Goal: Task Accomplishment & Management: Complete application form

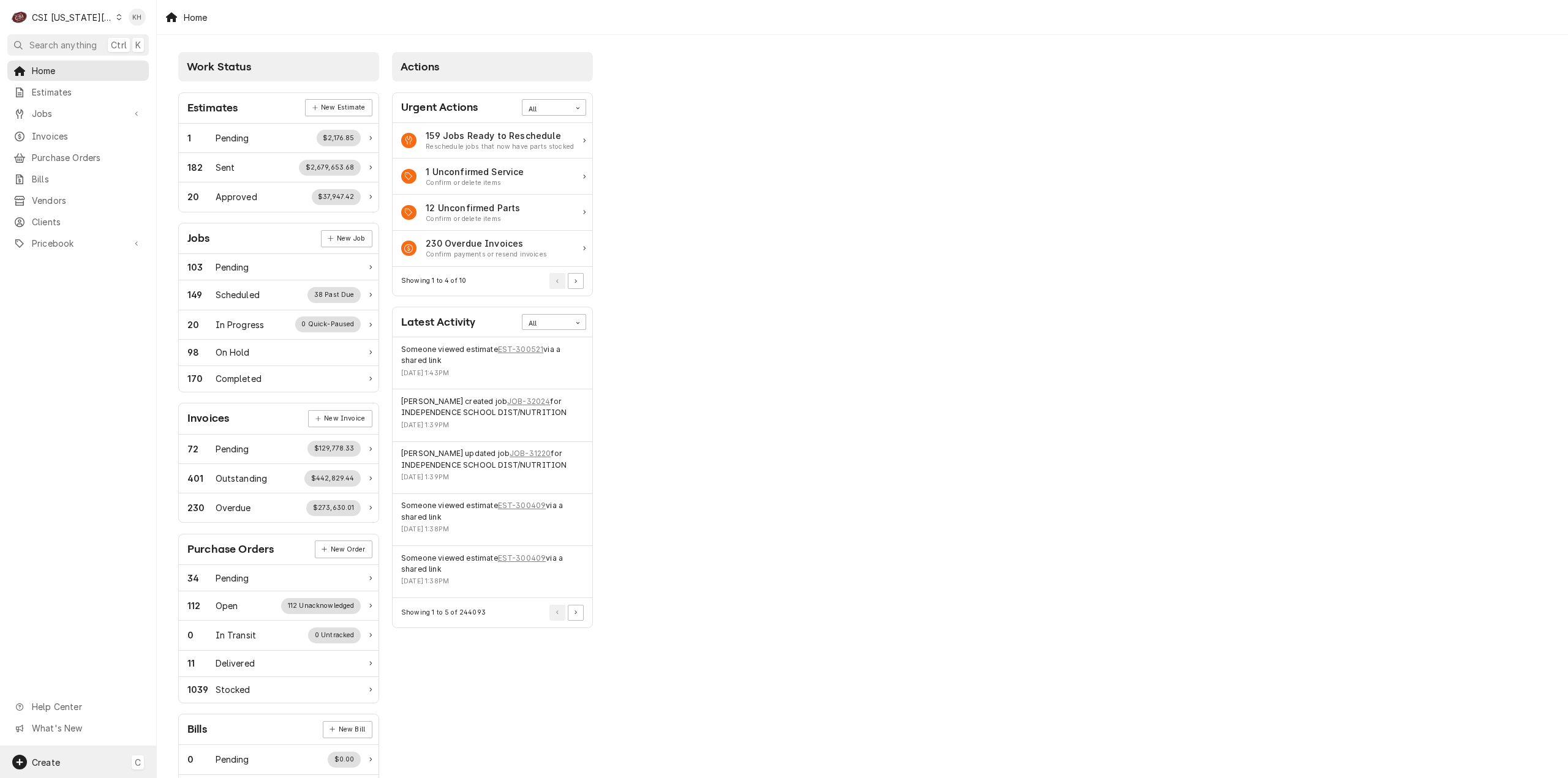
click at [112, 757] on div "Create C" at bounding box center [78, 762] width 156 height 32
click at [209, 632] on div "Job" at bounding box center [229, 636] width 82 height 13
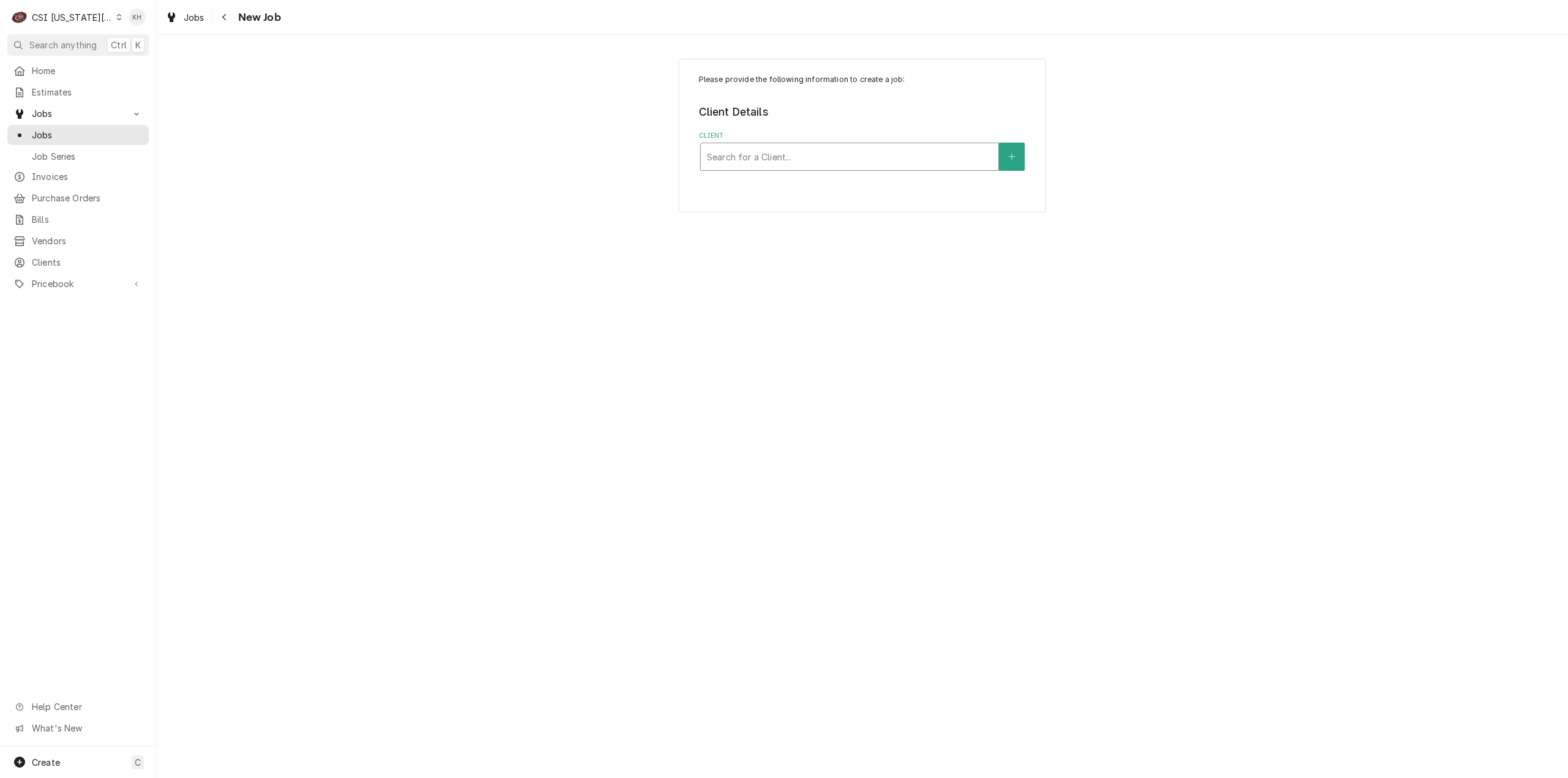
click at [805, 152] on div "Client" at bounding box center [849, 156] width 286 height 22
type input "raising"
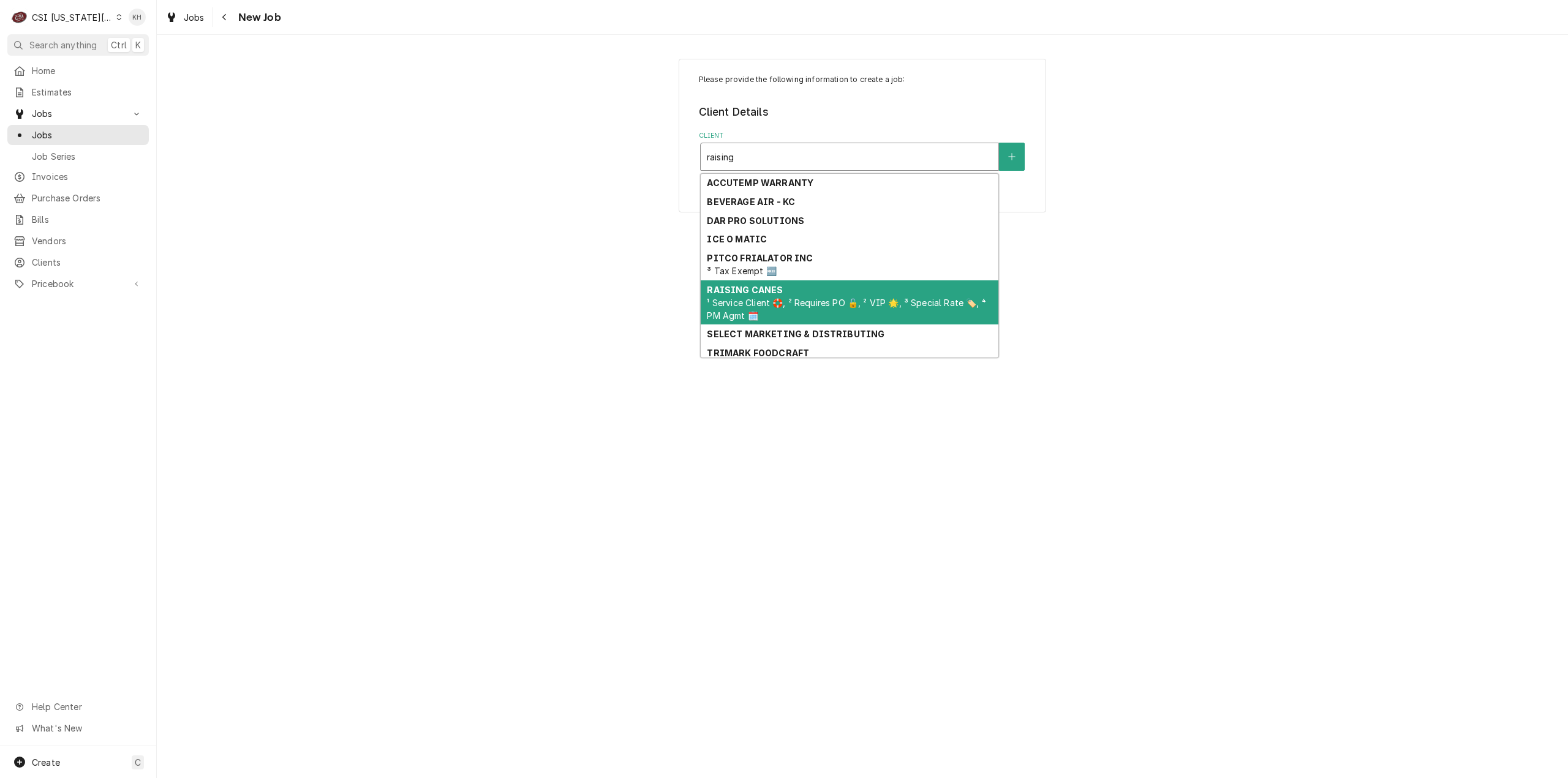
click at [809, 303] on span "¹ Service Client 🛟, ² Requires PO 🔓, ² VIP 🌟, ³ Special Rate 🏷️, ⁴ PM Agmt 🗓️" at bounding box center [846, 309] width 278 height 23
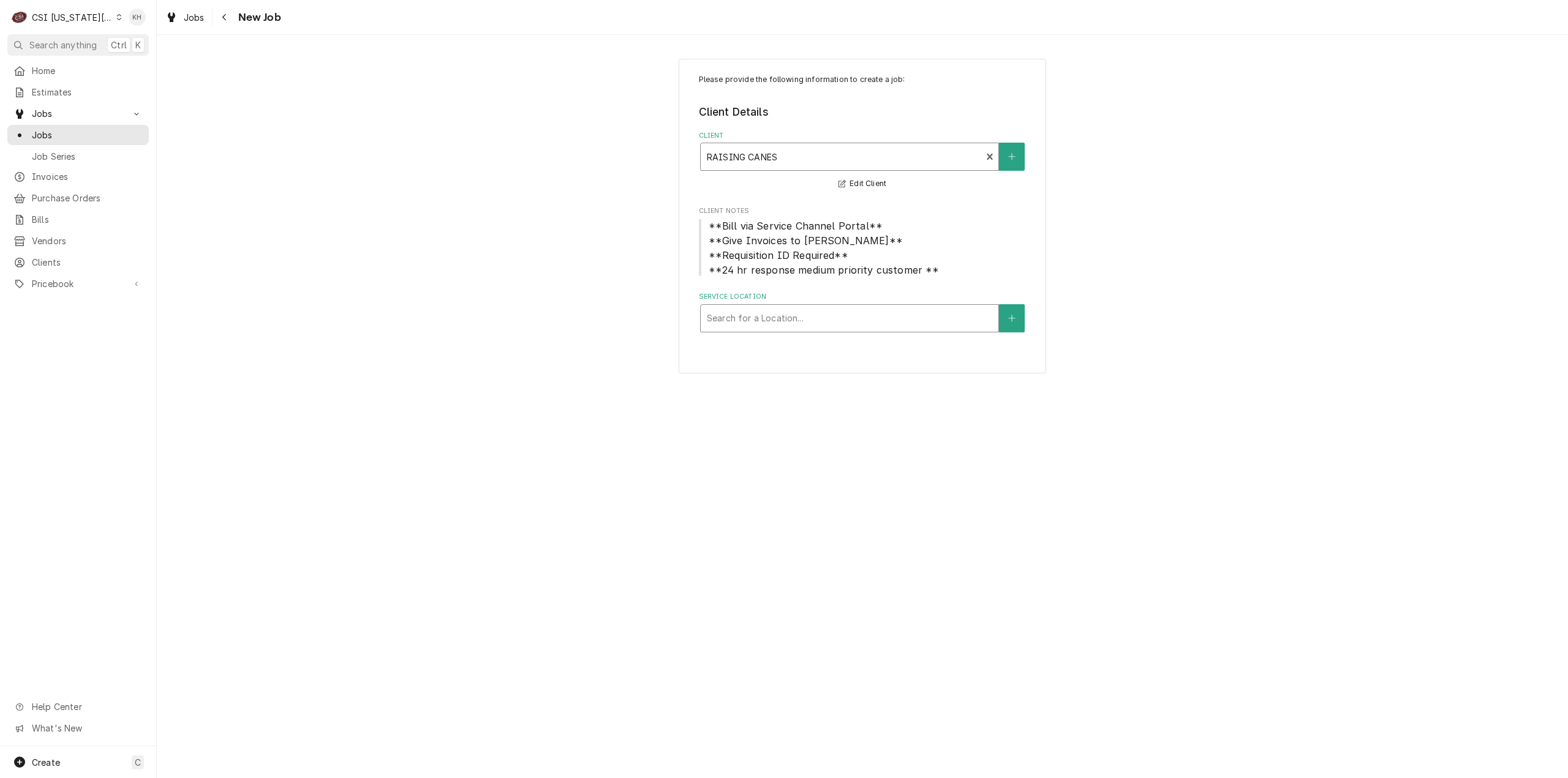
click at [845, 308] on div "Service Location" at bounding box center [849, 318] width 286 height 22
type input "7501"
click at [797, 346] on div "Raising Canes #221 / 7501 W. 135Th Street, Overland Park, KS 66223" at bounding box center [849, 344] width 297 height 19
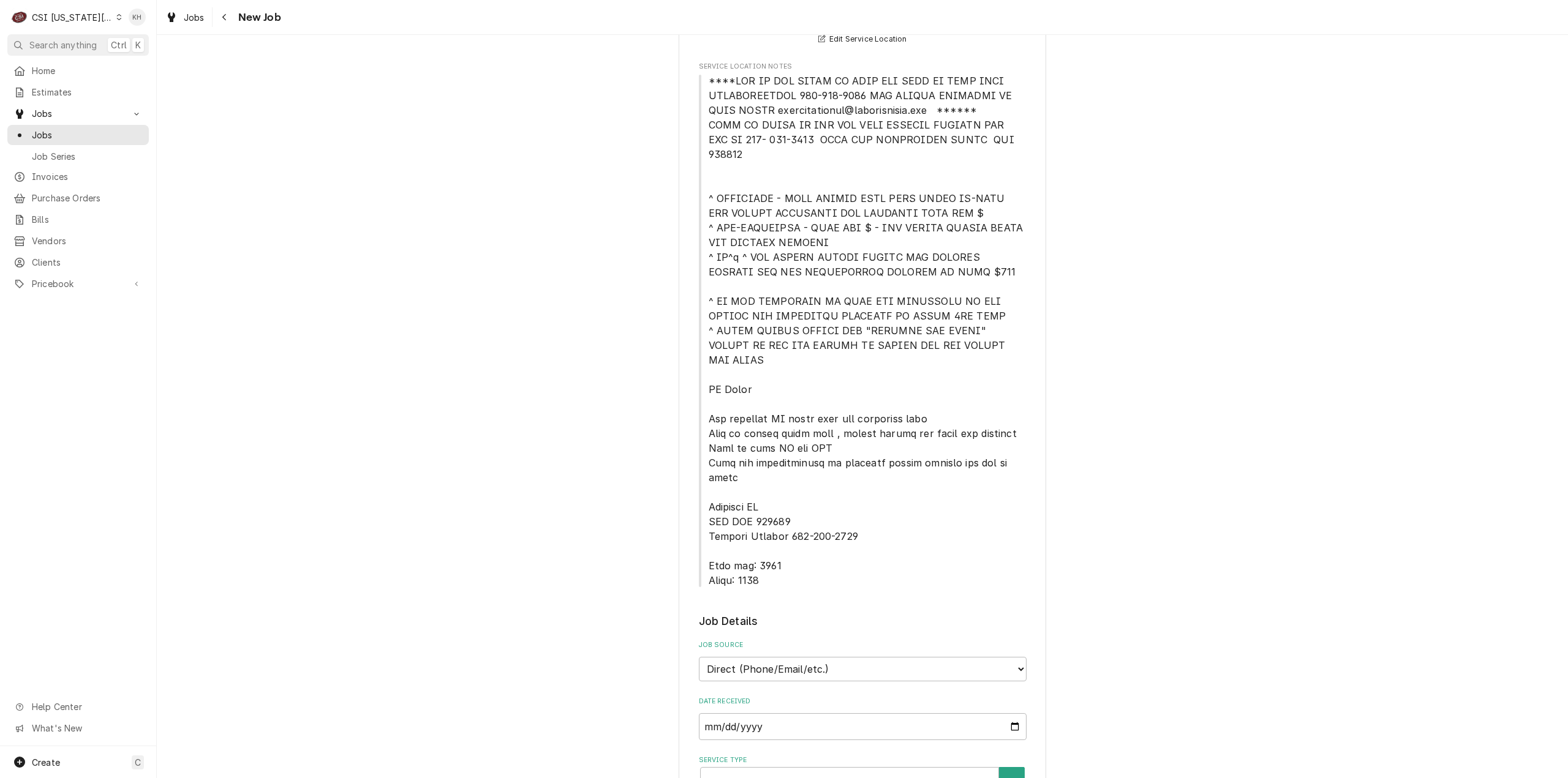
scroll to position [613, 0]
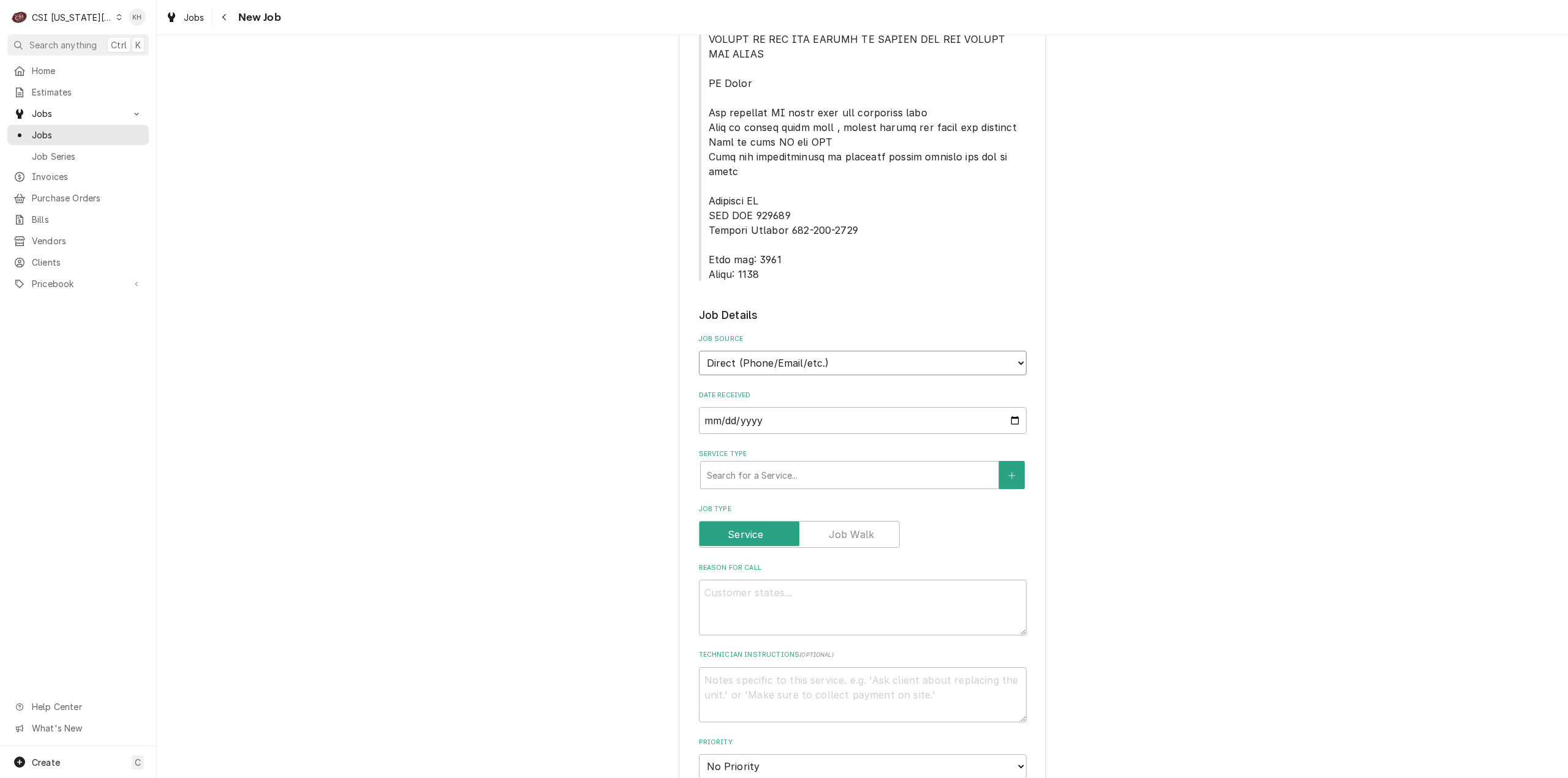
click at [847, 351] on select "Direct (Phone/Email/etc.) Service Channel Corrigo Ecotrak Other" at bounding box center [863, 363] width 328 height 25
select select "1"
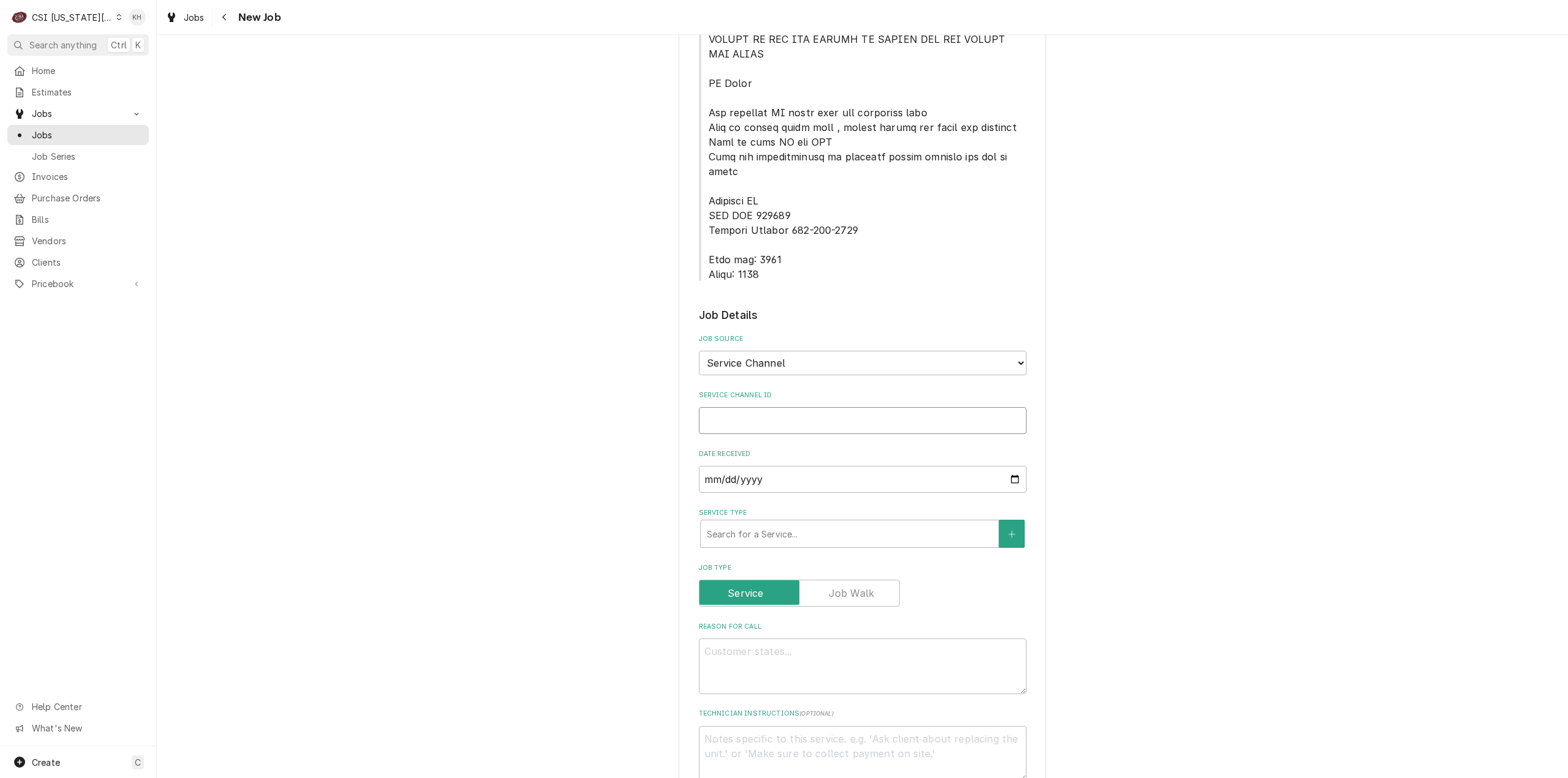
drag, startPoint x: 786, startPoint y: 376, endPoint x: 769, endPoint y: 444, distance: 70.1
click at [785, 408] on input "Service Channel ID" at bounding box center [863, 421] width 328 height 27
paste input "322592755"
type textarea "x"
type input "322592755"
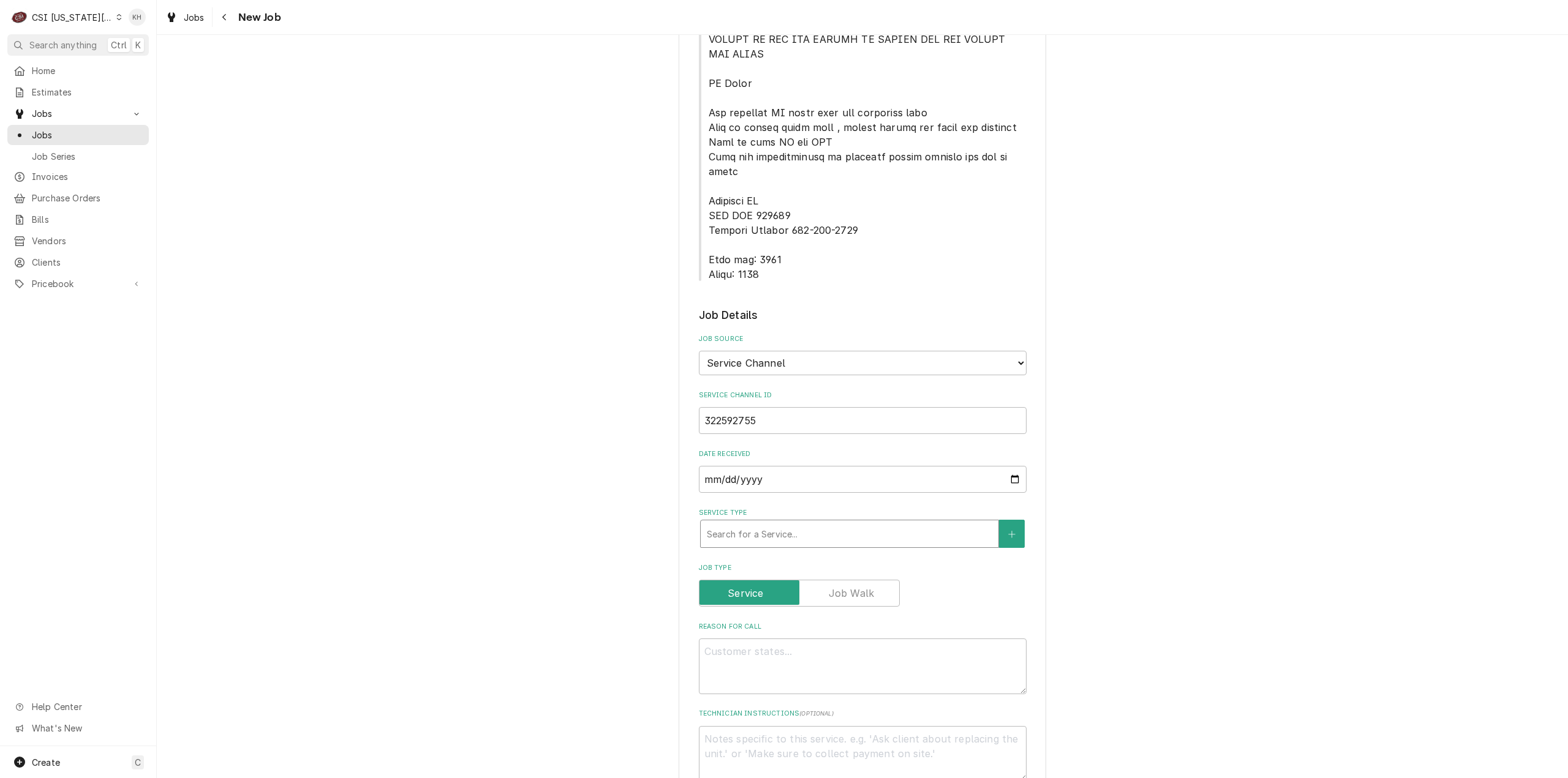
click at [766, 523] on div "Service Type" at bounding box center [849, 533] width 286 height 22
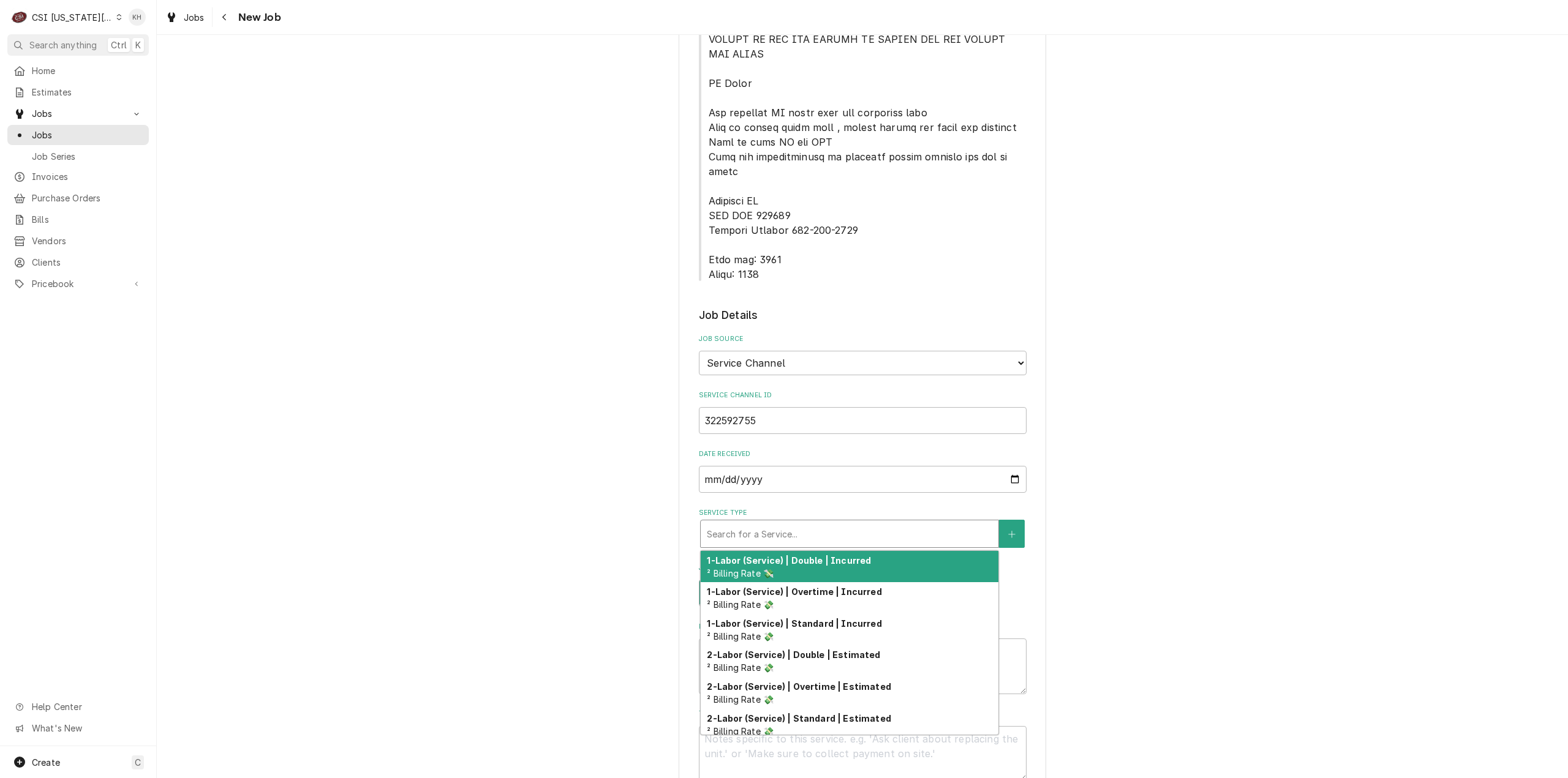
type textarea "x"
type input "s"
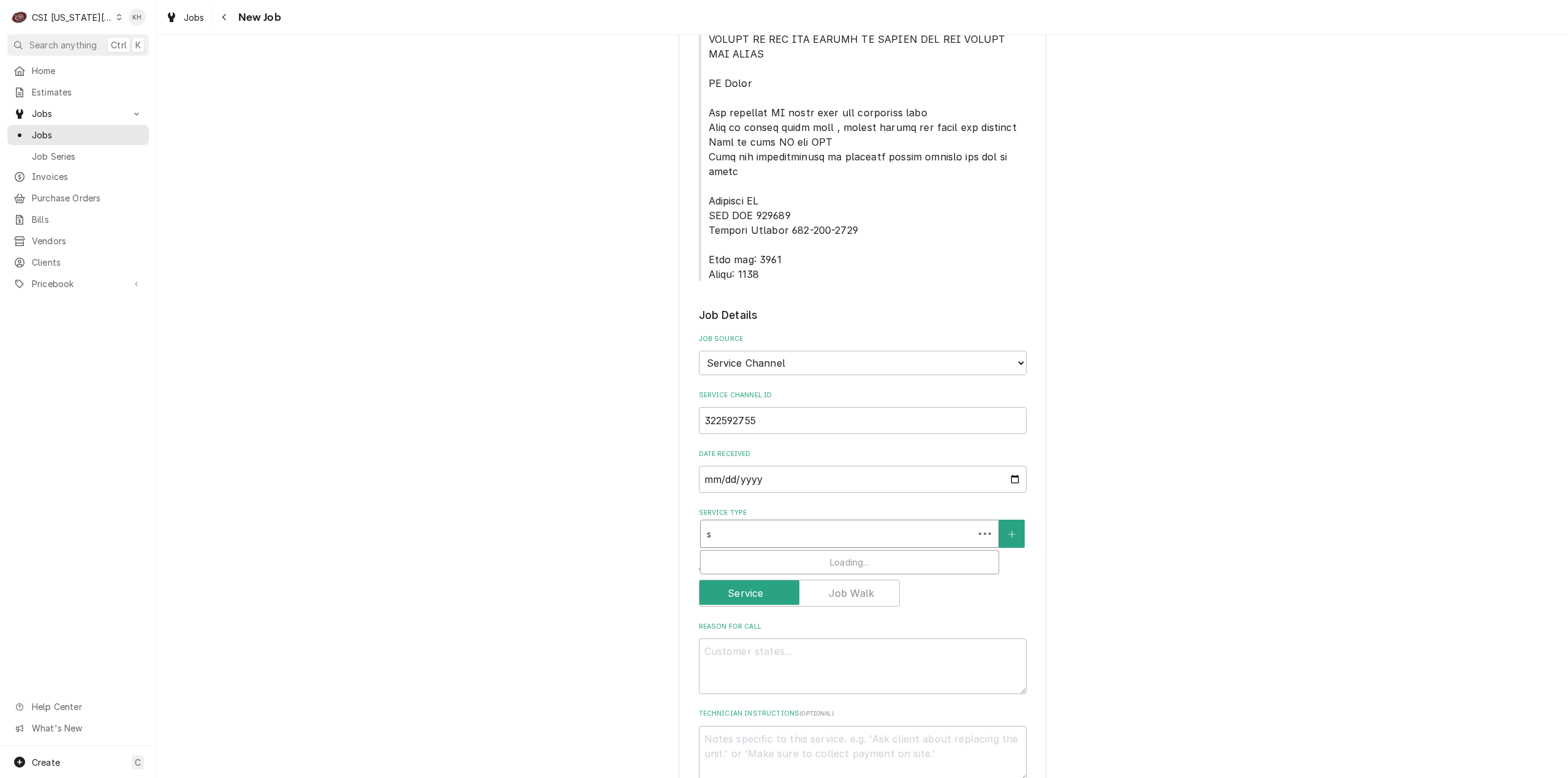
type textarea "x"
type input "se"
type textarea "x"
type input "ser"
type textarea "x"
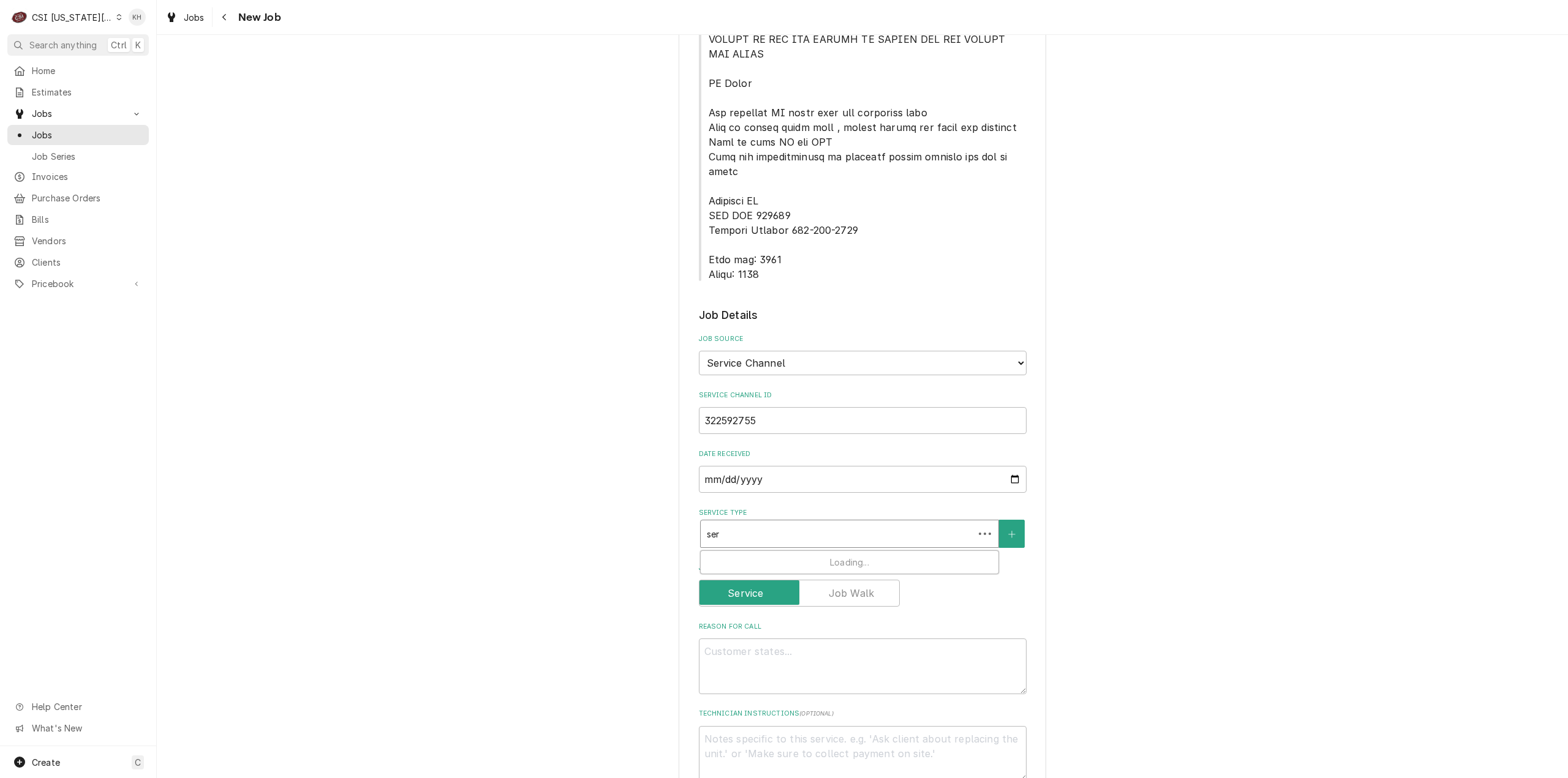
type input "serv"
type textarea "x"
type input "servi"
type textarea "x"
type input "servic"
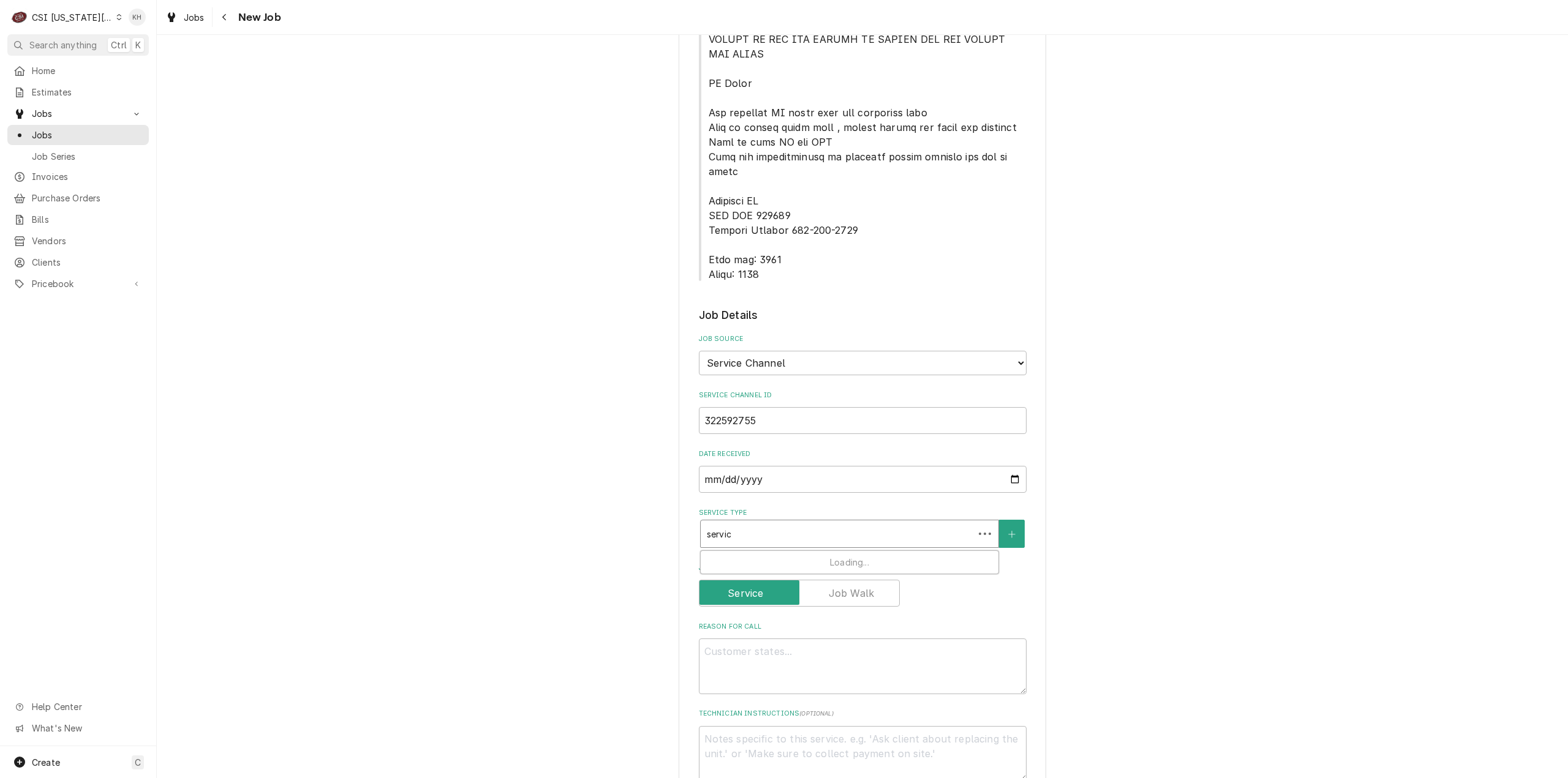
type textarea "x"
type input "service"
type textarea "x"
type input "service c"
type textarea "x"
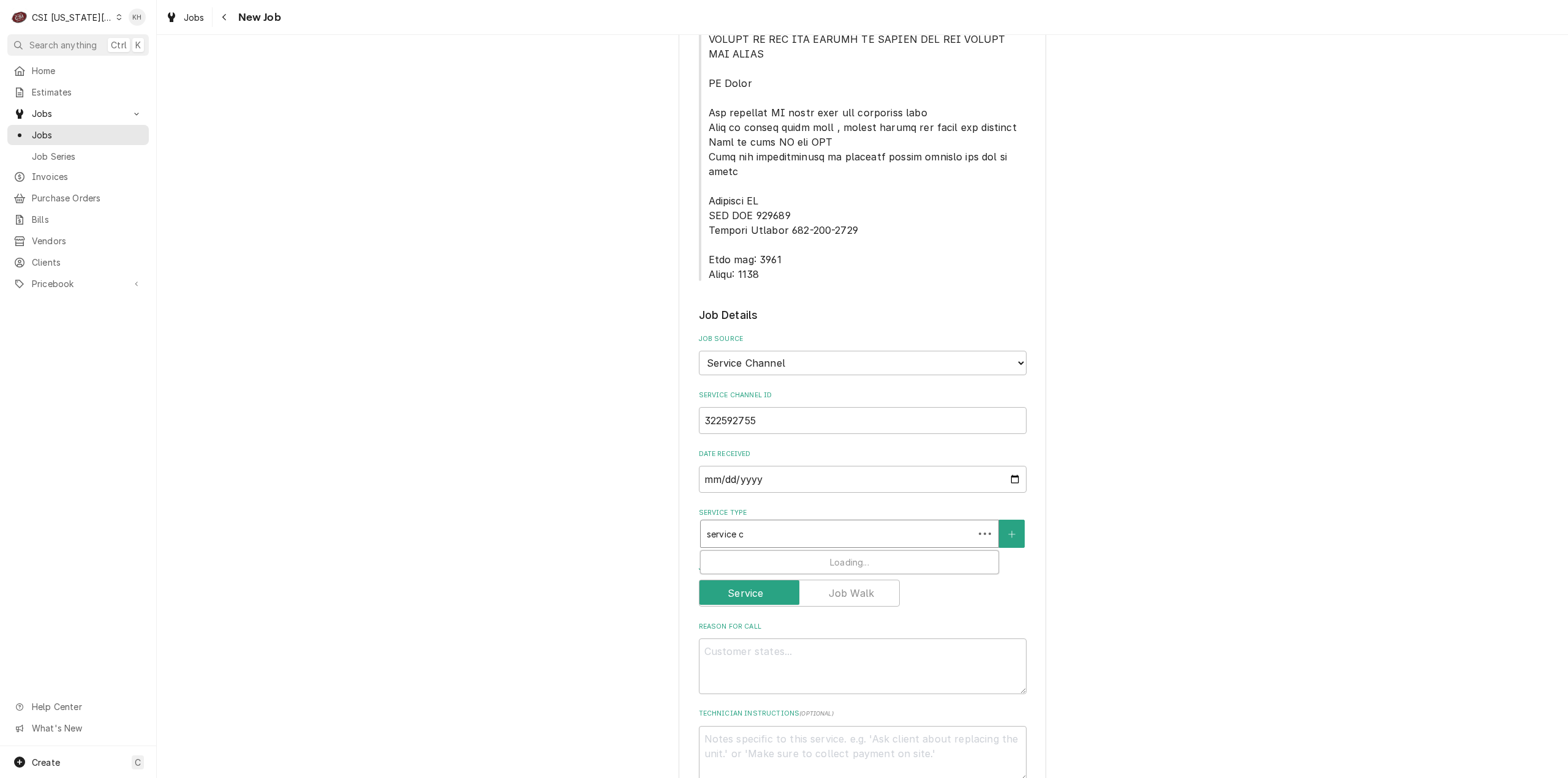
type input "service ca"
type textarea "x"
type input "service cal"
type textarea "x"
type input "service call"
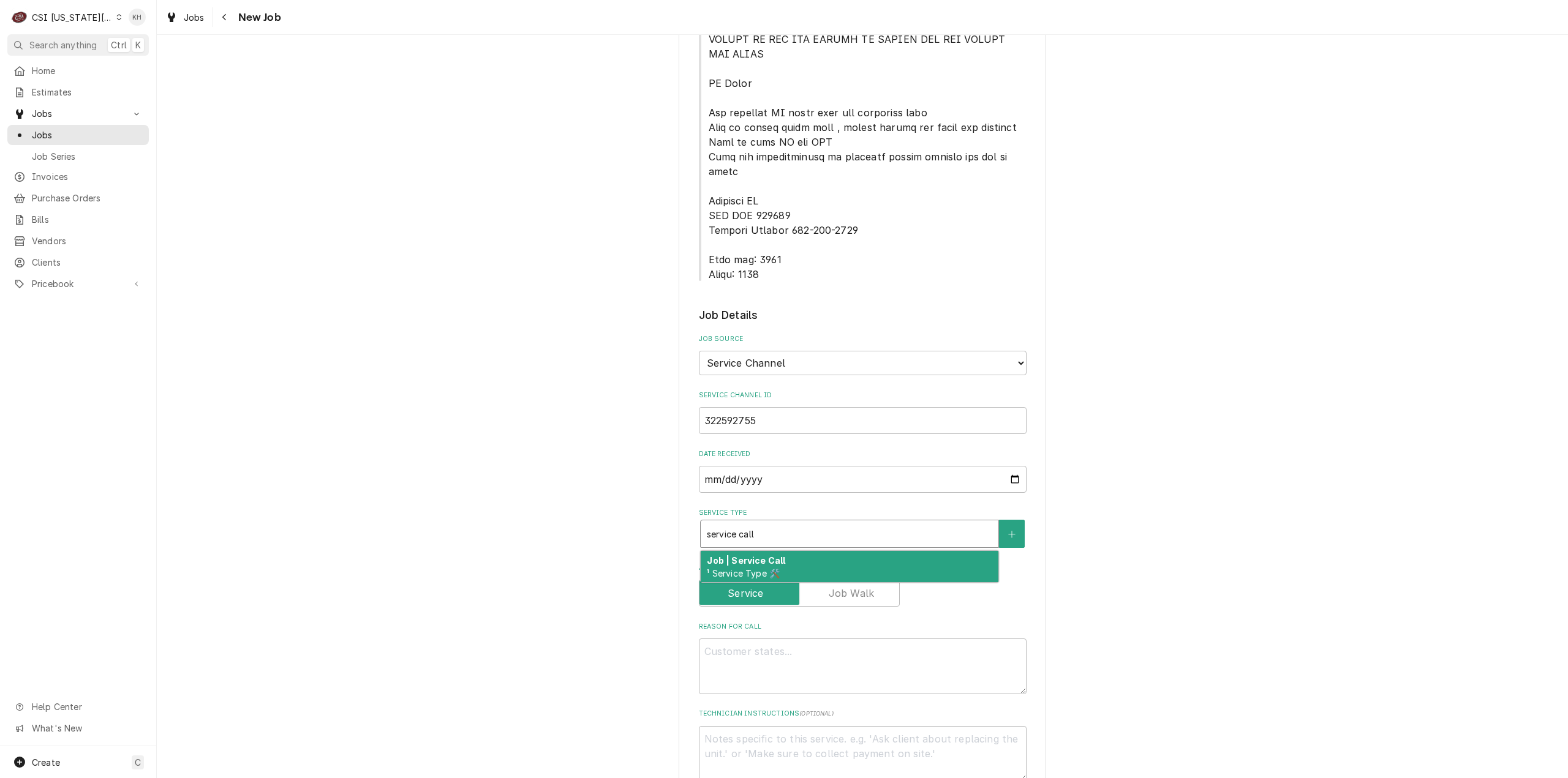
click at [761, 551] on div "Job | Service Call ¹ Service Type 🛠️" at bounding box center [849, 566] width 297 height 32
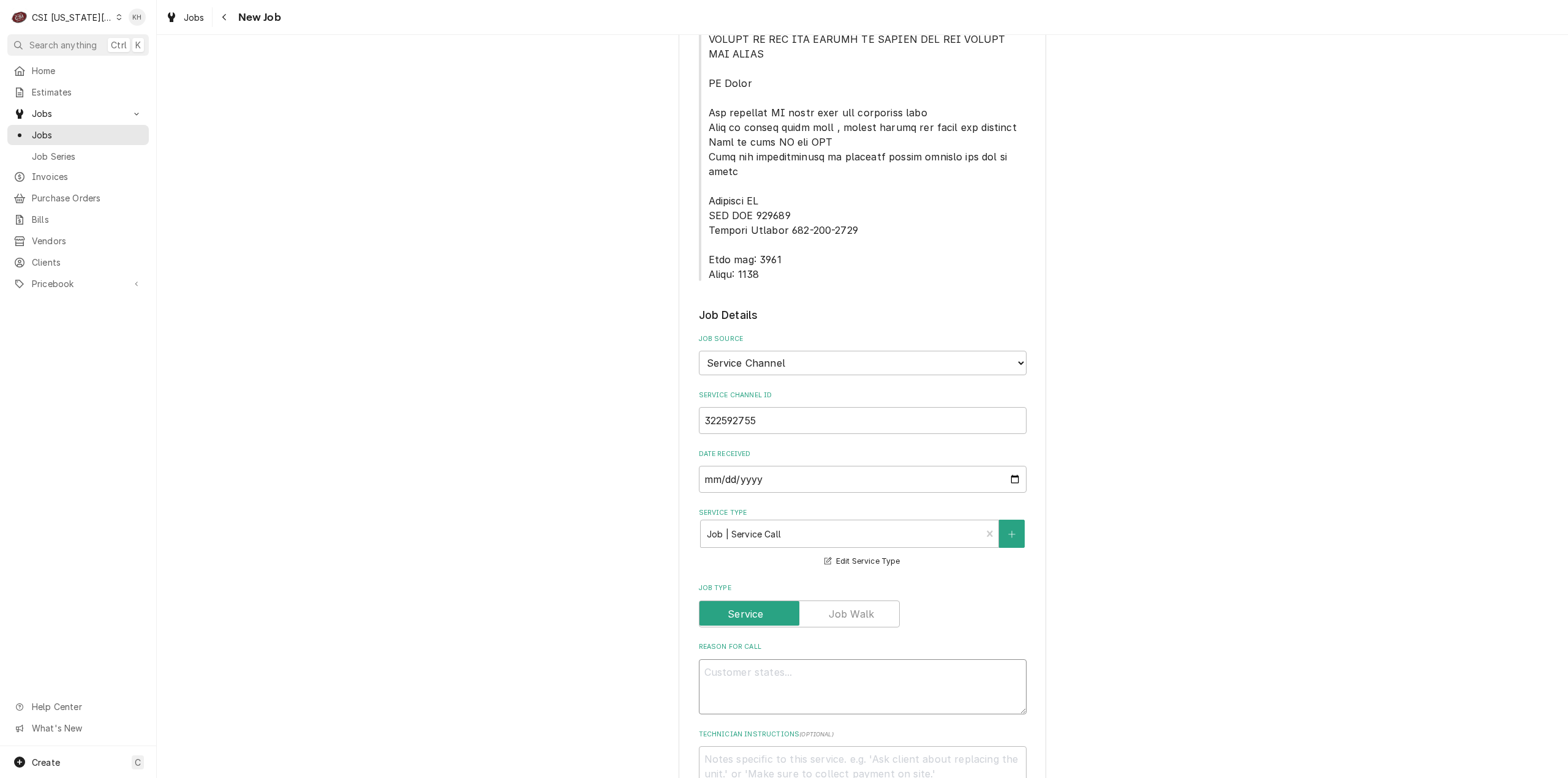
drag, startPoint x: 932, startPoint y: 641, endPoint x: 910, endPoint y: 642, distance: 22.0
click at [920, 659] on textarea "Reason For Call" at bounding box center [863, 687] width 328 height 56
paste textarea "KITCHEN / Hot Side / Toast Grill "Equip:" KITCHEN/HOT SIDE - LOBBY "Tag ID"1170…"
type textarea "x"
type textarea "KITCHEN / Hot Side / Toast Grill "Equip:" KITCHEN/HOT SIDE - LOBBY "Tag ID"1170…"
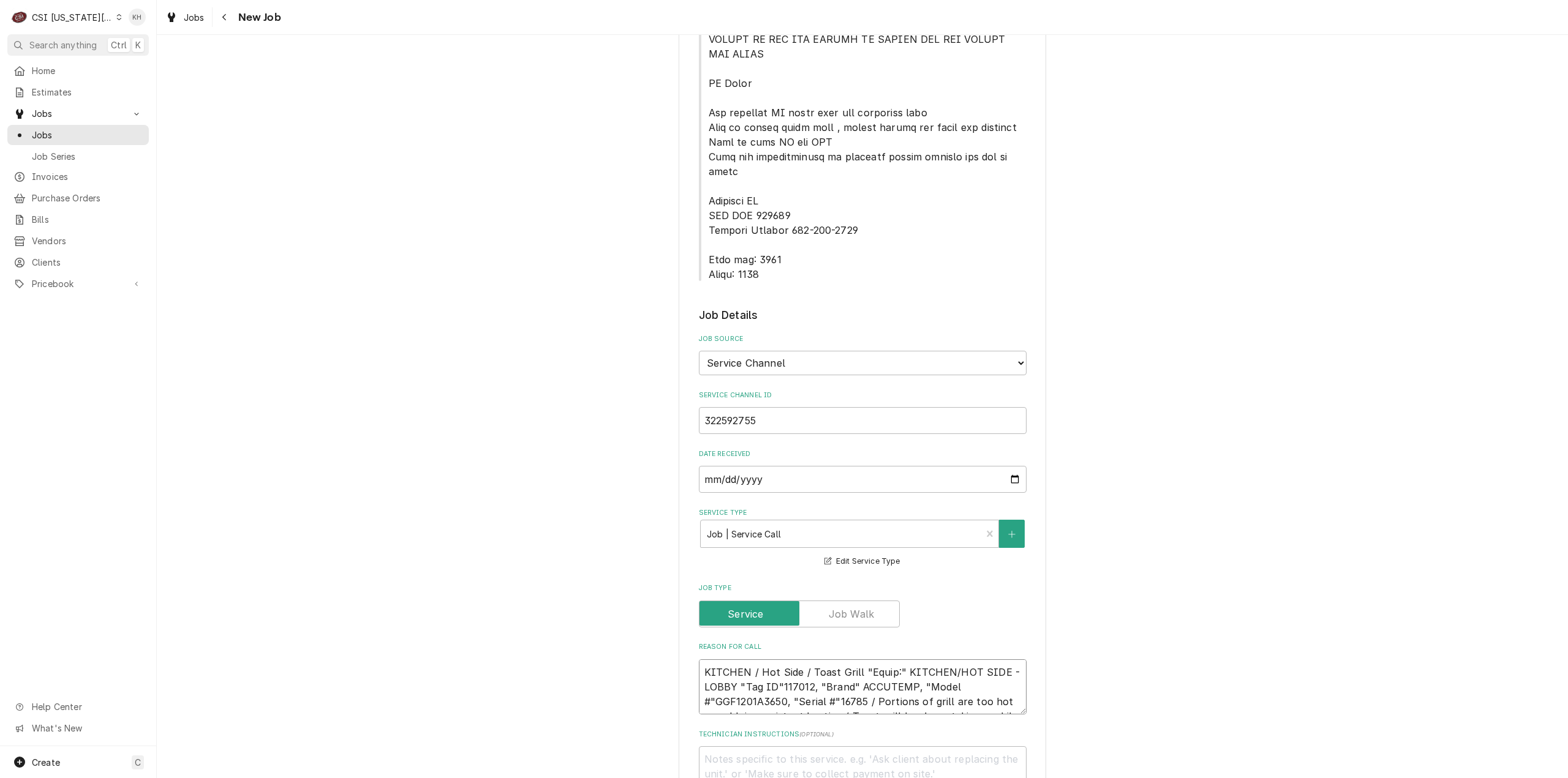
scroll to position [8, 0]
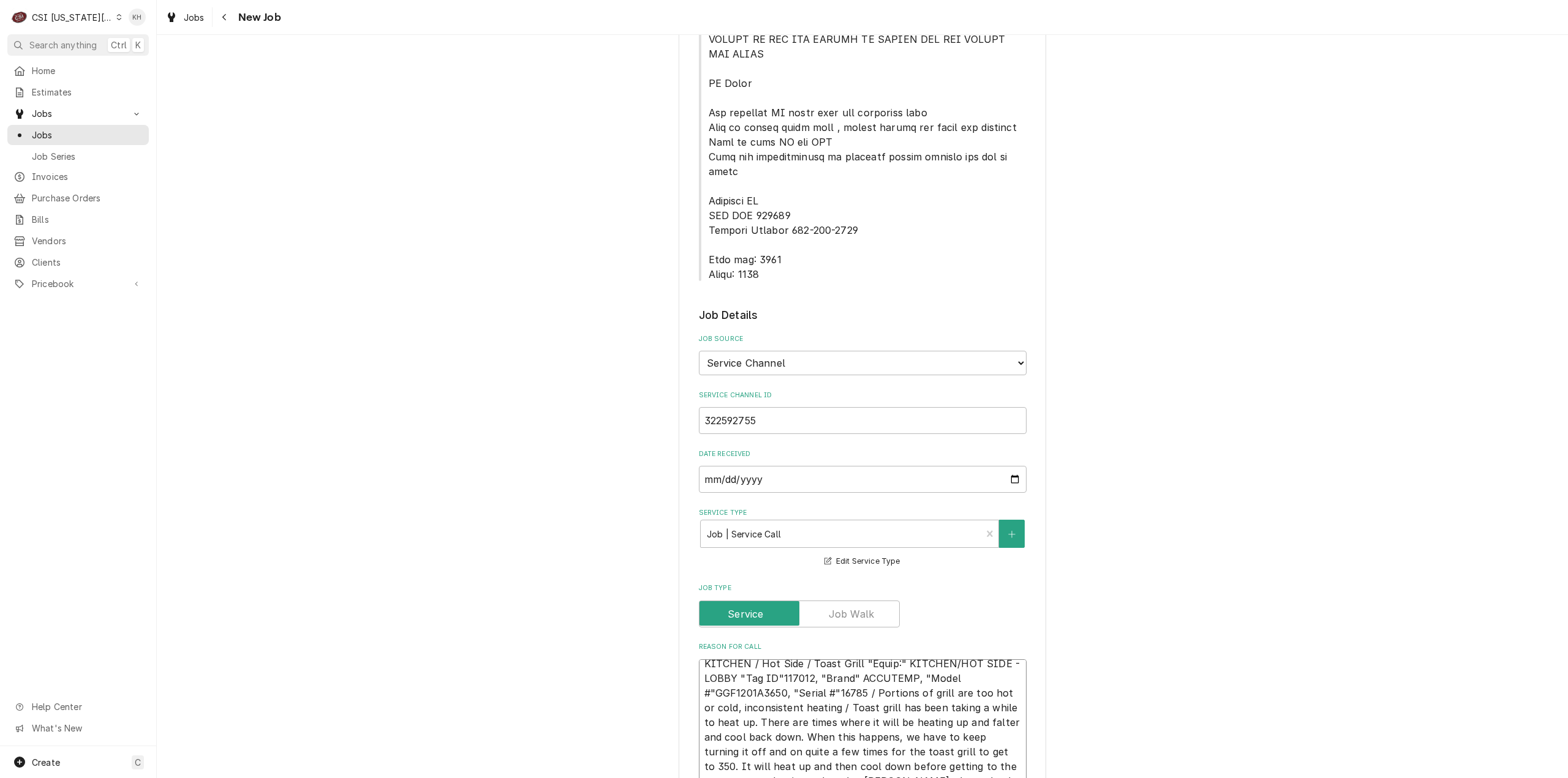
type textarea "x"
type textarea "KITCHEN / Hot Side / Toast Grill "Equip:" KITCHEN/HOT SIDE - LOBBY "Tag ID"1170…"
type textarea "x"
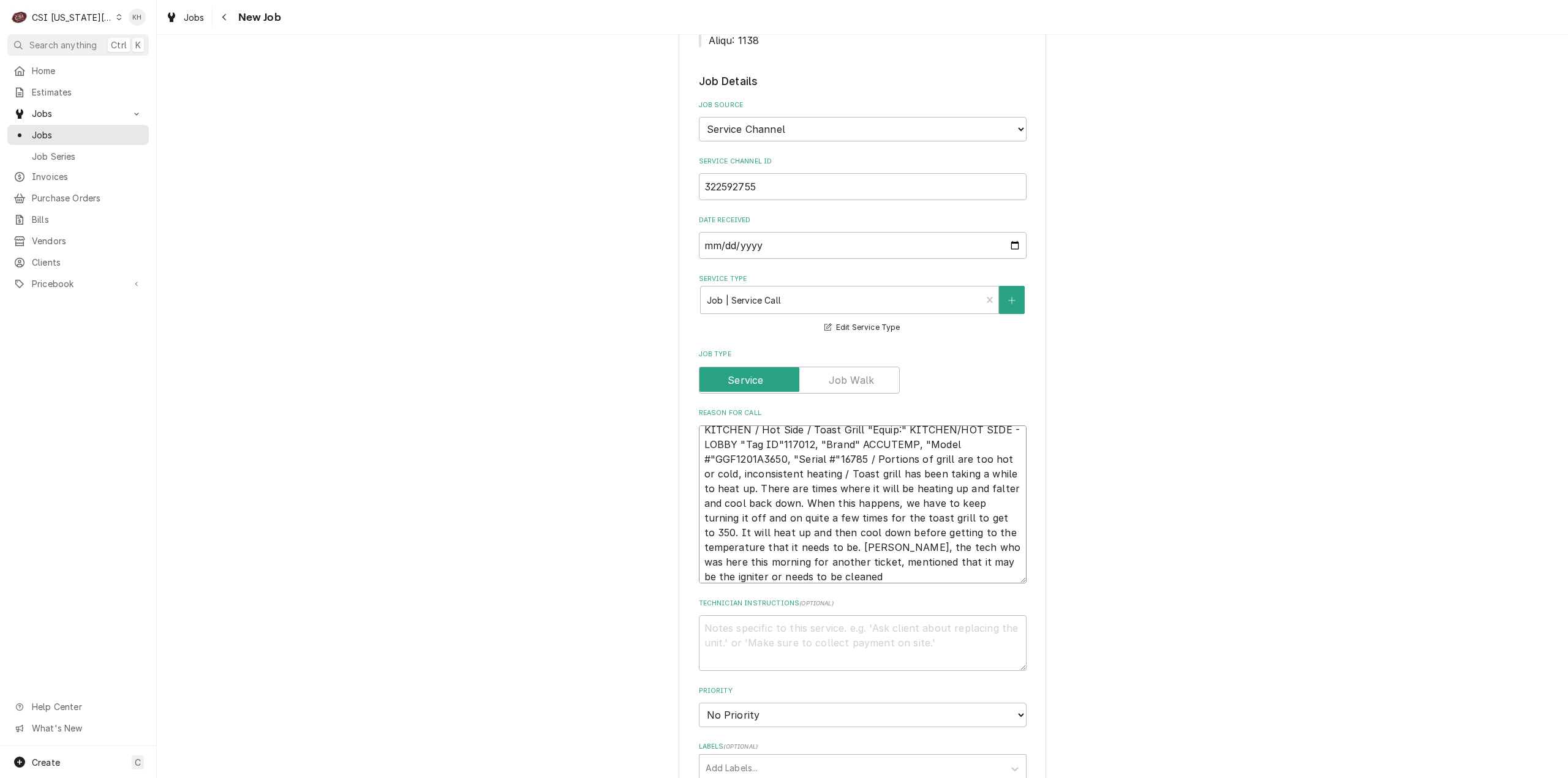
scroll to position [857, 0]
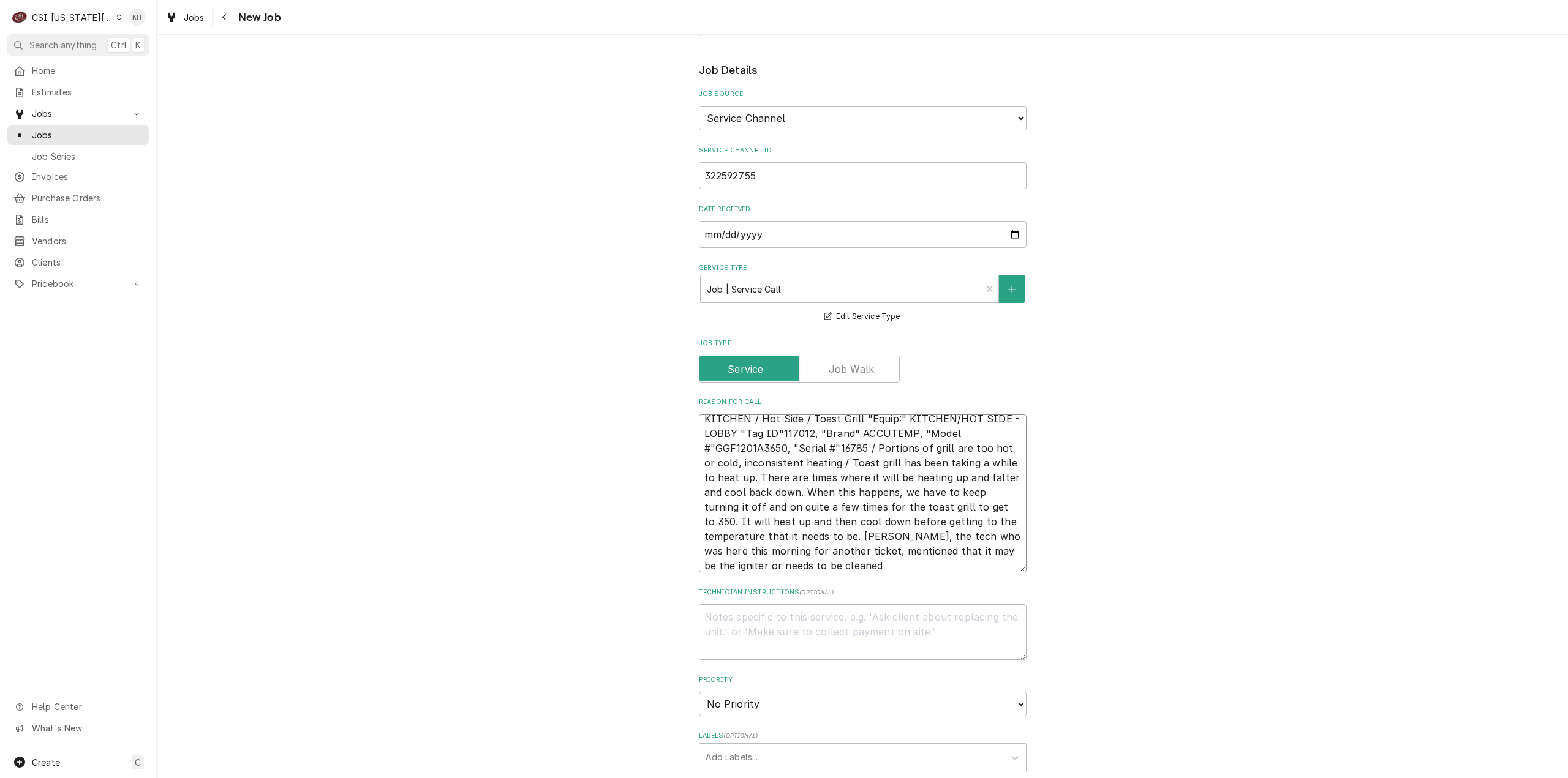
click at [850, 415] on textarea "KITCHEN / Hot Side / Toast Grill "Equip:" KITCHEN/HOT SIDE - LOBBY "Tag ID"1170…" at bounding box center [863, 494] width 328 height 159
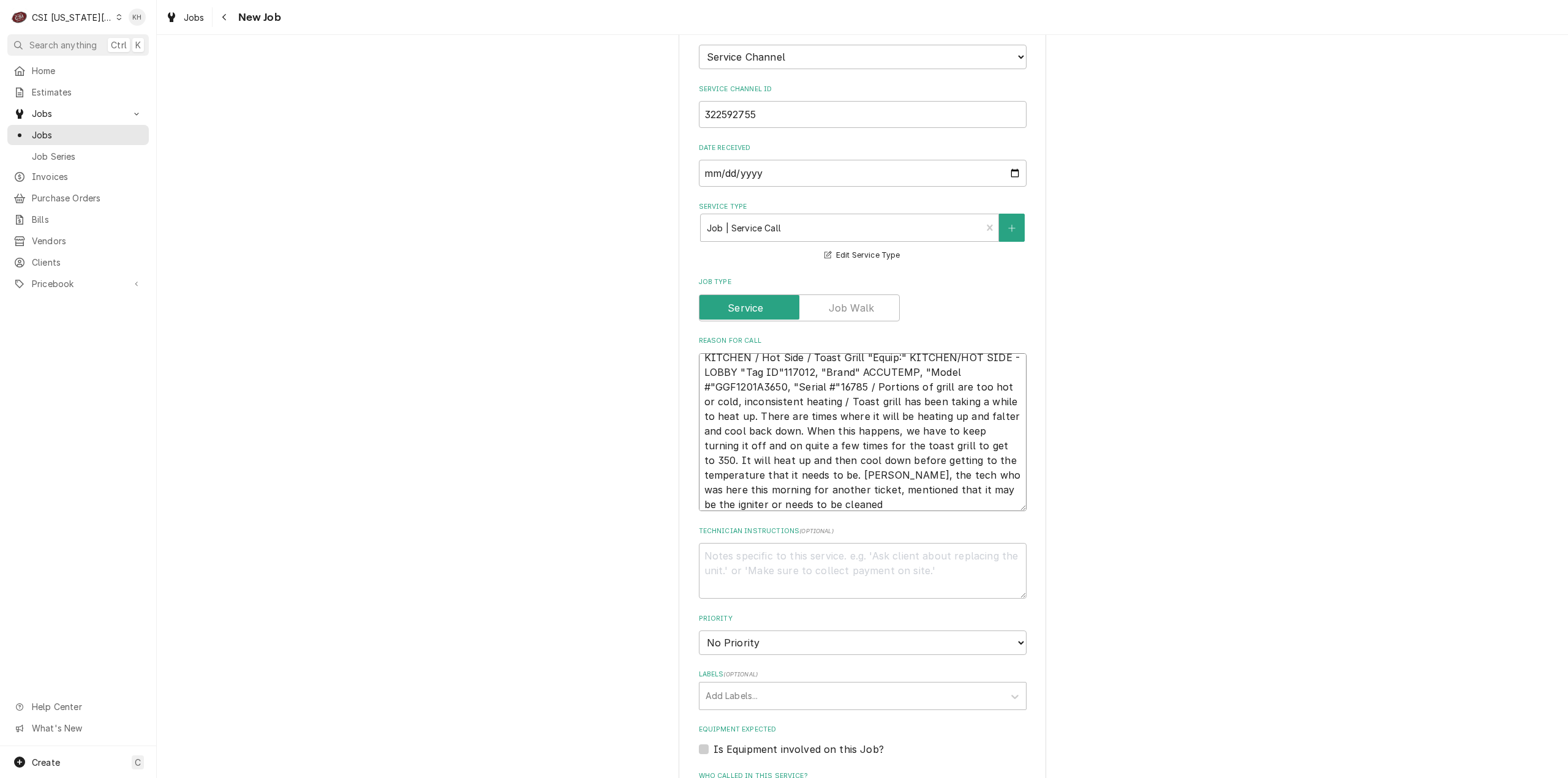
type textarea "KITCHEN / Hot Side / Toast Grill "Equip:" KITCHEN/HOT SIDE - LOBBY "Tag ID"1170…"
click at [840, 543] on textarea "Technician Instructions ( optional )" at bounding box center [863, 571] width 328 height 56
type textarea "x"
type textarea "N"
type textarea "x"
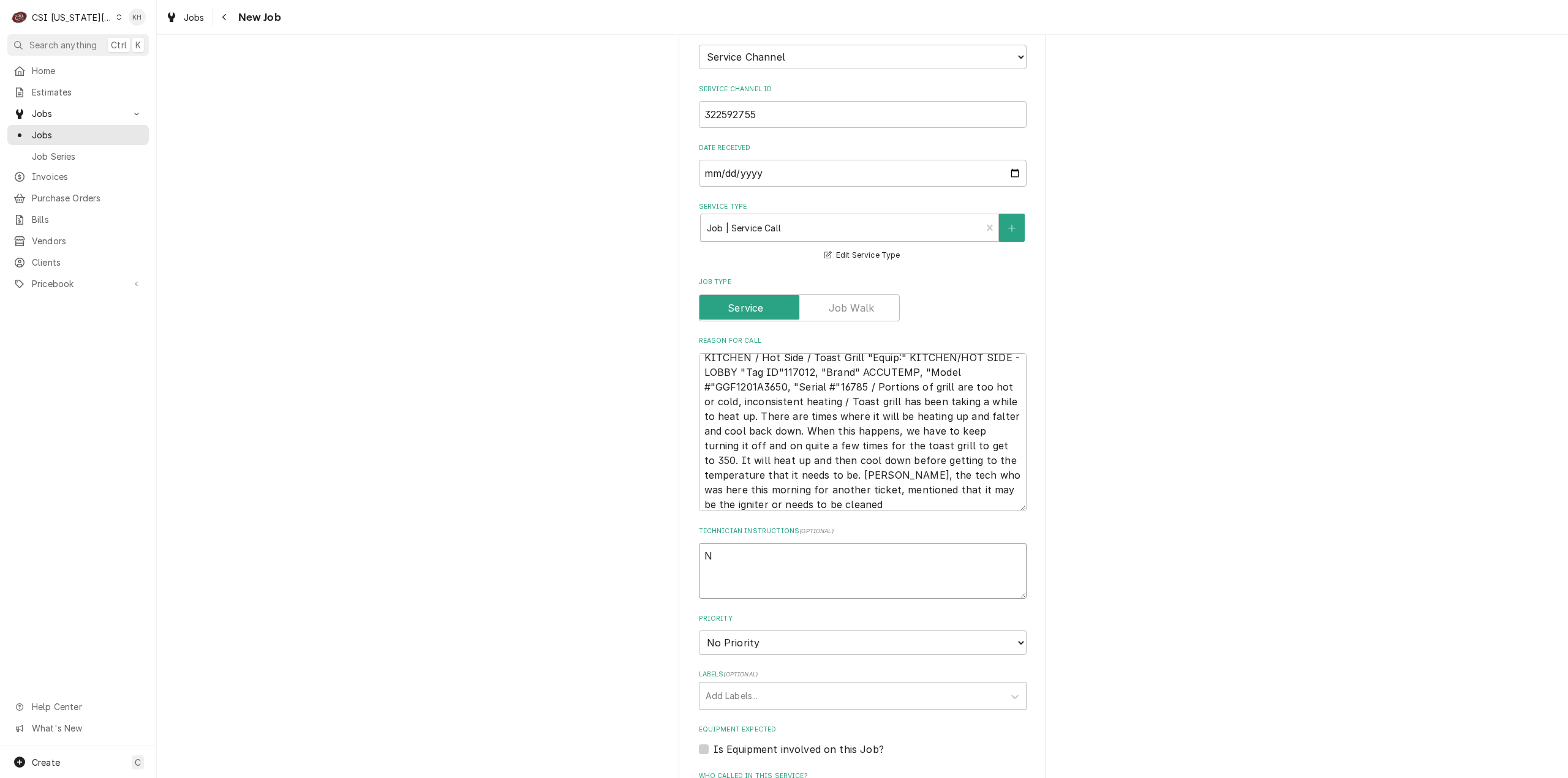
type textarea "NT"
type textarea "x"
type textarea "NTE"
type textarea "x"
type textarea "NTE"
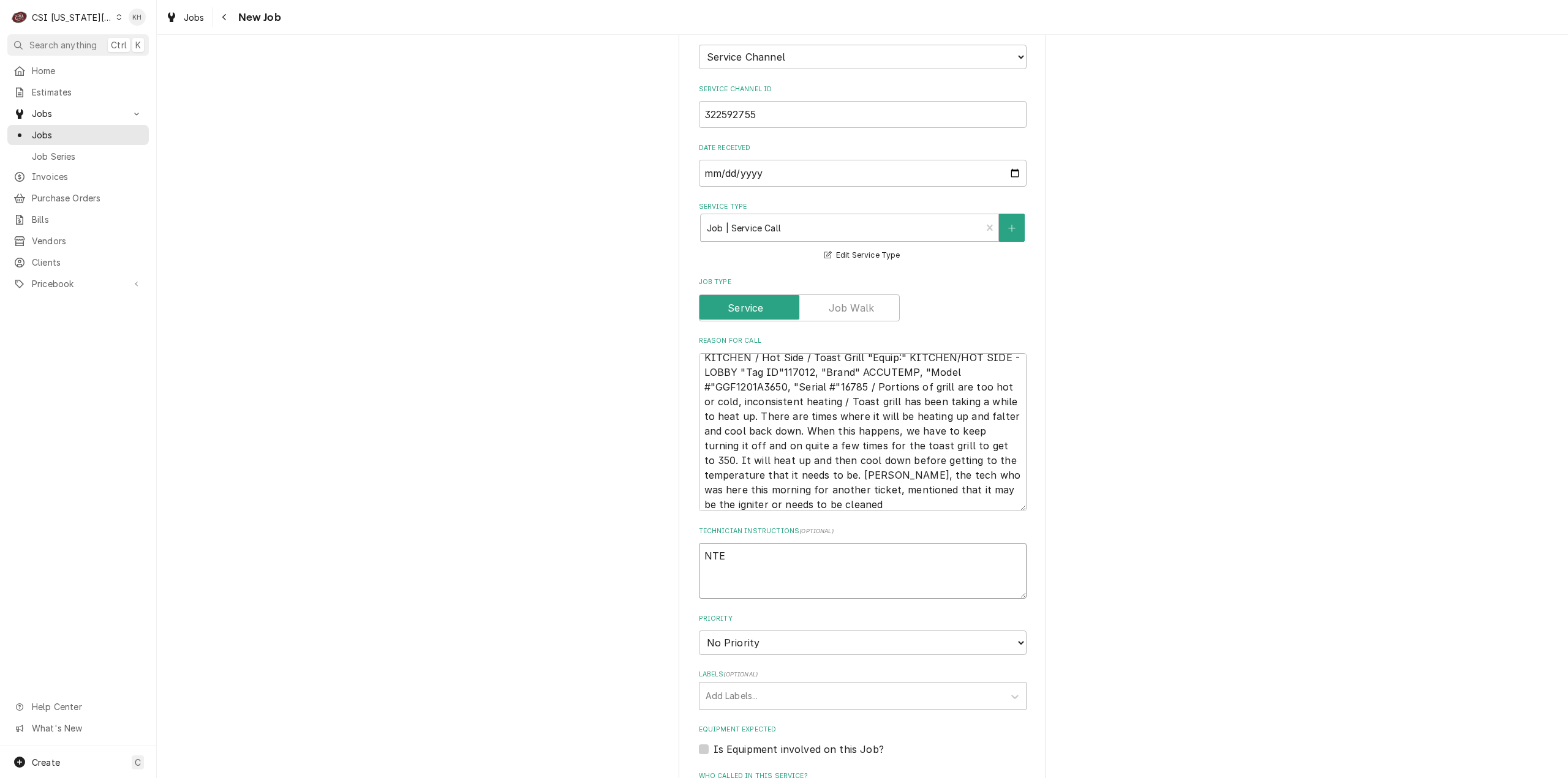
type textarea "x"
type textarea "NTE $"
type textarea "x"
type textarea "NTE $4"
type textarea "x"
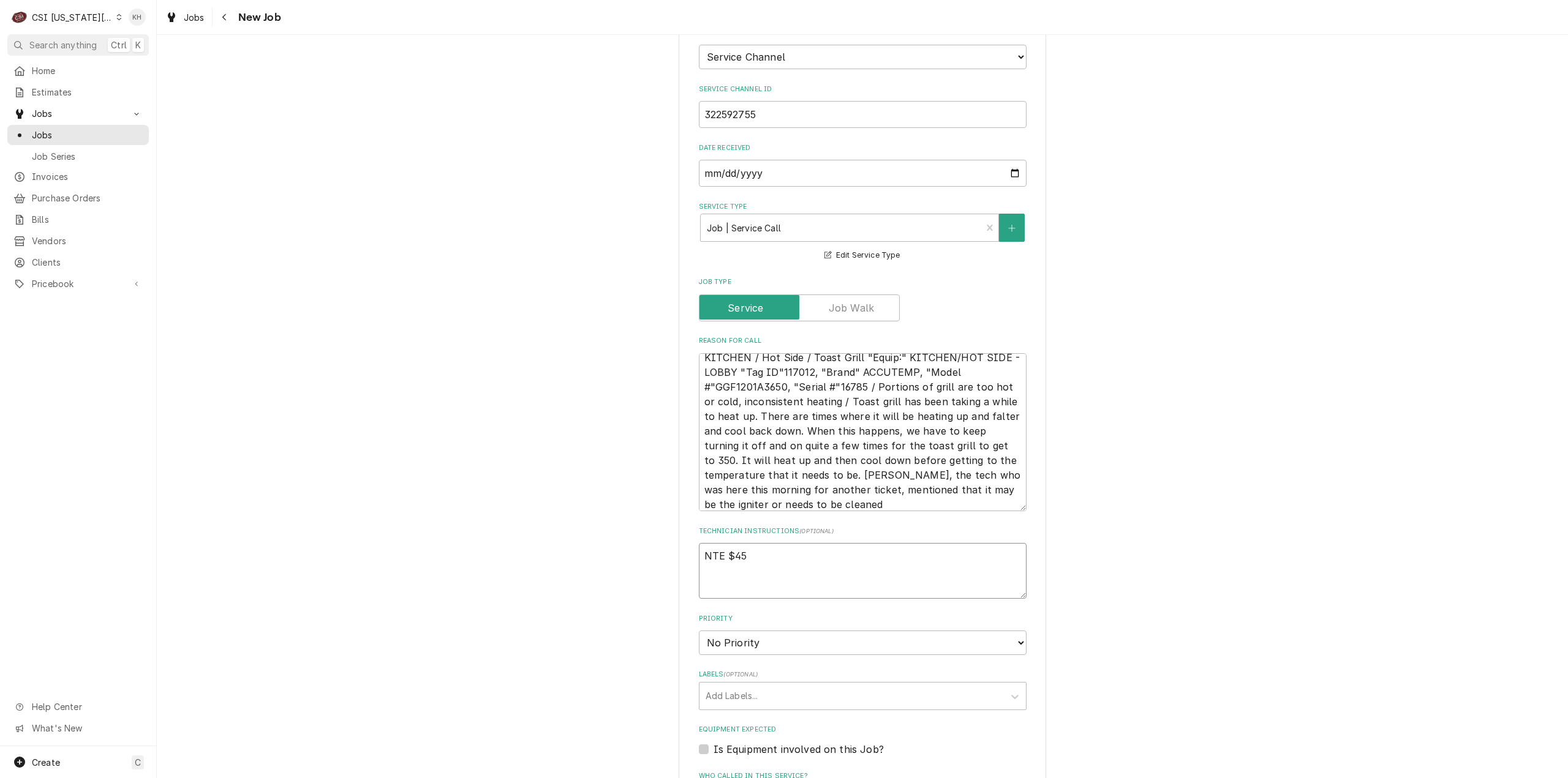
type textarea "NTE $450"
type textarea "x"
type textarea "NTE $450."
type textarea "x"
type textarea "NTE $450.0"
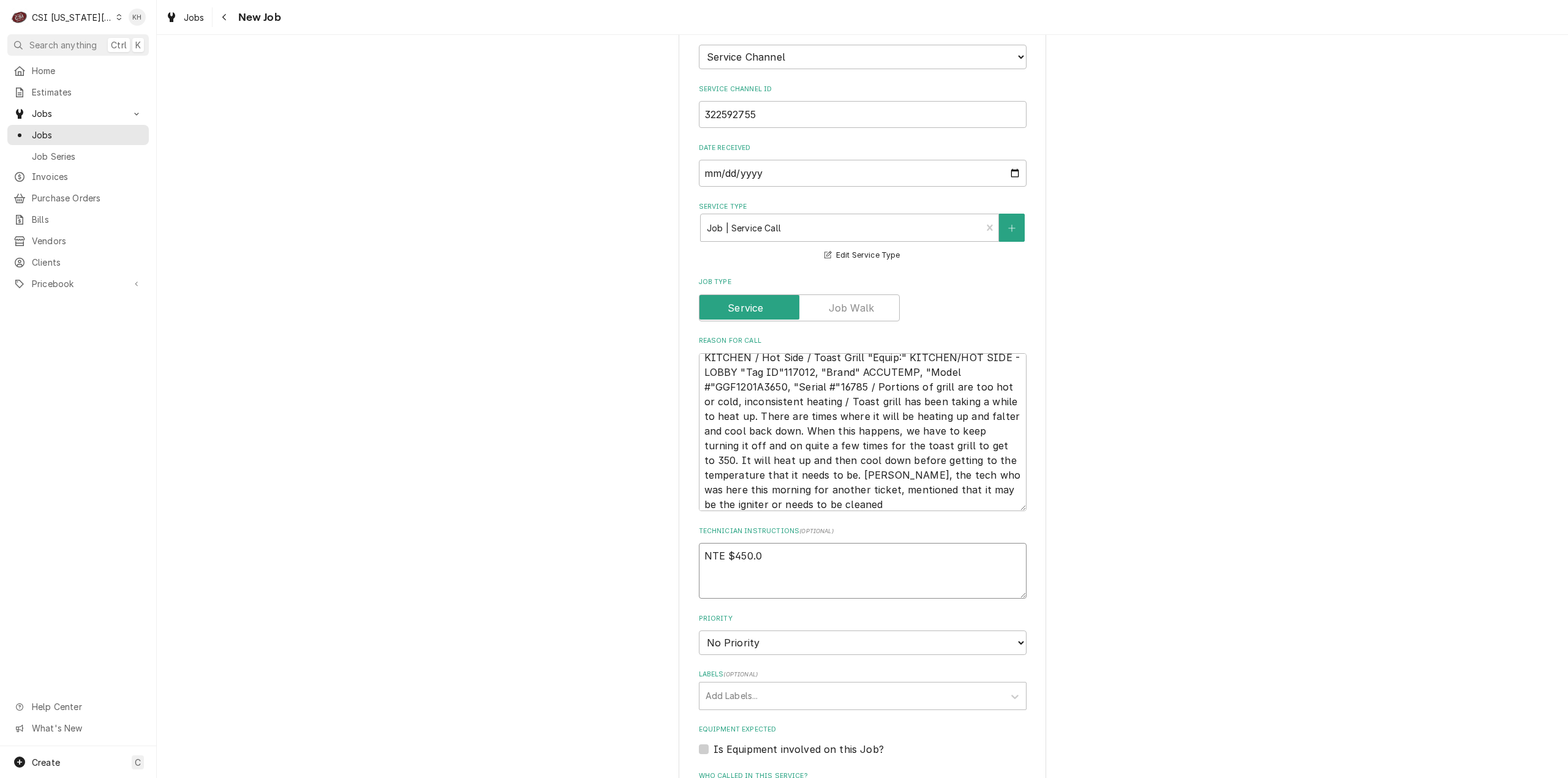
type textarea "x"
type textarea "NTE $450.00"
type textarea "x"
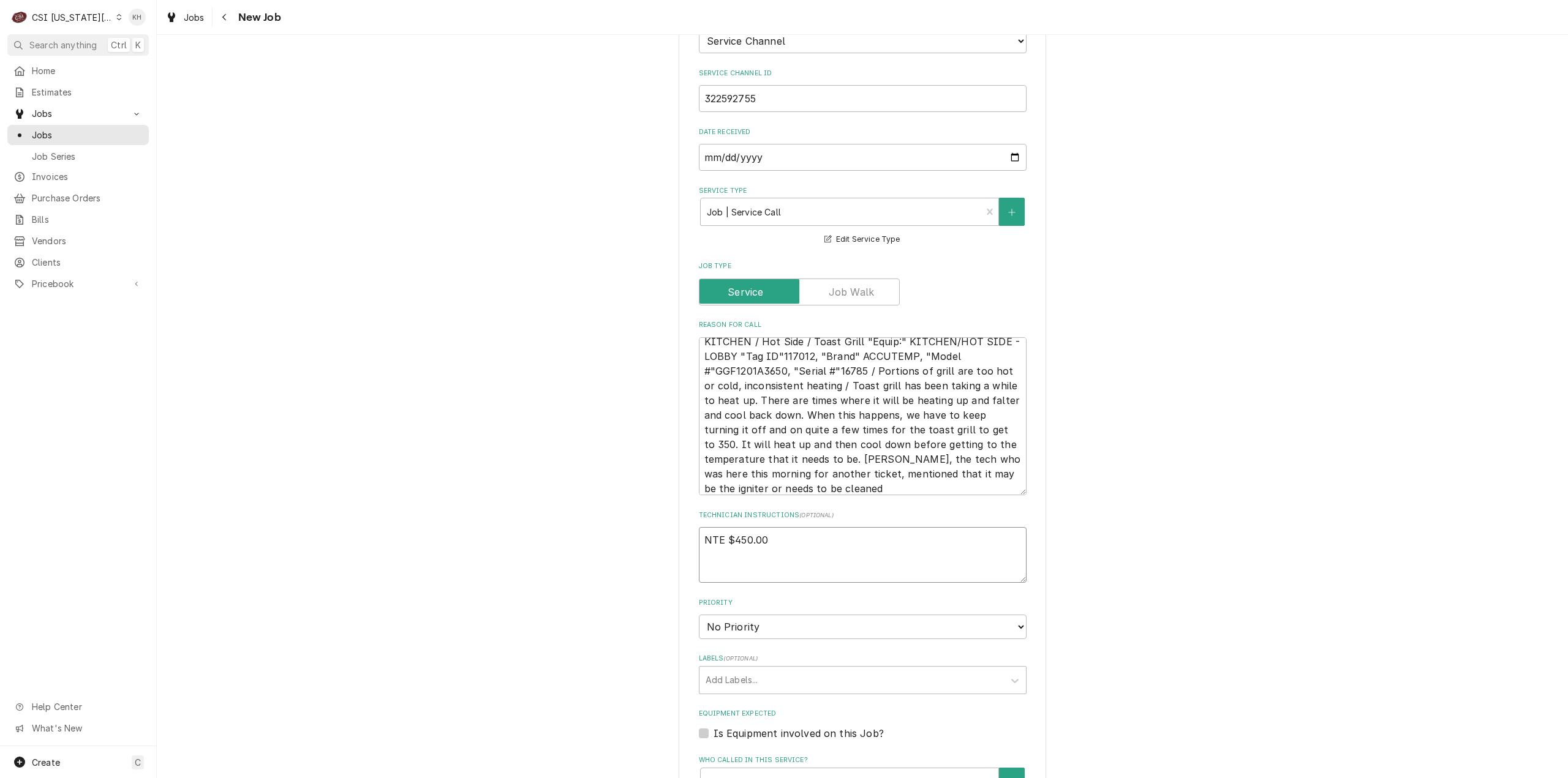
scroll to position [980, 0]
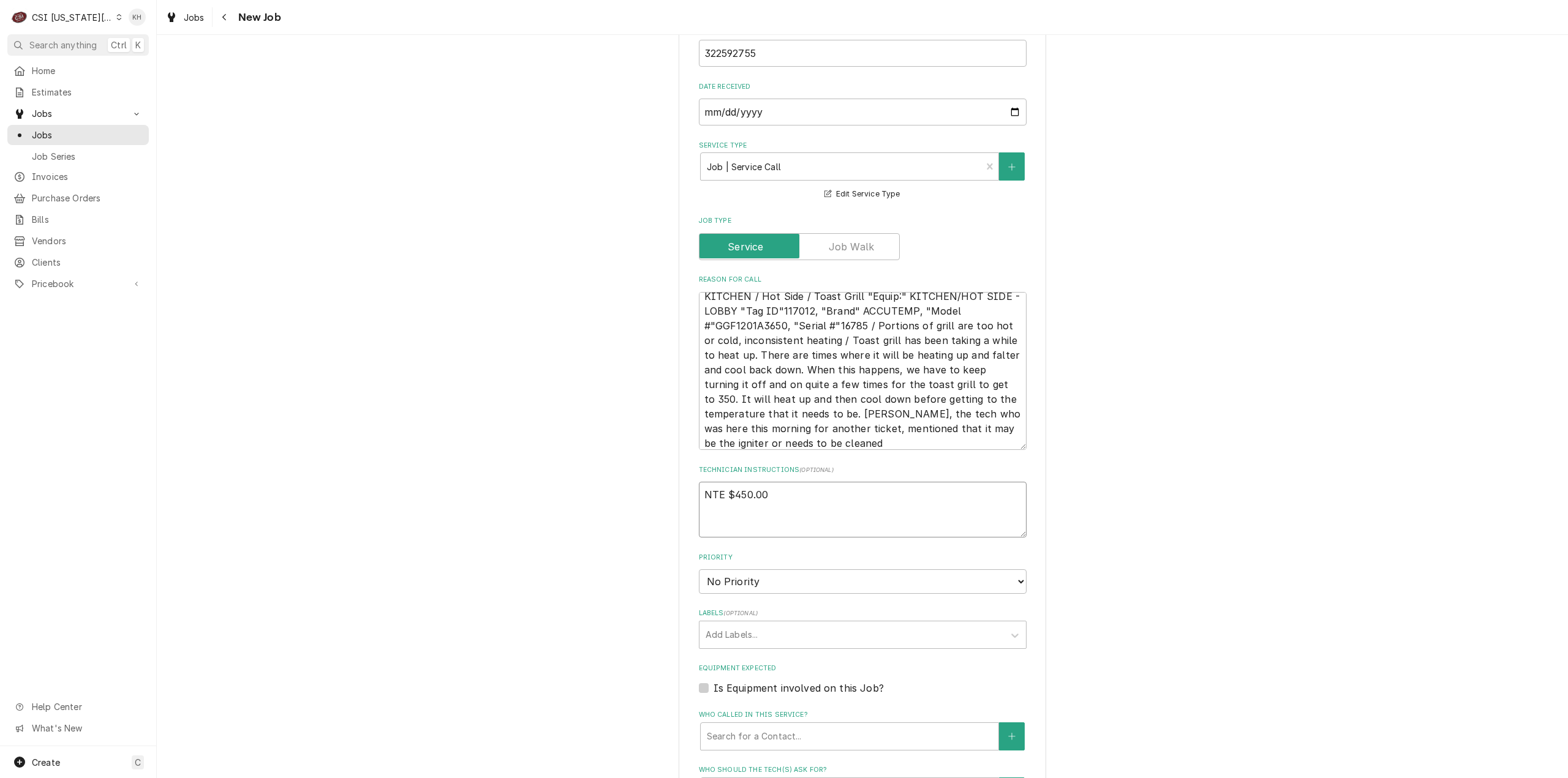
type textarea "NTE $450.00"
click at [713, 681] on label "Is Equipment involved on this Job?" at bounding box center [798, 688] width 170 height 15
click at [713, 681] on input "Equipment Expected" at bounding box center [877, 694] width 328 height 27
checkbox input "true"
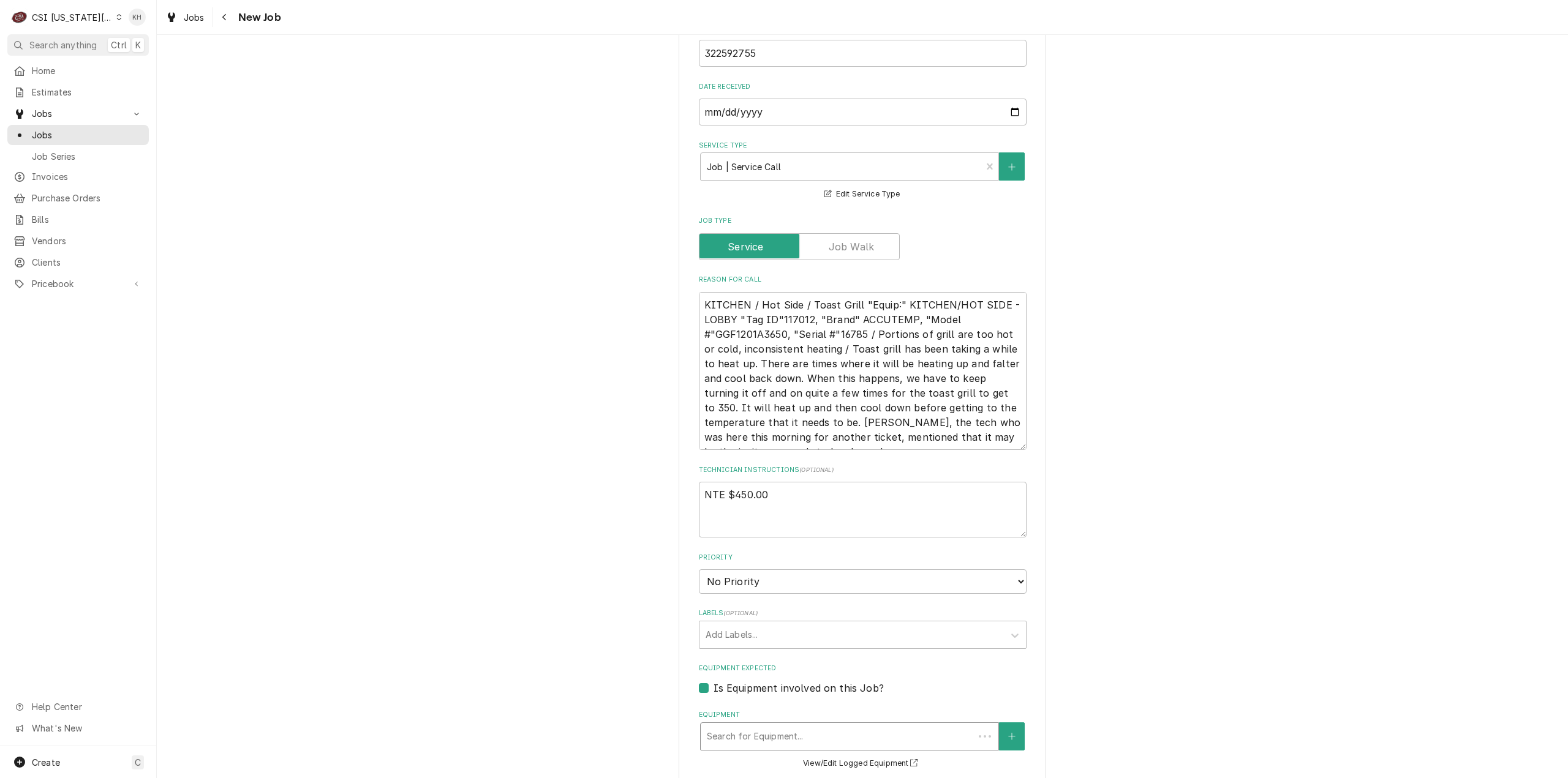
click at [740, 725] on div "Equipment" at bounding box center [837, 736] width 261 height 22
paste input "16785"
type textarea "x"
type input "16785"
click at [772, 771] on span "Accutemp GGF1201A3650 Warranty: Untracked" at bounding box center [759, 782] width 106 height 23
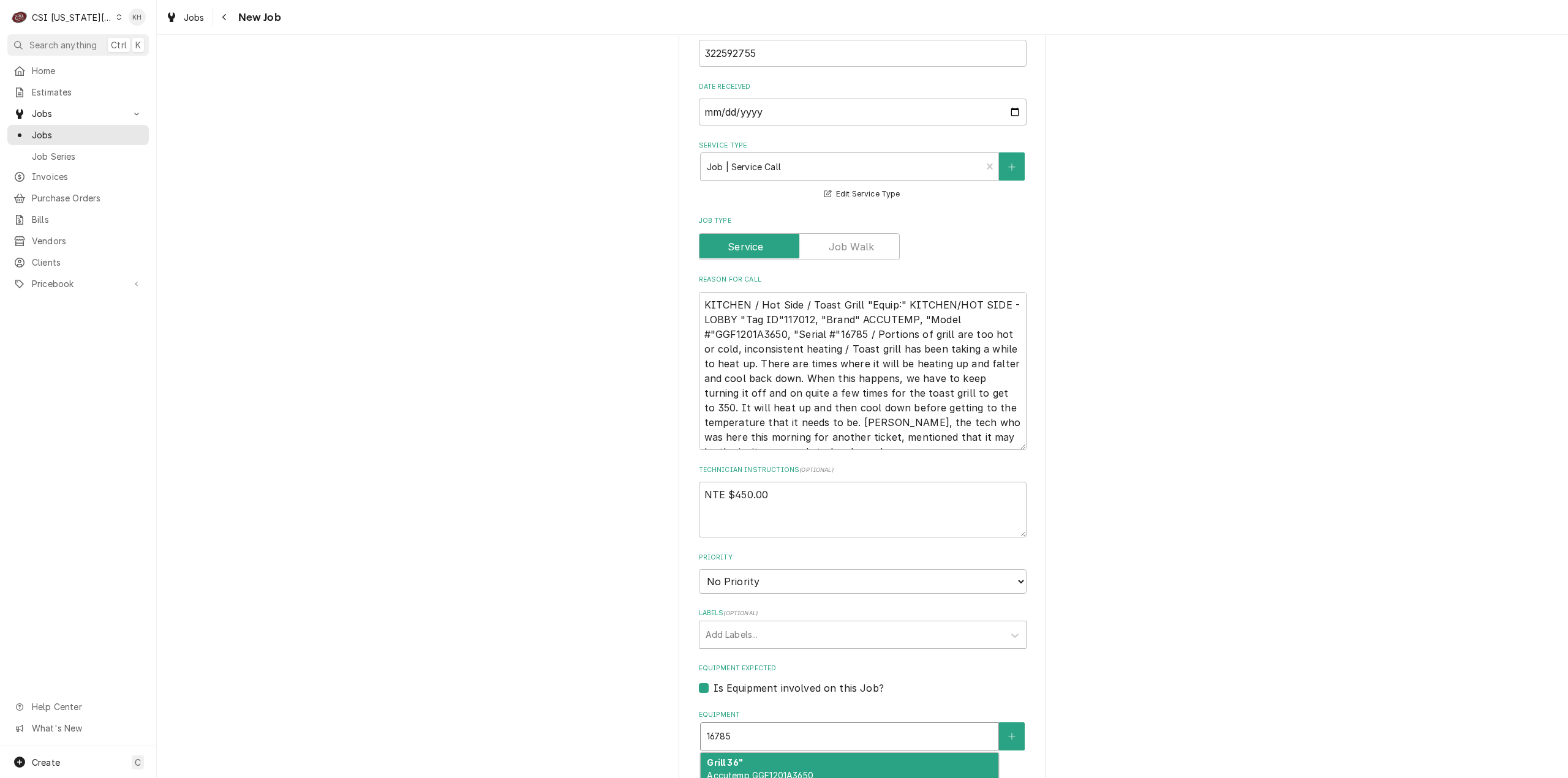
type textarea "x"
click at [846, 482] on textarea "NTE $450.00" at bounding box center [863, 510] width 328 height 56
type textarea "x"
type textarea "NTE $450.00"
type textarea "x"
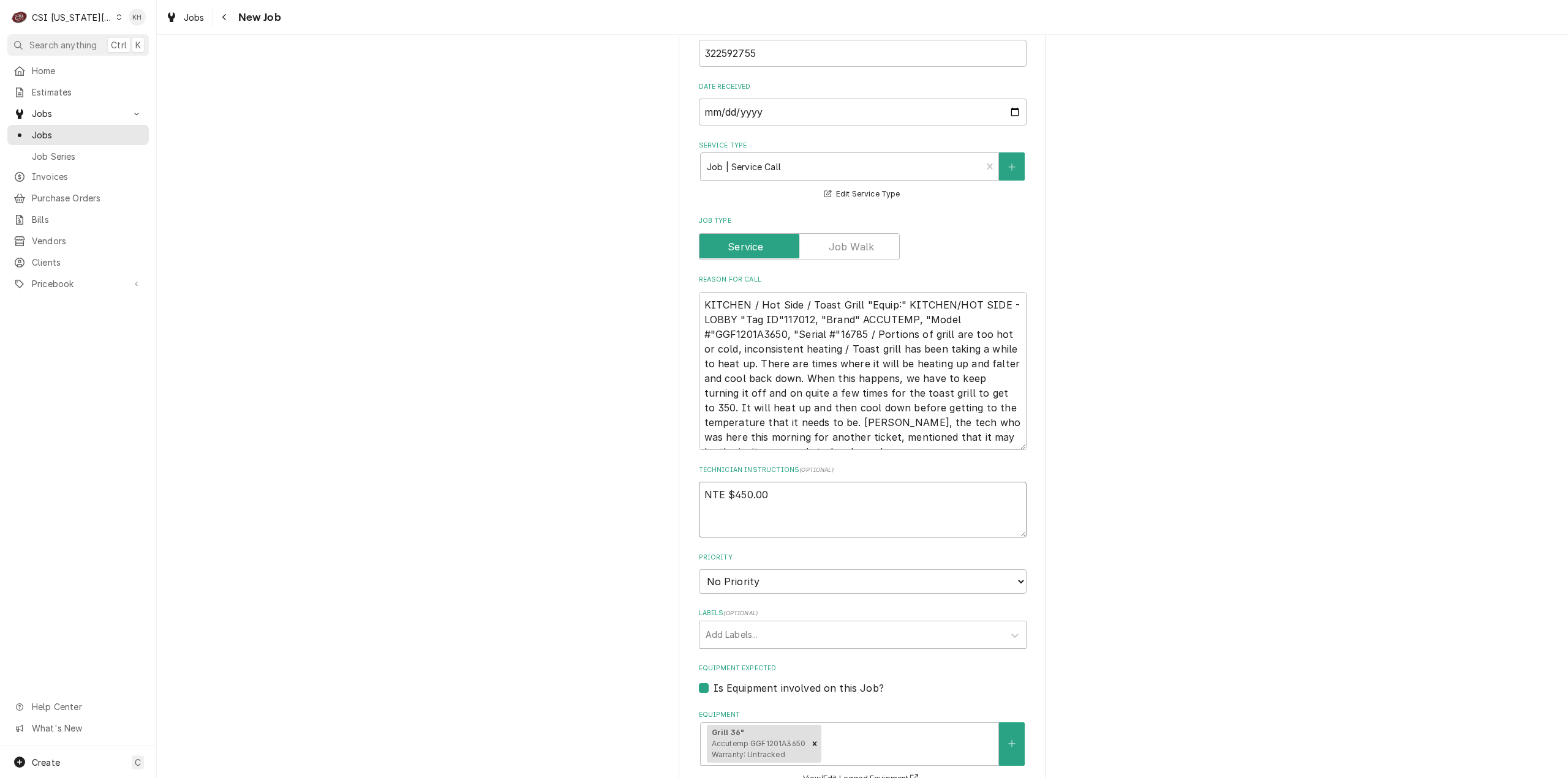
type textarea "NTE $450.00"
type textarea "x"
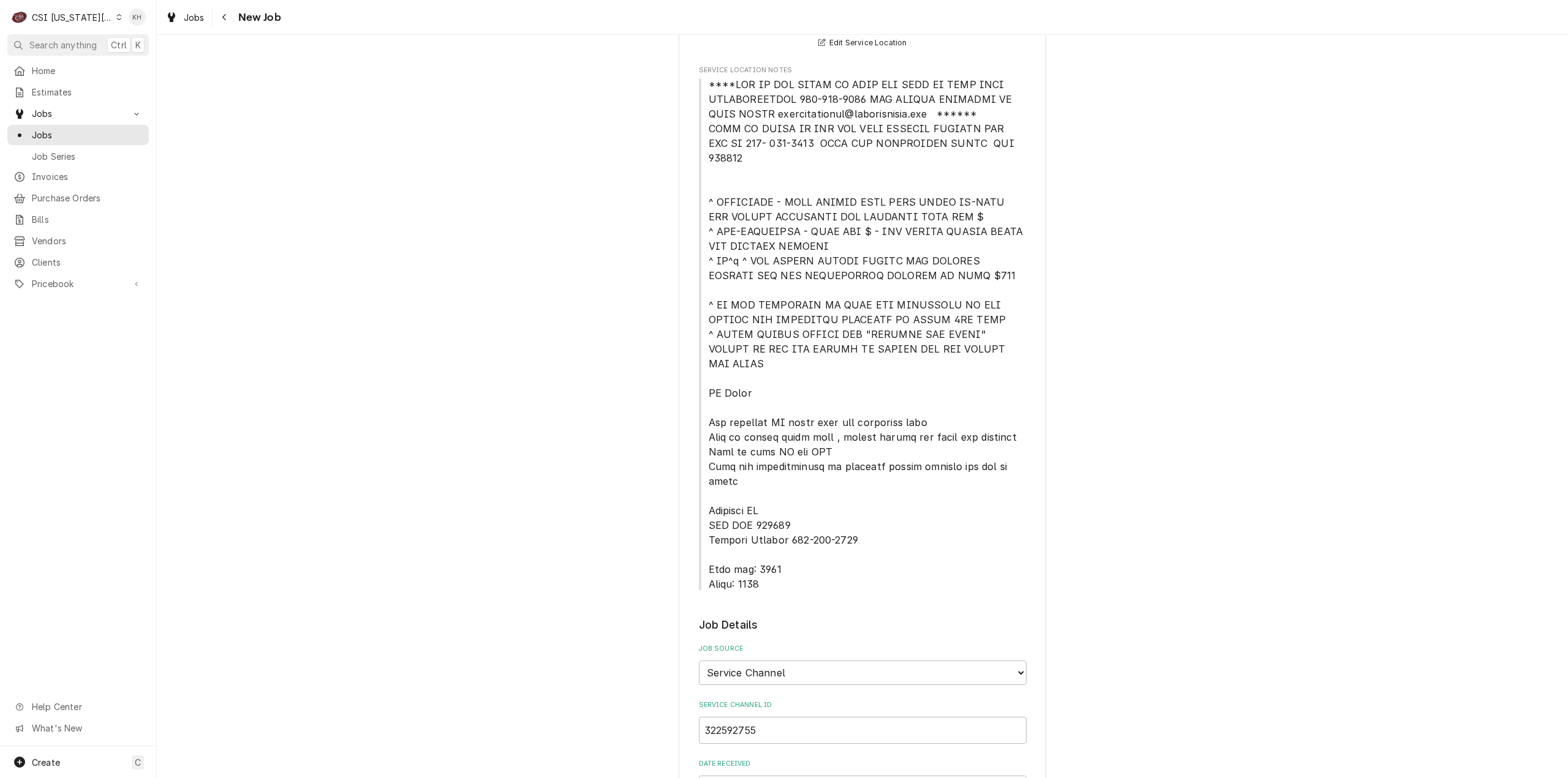
scroll to position [123, 0]
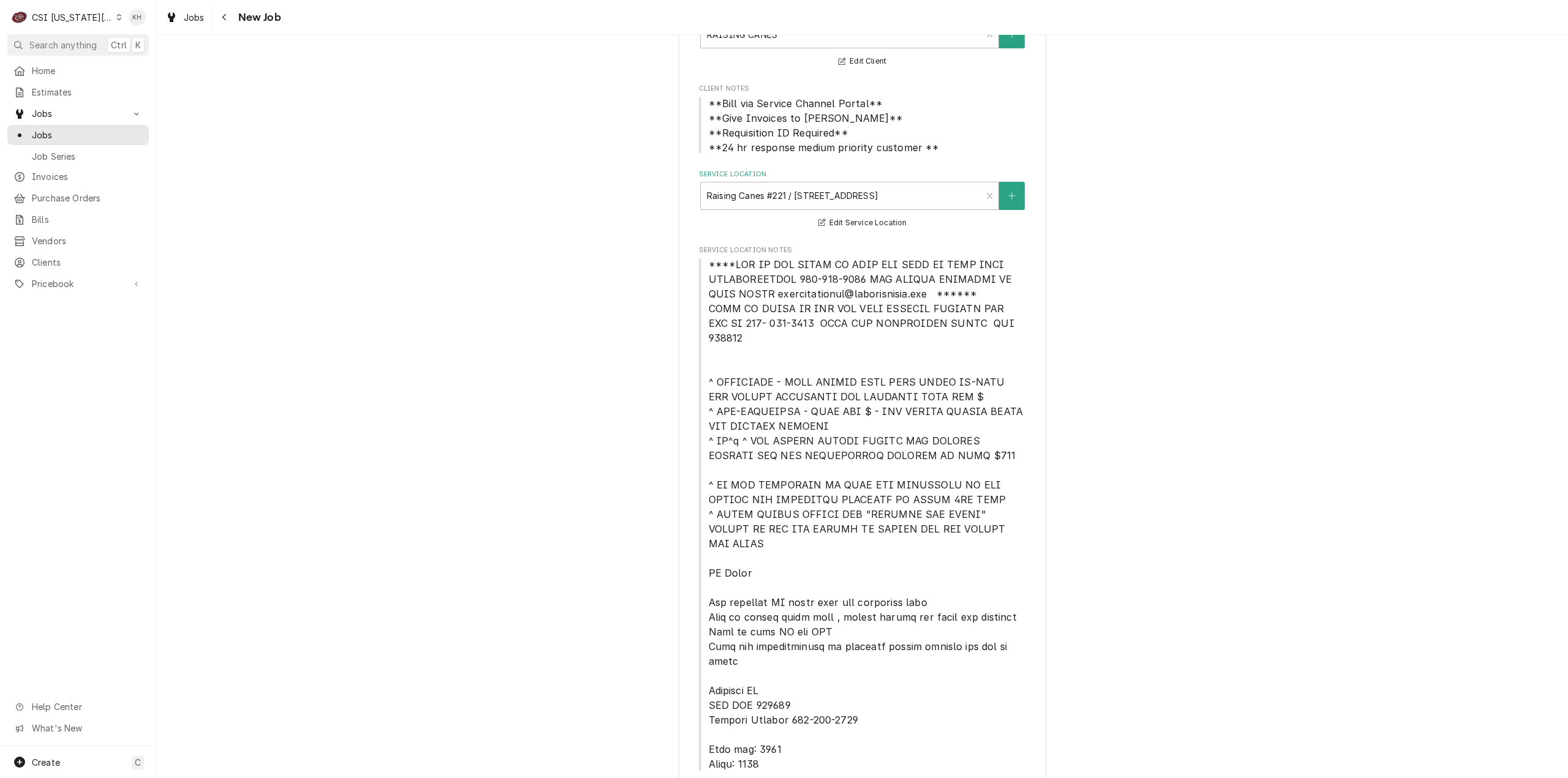
type textarea "NTE $450.00"
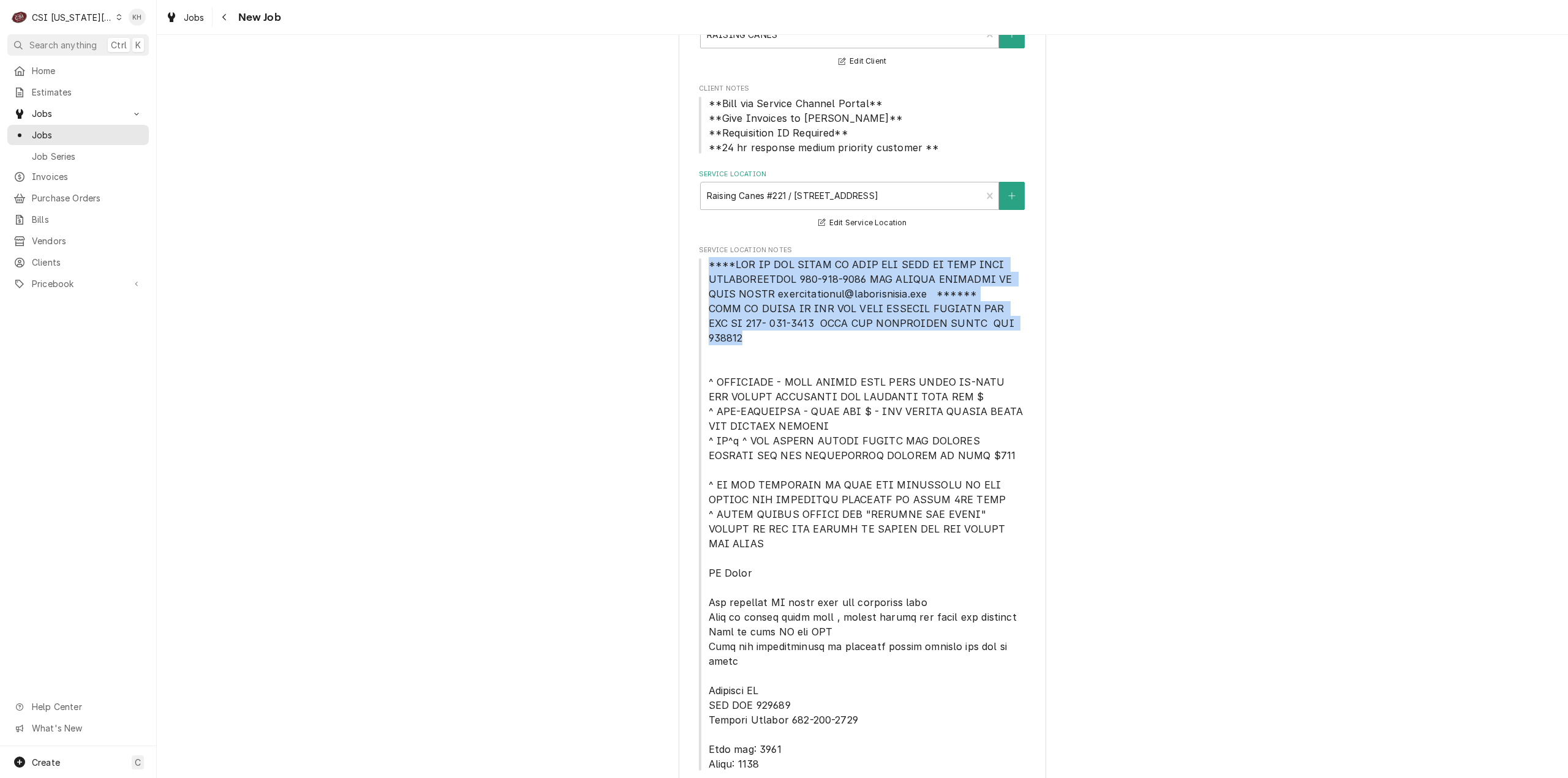
drag, startPoint x: 1013, startPoint y: 324, endPoint x: 699, endPoint y: 269, distance: 318.8
click at [699, 269] on span "Service Location Notes" at bounding box center [863, 514] width 328 height 515
copy span "****NTE ON ALL CALLS IF OVER NTE NEED TO CALL JOHN HERBOLSHEIMER 402-380-8262 F…"
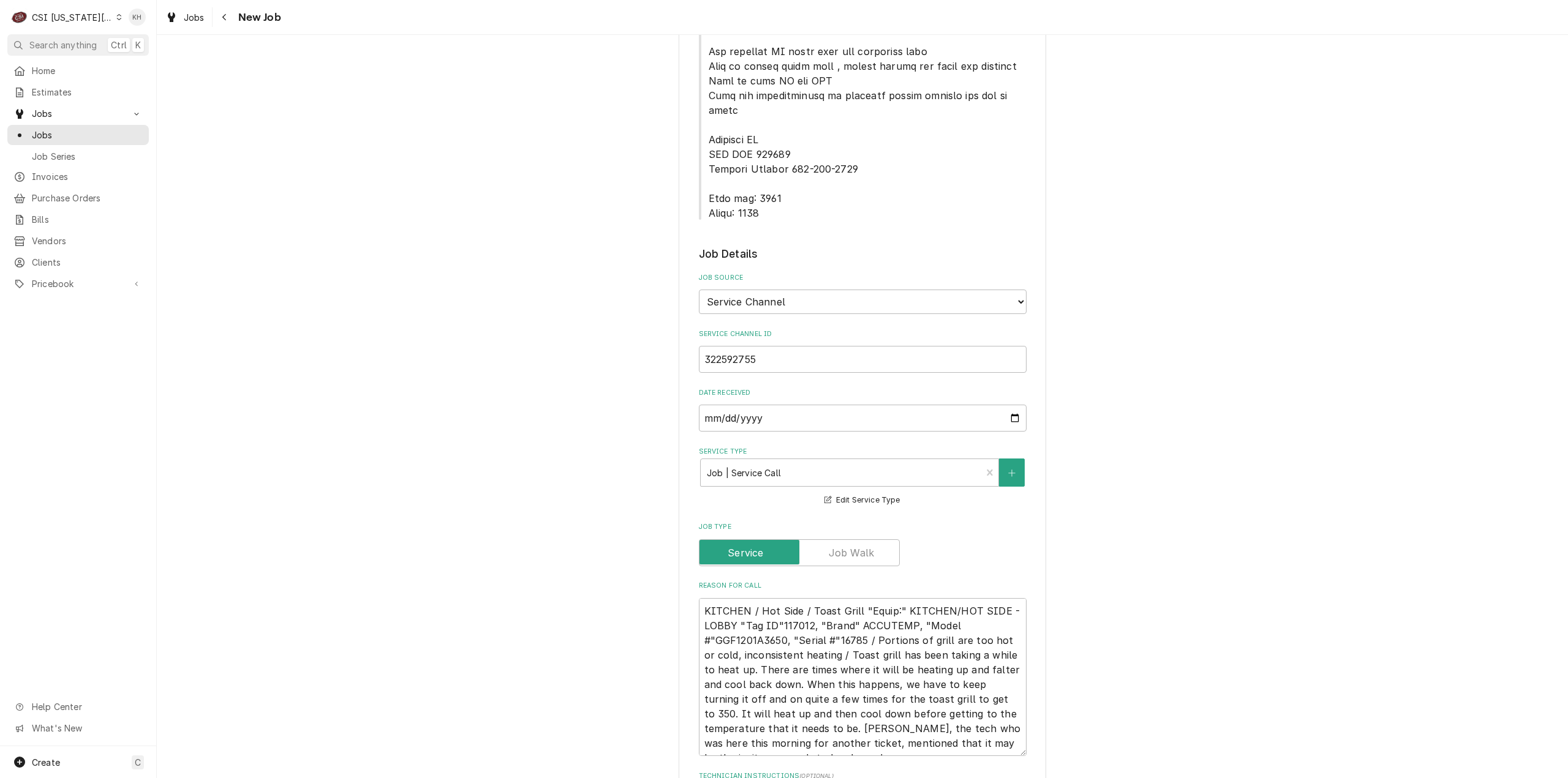
scroll to position [1163, 0]
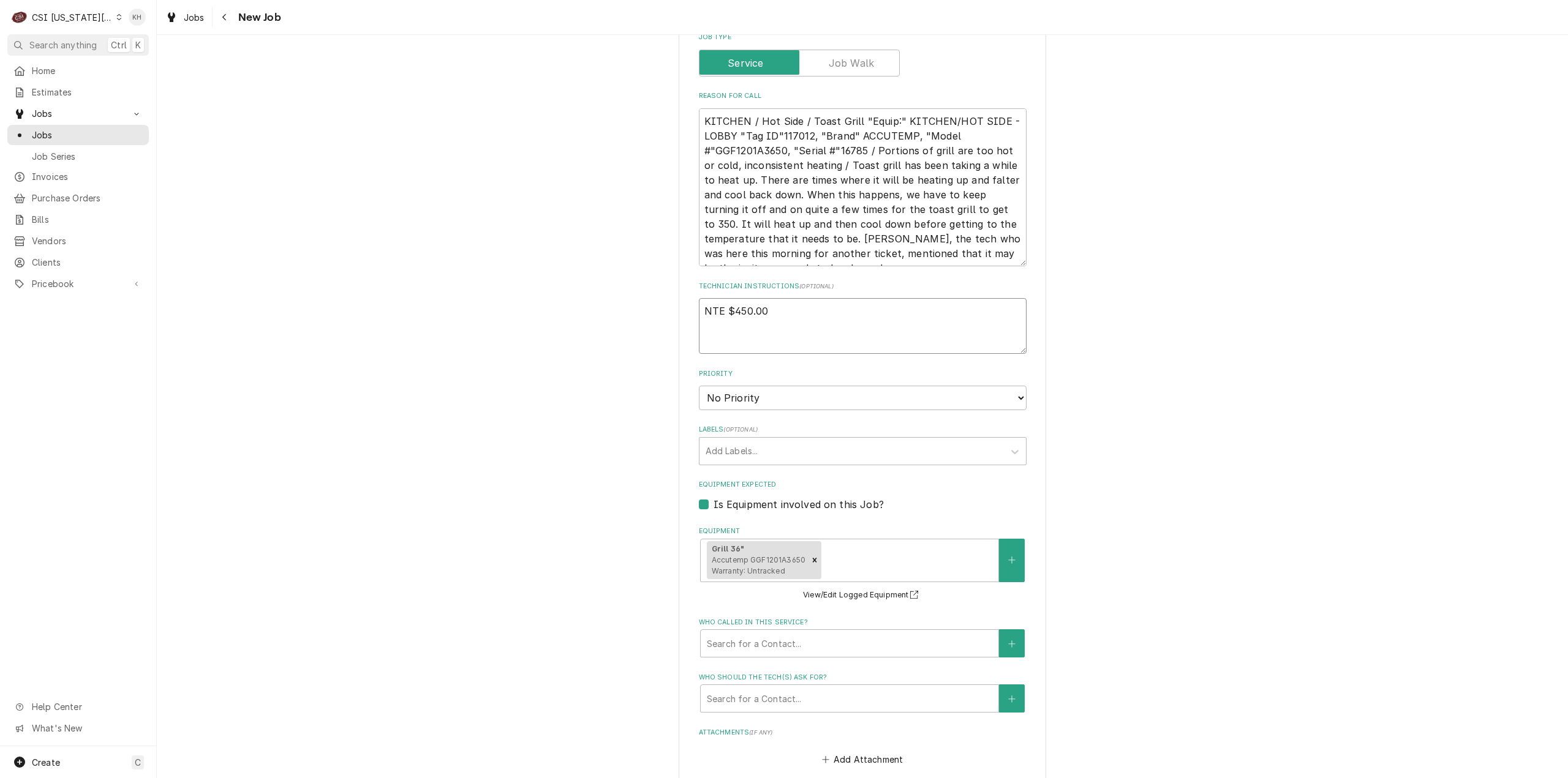
click at [743, 298] on textarea "NTE $450.00" at bounding box center [863, 326] width 328 height 56
paste textarea "****NTE ON ALL CALLS IF OVER NTE NEED TO CALL JOHN HERBOLSHEIMER 402-380-8262 F…"
type textarea "x"
type textarea "NTE $450.00 ****NTE ON ALL CALLS IF OVER NTE NEED TO CALL JOHN HERBOLSHEIMER 40…"
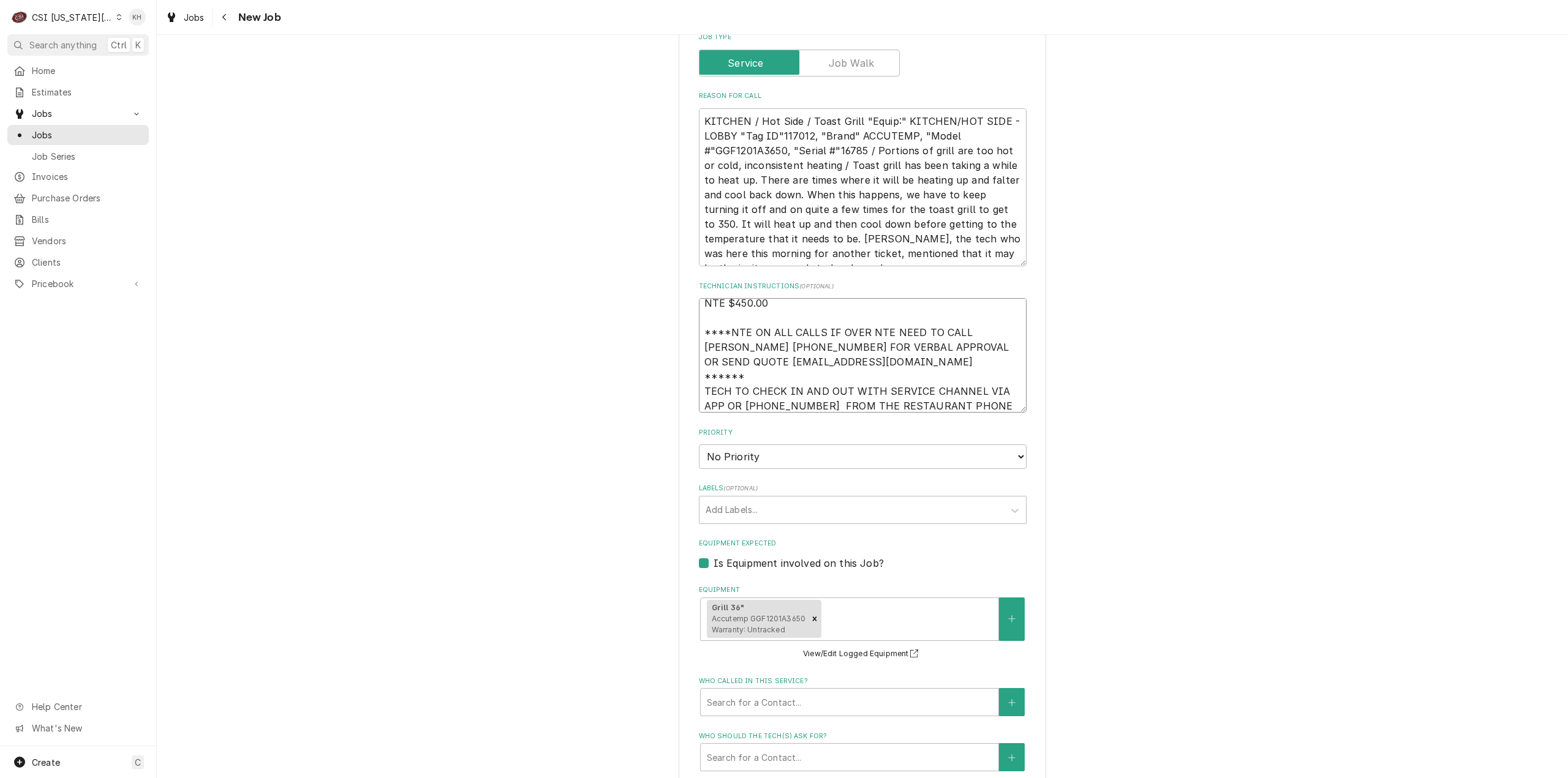
type textarea "x"
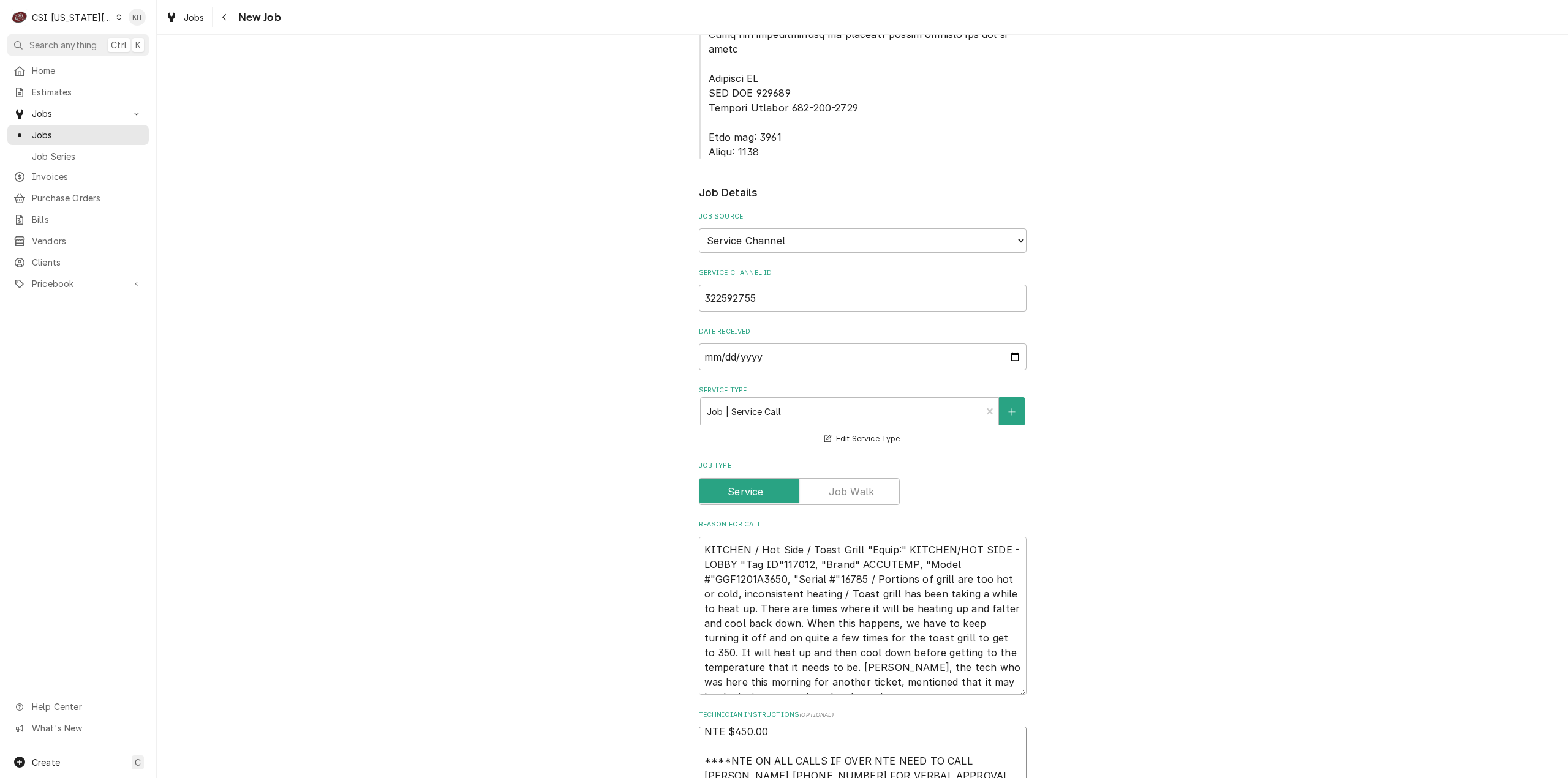
scroll to position [367, 0]
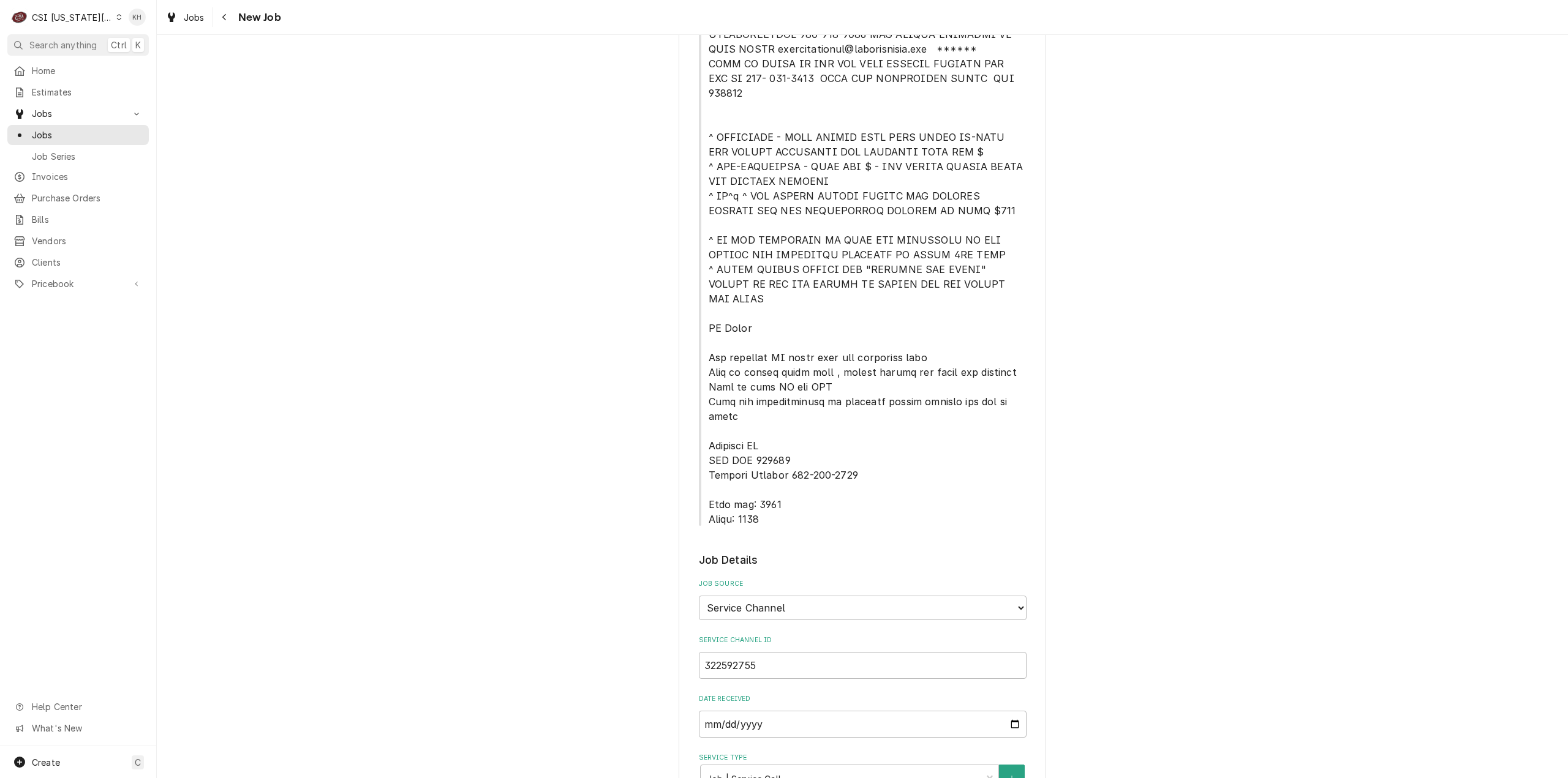
type textarea "NTE $450.00 ****NTE ON ALL CALLS IF OVER NTE NEED TO CALL JOHN HERBOLSHEIMER 40…"
drag, startPoint x: 769, startPoint y: 477, endPoint x: 700, endPoint y: 455, distance: 72.4
click at [700, 455] on span "Service Location Notes" at bounding box center [863, 269] width 328 height 515
copy span "Lock box: 0221 Alarm: 0448"
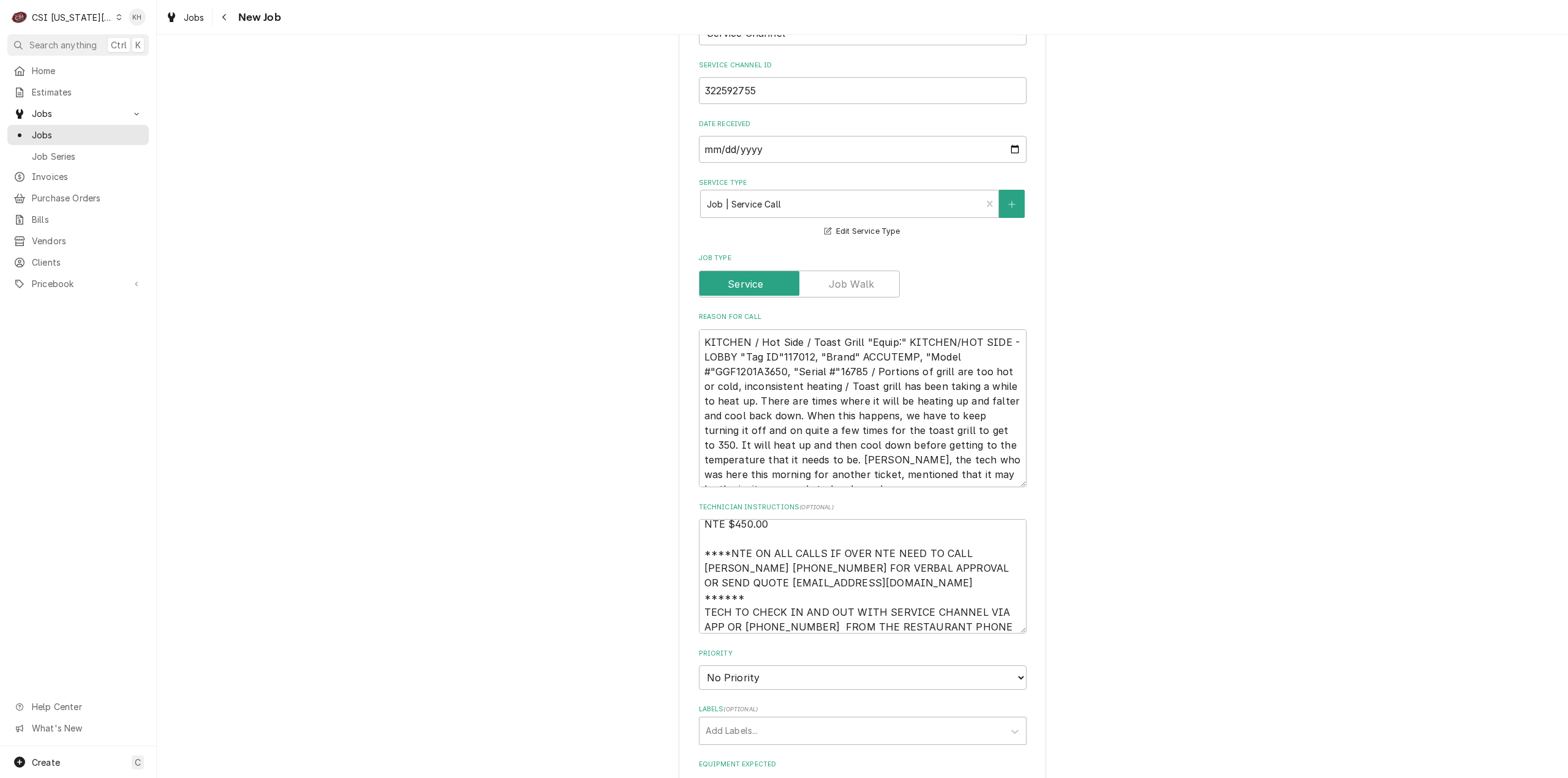
scroll to position [1102, 0]
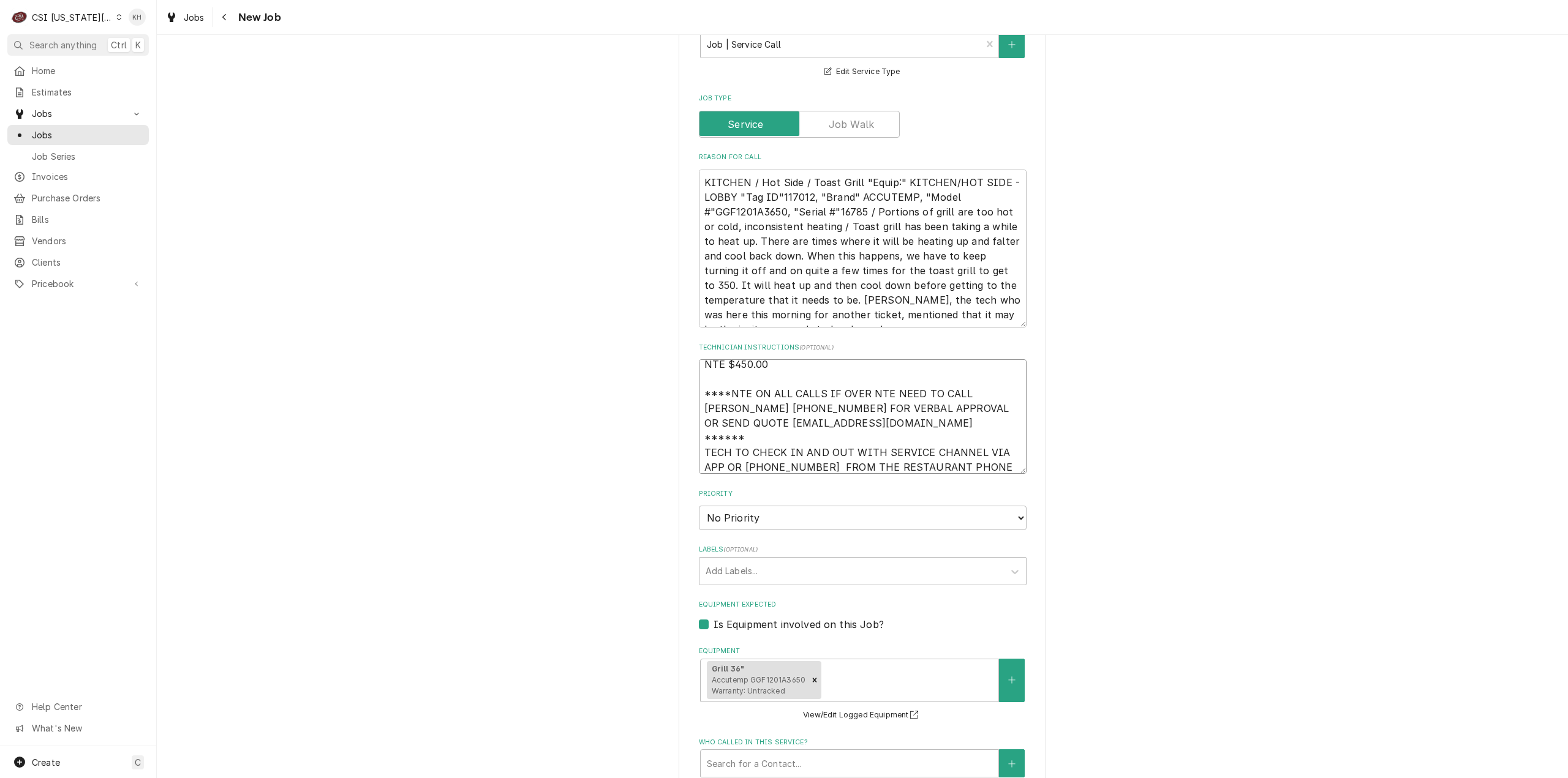
click at [761, 424] on textarea "NTE $450.00 ****NTE ON ALL CALLS IF OVER NTE NEED TO CALL JOHN HERBOLSHEIMER 40…" at bounding box center [863, 417] width 328 height 114
type textarea "x"
type textarea "NTE $450.00 ****NTE ON ALL CALLS IF OVER NTE NEED TO CALL JOHN HERBOLSHEIMER 40…"
type textarea "x"
type textarea "NTE $450.00 ****NTE ON ALL CALLS IF OVER NTE NEED TO CALL JOHN HERBOLSHEIMER 40…"
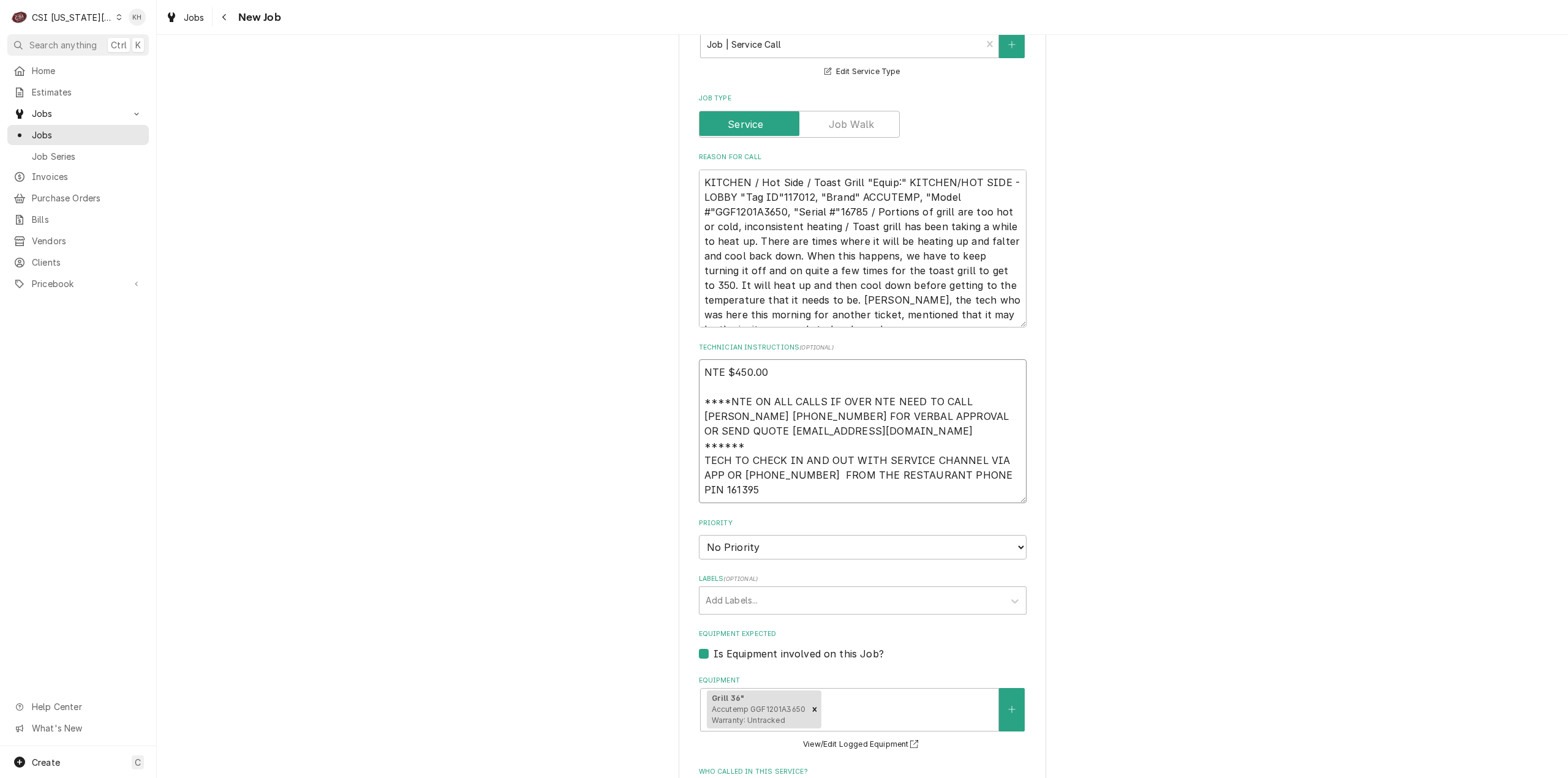
paste textarea "Lock box: 0221 Alarm: 0448"
type textarea "x"
type textarea "NTE $450.00 ****NTE ON ALL CALLS IF OVER NTE NEED TO CALL JOHN HERBOLSHEIMER 40…"
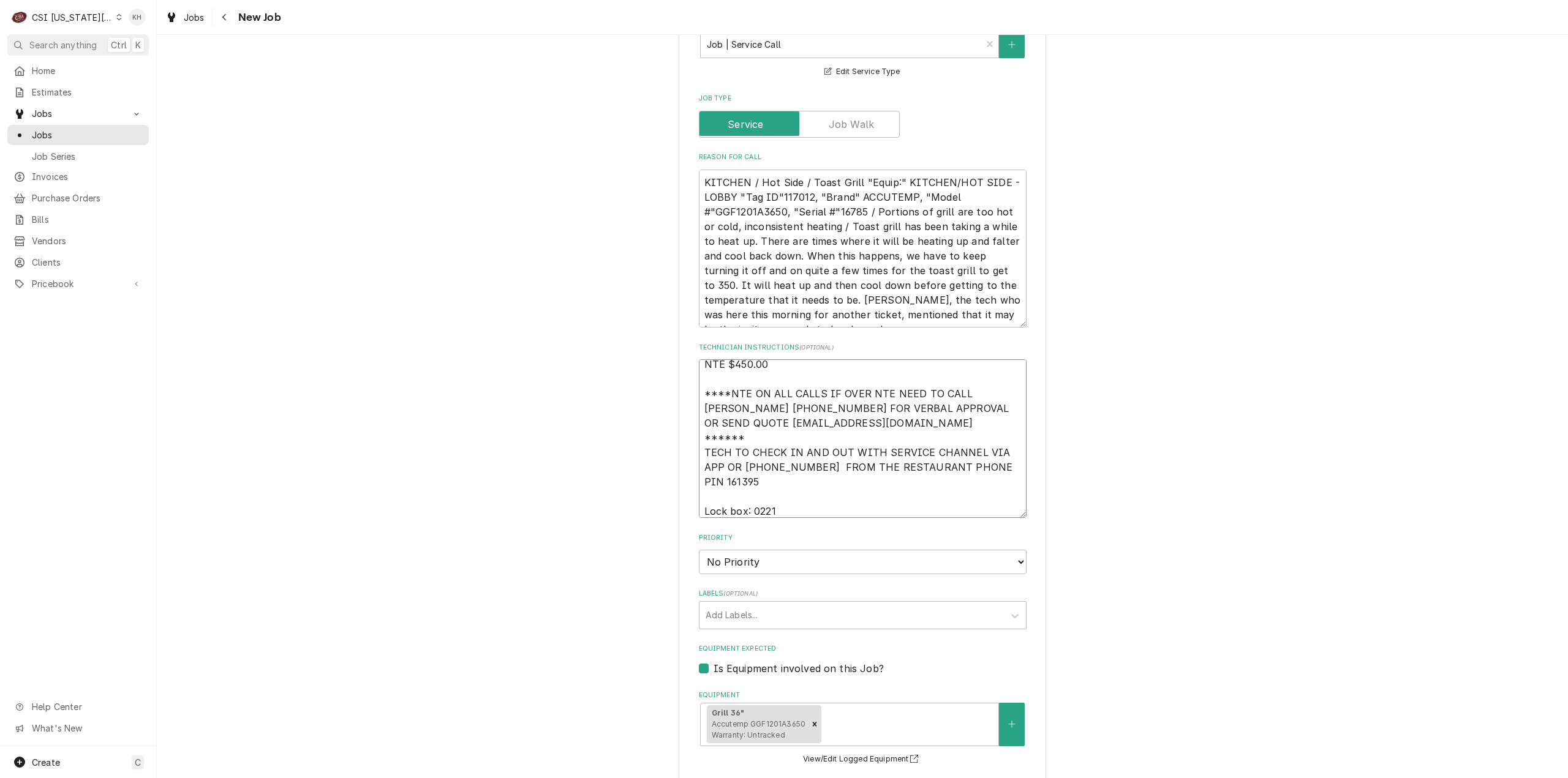
type textarea "x"
type textarea "NTE $450.00 ****NTE ON ALL CALLS IF OVER NTE NEED TO CALL JOHN HERBOLSHEIMER 40…"
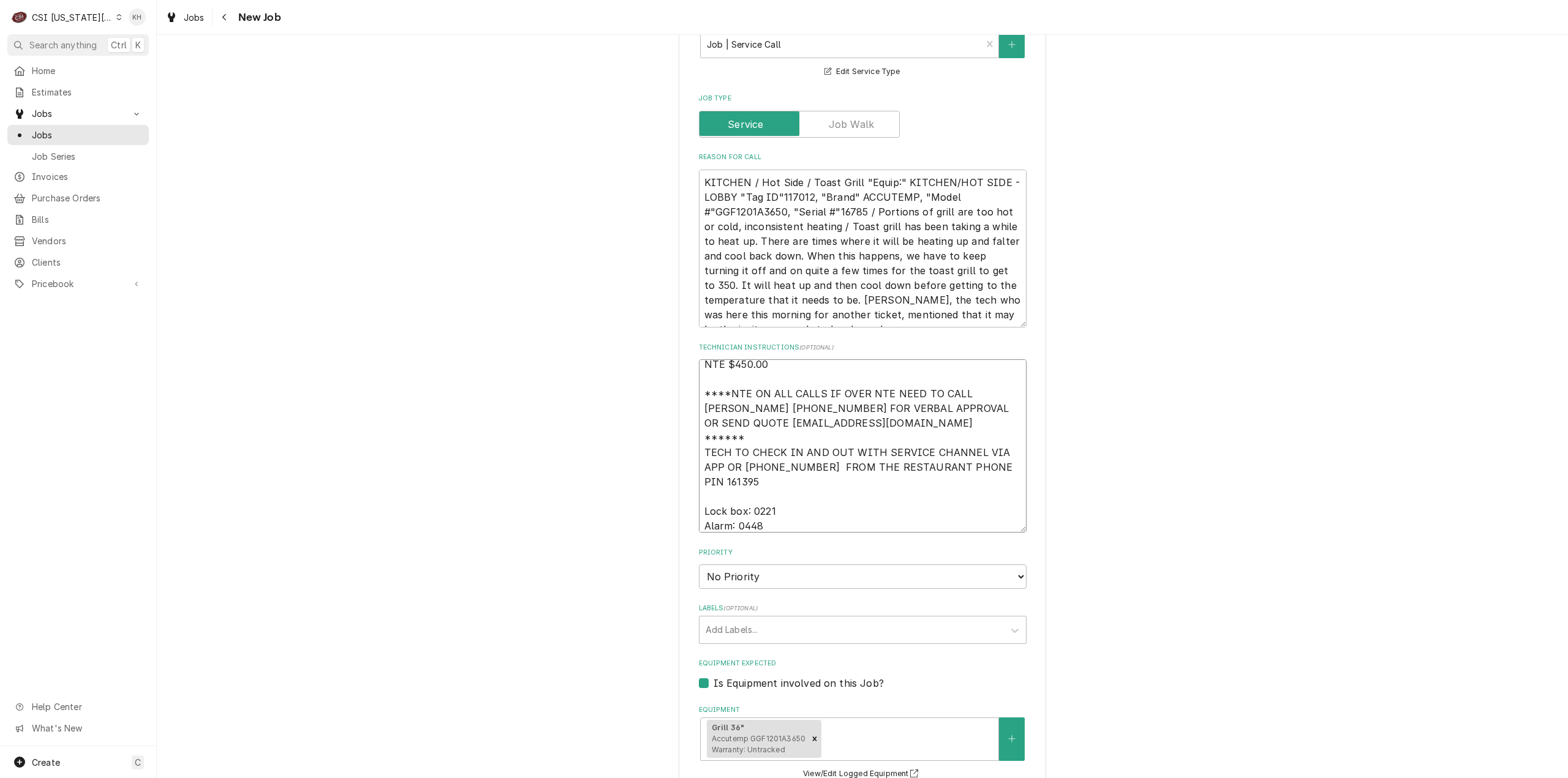
type textarea "x"
type textarea "NTE $450.00 ****NTE ON ALL CALLS IF OVER NTE NEED TO CALL JOHN HERBOLSHEIMER 40…"
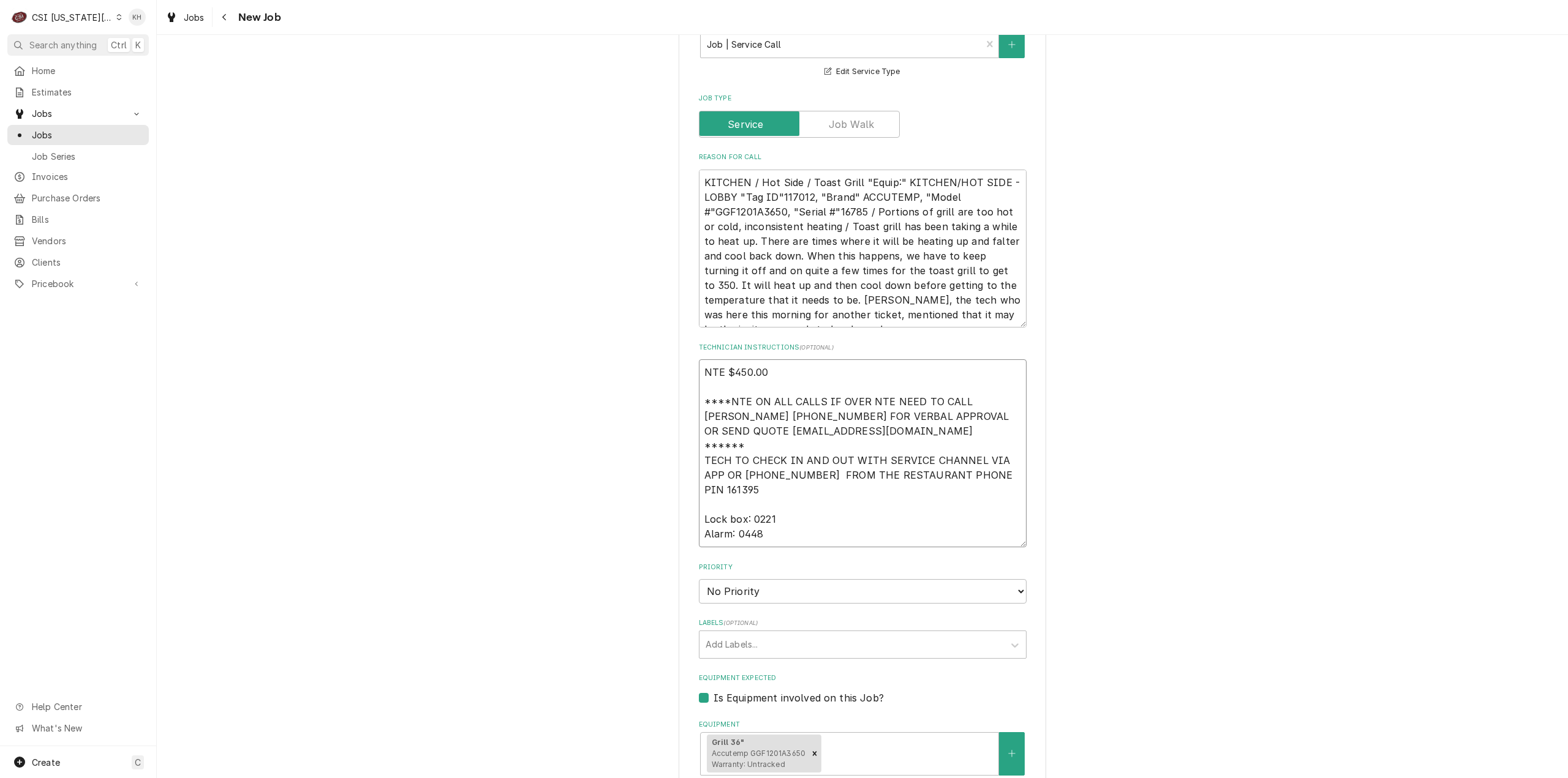
type textarea "x"
type textarea "NTE $450.00 ****NTE ON ALL CALLS IF OVER NTE NEED TO CALL JOHN HERBOLSHEIMER 40…"
type textarea "x"
type textarea "NTE $450.00 ****NTE ON ALL CALLS IF OVER NTE NEED TO CALL JOHN HERBOLSHEIMER 40…"
type textarea "x"
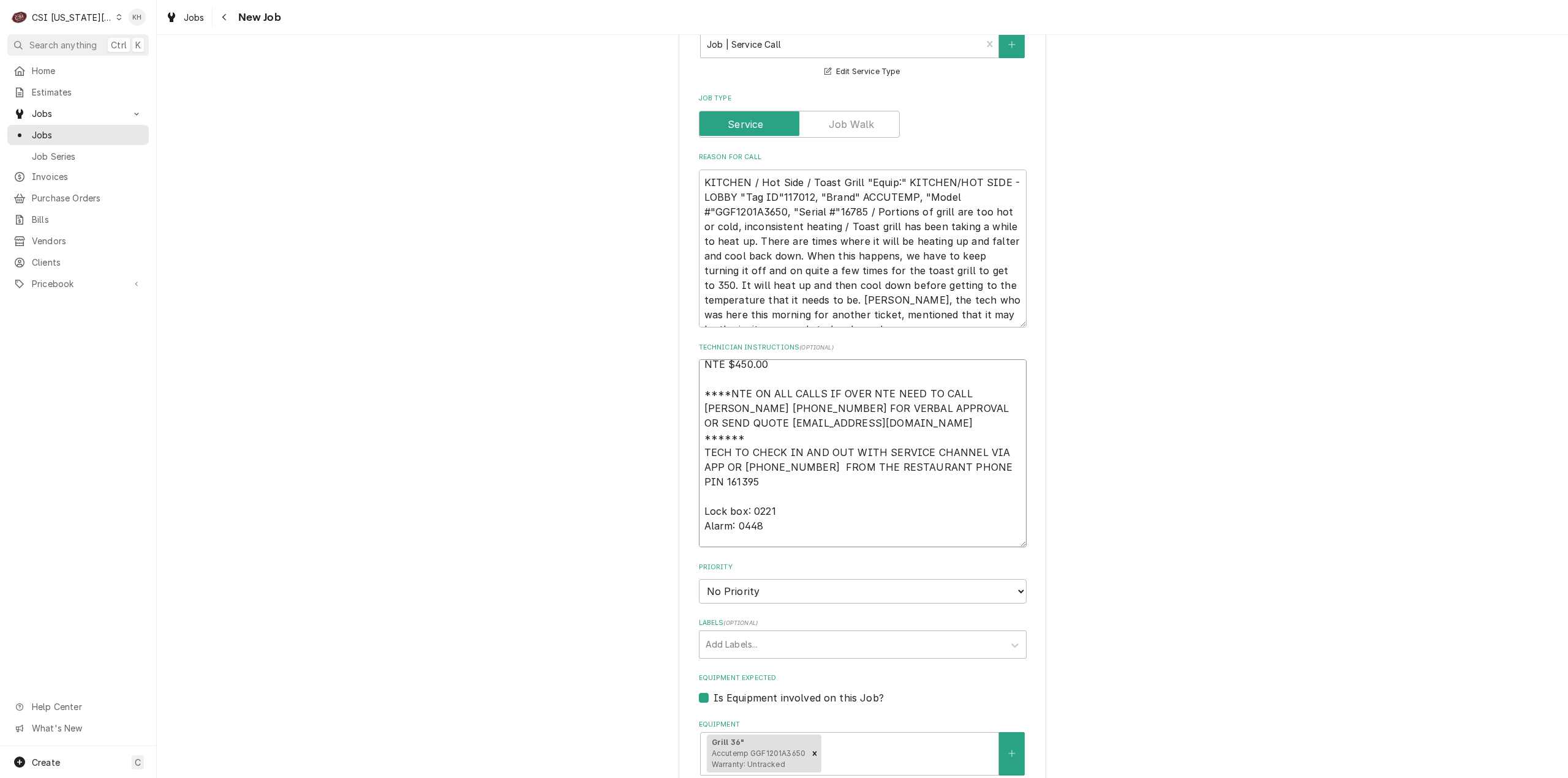
type textarea "NTE $450.00 ****NTE ON ALL CALLS IF OVER NTE NEED TO CALL JOHN HERBOLSHEIMER 40…"
type textarea "x"
type textarea "NTE $450.00 ****NTE ON ALL CALLS IF OVER NTE NEED TO CALL JOHN HERBOLSHEIMER 40…"
drag, startPoint x: 734, startPoint y: 548, endPoint x: 734, endPoint y: 557, distance: 9.0
click at [734, 580] on select "No Priority Urgent High Medium Low" at bounding box center [863, 592] width 328 height 25
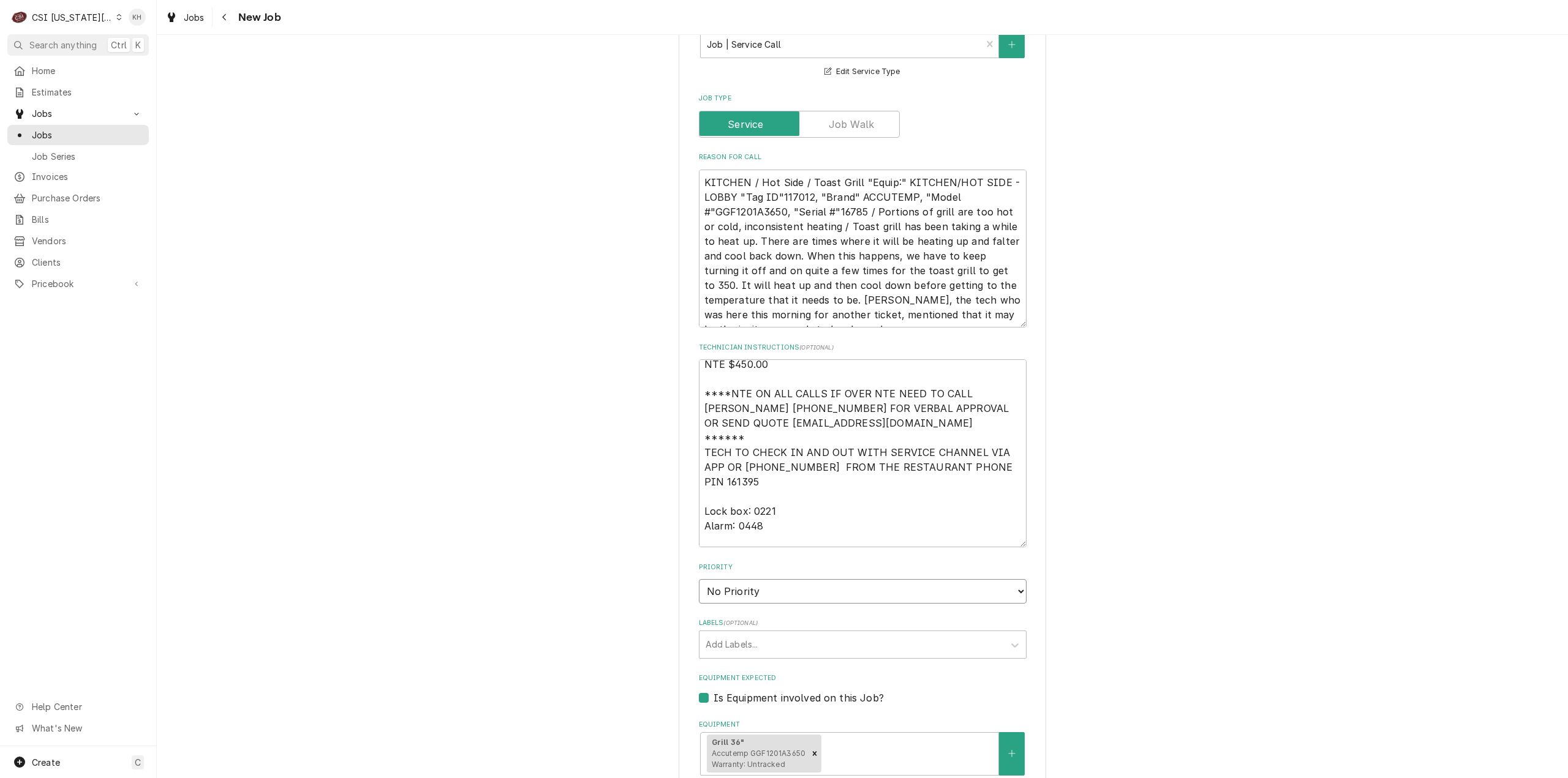
select select "4"
click at [699, 580] on select "No Priority Urgent High Medium Low" at bounding box center [863, 592] width 328 height 25
click at [754, 501] on textarea "NTE $450.00 ****NTE ON ALL CALLS IF OVER NTE NEED TO CALL JOHN HERBOLSHEIMER 40…" at bounding box center [863, 454] width 328 height 188
paste textarea "913-239-0449"
type textarea "x"
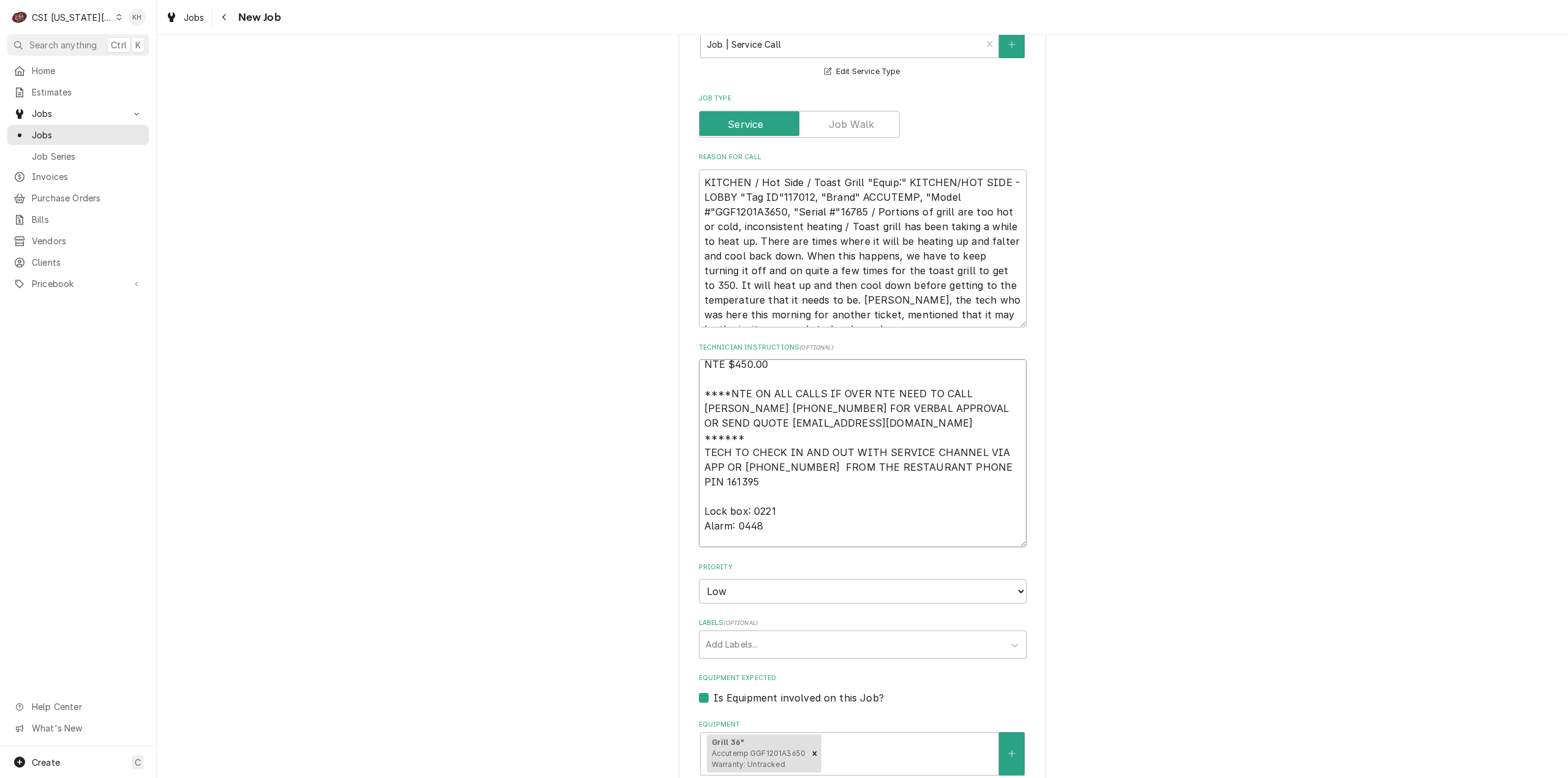
type textarea "NTE $450.00 ****NTE ON ALL CALLS IF OVER NTE NEED TO CALL [PERSON_NAME] [PHONE_…"
type textarea "x"
type textarea "NTE $450.00 ****NTE ON ALL CALLS IF OVER NTE NEED TO CALL [PERSON_NAME] [PHONE_…"
click at [1013, 271] on textarea "KITCHEN / Hot Side / Toast Grill "Equip:" KITCHEN/HOT SIDE - LOBBY "Tag ID"1170…" at bounding box center [863, 249] width 328 height 159
type textarea "x"
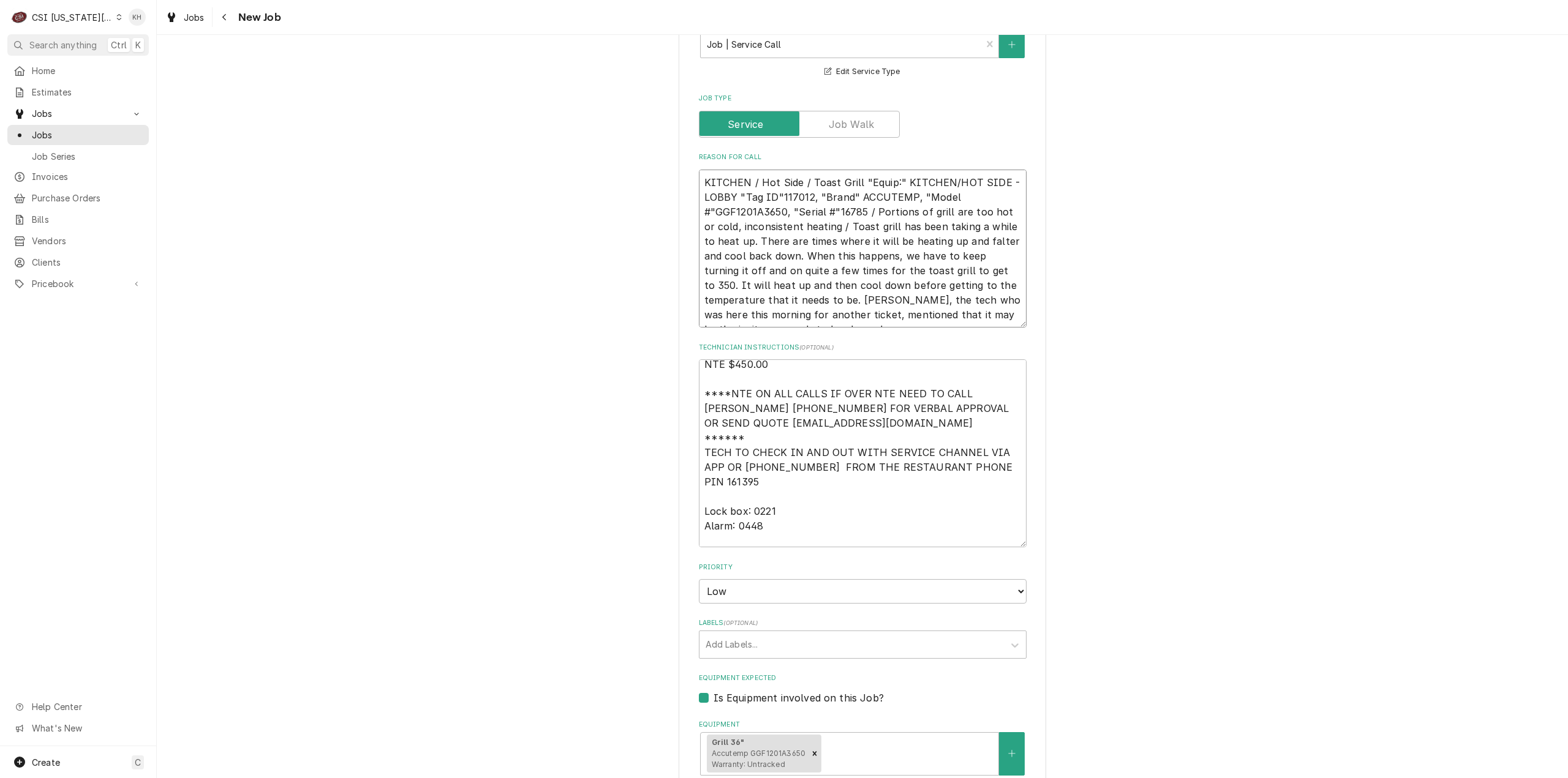
type textarea "KITCHEN / Hot Side / Toast Grill "Equip:" KITCHEN/HOT SIDE - LOBBY "Tag ID"1170…"
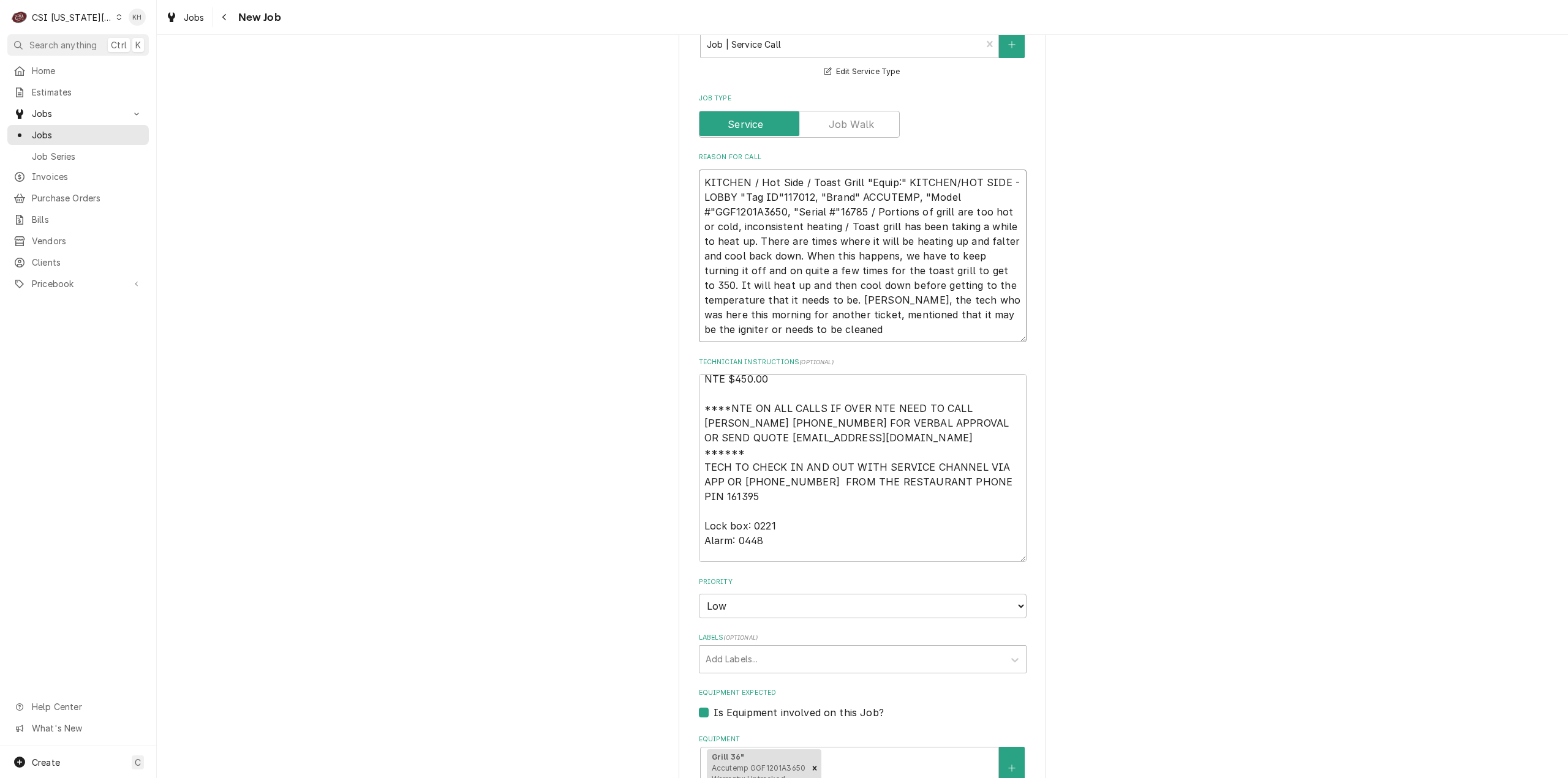
type textarea "x"
type textarea "KITCHEN / Hot Side / Toast Grill "Equip:" KITCHEN/HOT SIDE - LOBBY "Tag ID"1170…"
type textarea "x"
type textarea "KITCHEN / Hot Side / Toast Grill "Equip:" KITCHEN/HOT SIDE - LOBBY "Tag ID"1170…"
type textarea "x"
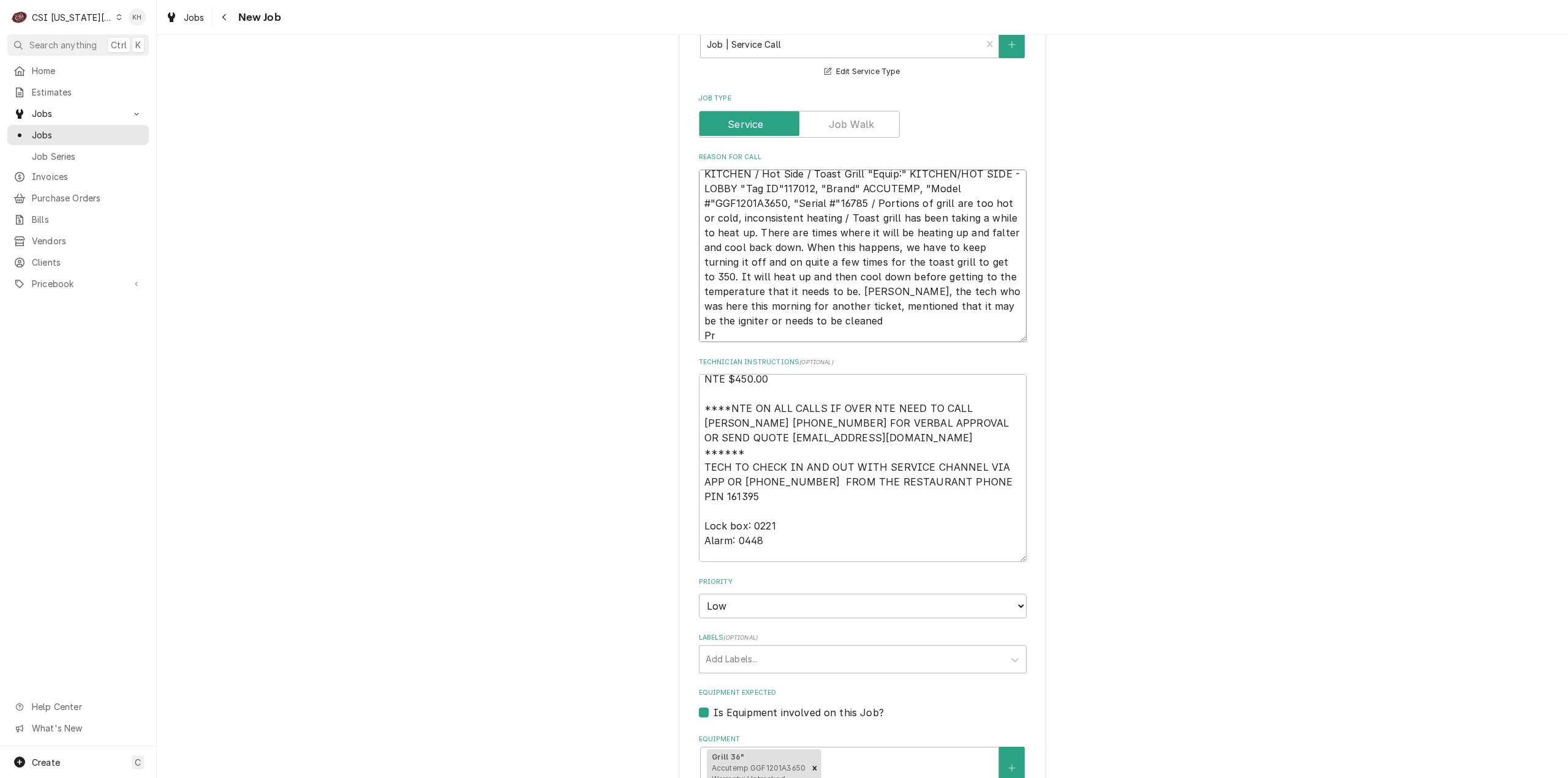
type textarea "KITCHEN / Hot Side / Toast Grill "Equip:" KITCHEN/HOT SIDE - LOBBY "Tag ID"1170…"
type textarea "x"
type textarea "KITCHEN / Hot Side / Toast Grill "Equip:" KITCHEN/HOT SIDE - LOBBY "Tag ID"1170…"
type textarea "x"
type textarea "KITCHEN / Hot Side / Toast Grill "Equip:" KITCHEN/HOT SIDE - LOBBY "Tag ID"1170…"
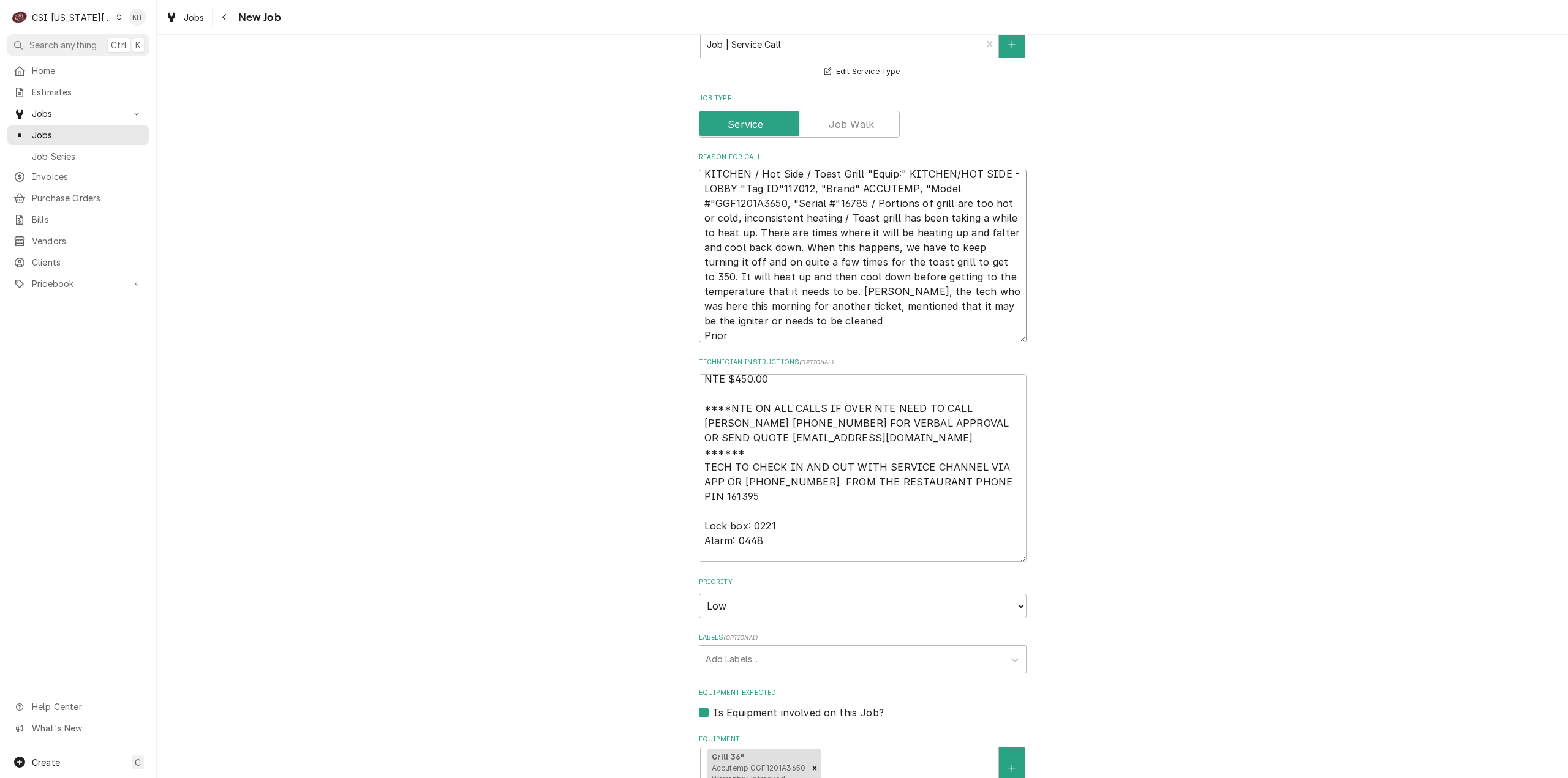
type textarea "x"
type textarea "KITCHEN / Hot Side / Toast Grill "Equip:" KITCHEN/HOT SIDE - LOBBY "Tag ID"1170…"
type textarea "x"
type textarea "KITCHEN / Hot Side / Toast Grill "Equip:" KITCHEN/HOT SIDE - LOBBY "Tag ID"1170…"
type textarea "x"
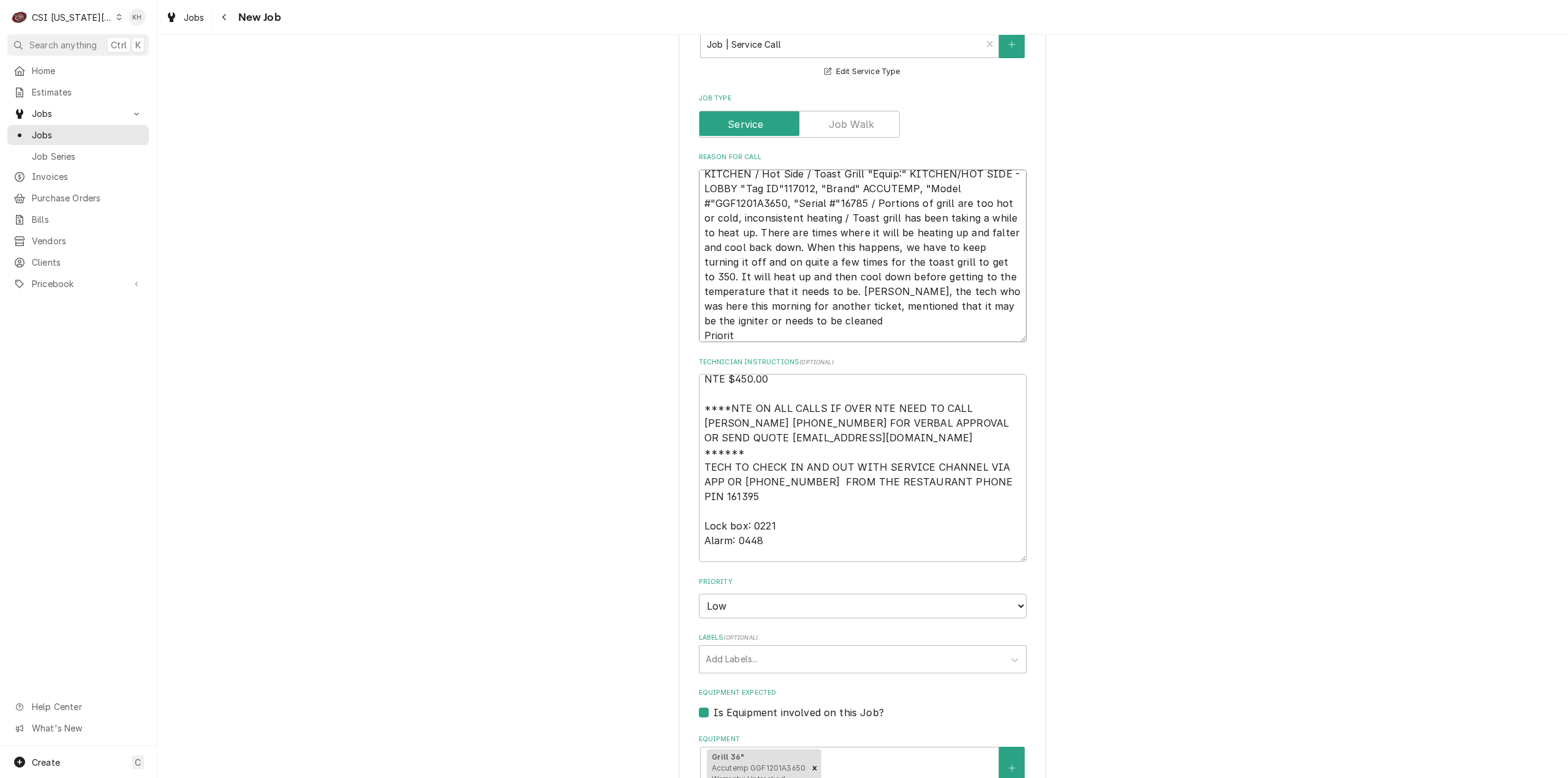
type textarea "KITCHEN / Hot Side / Toast Grill "Equip:" KITCHEN/HOT SIDE - LOBBY "Tag ID"1170…"
type textarea "x"
type textarea "KITCHEN / Hot Side / Toast Grill "Equip:" KITCHEN/HOT SIDE - LOBBY "Tag ID"1170…"
type textarea "x"
type textarea "KITCHEN / Hot Side / Toast Grill "Equip:" KITCHEN/HOT SIDE - LOBBY "Tag ID"1170…"
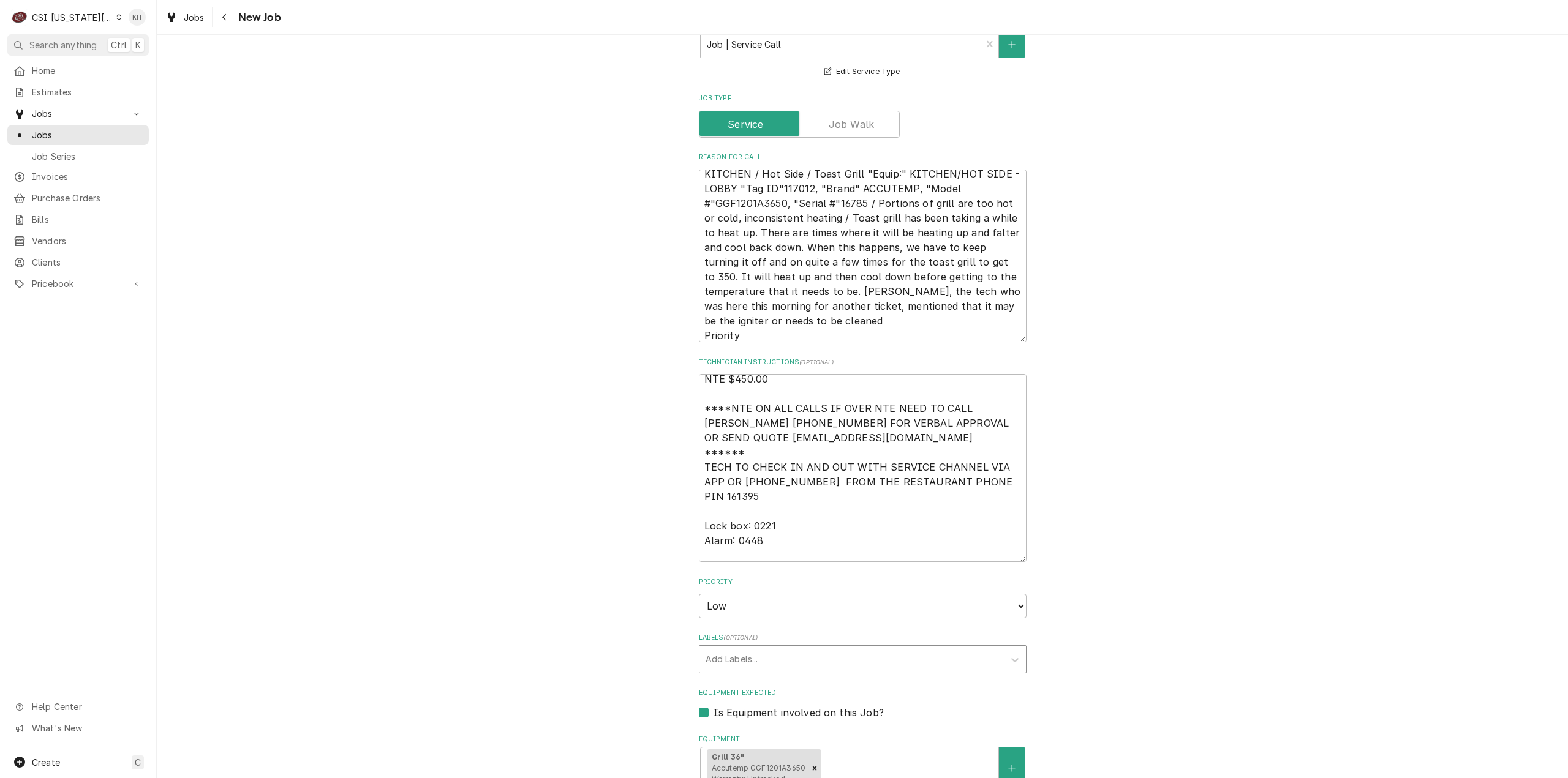
click at [892, 649] on div "Labels" at bounding box center [852, 659] width 292 height 22
type input "cook"
type textarea "x"
click at [759, 288] on textarea "KITCHEN / Hot Side / Toast Grill "Equip:" KITCHEN/HOT SIDE - LOBBY "Tag ID"1170…" at bounding box center [863, 256] width 328 height 173
paste textarea "Non-Emergency - 7 Days"
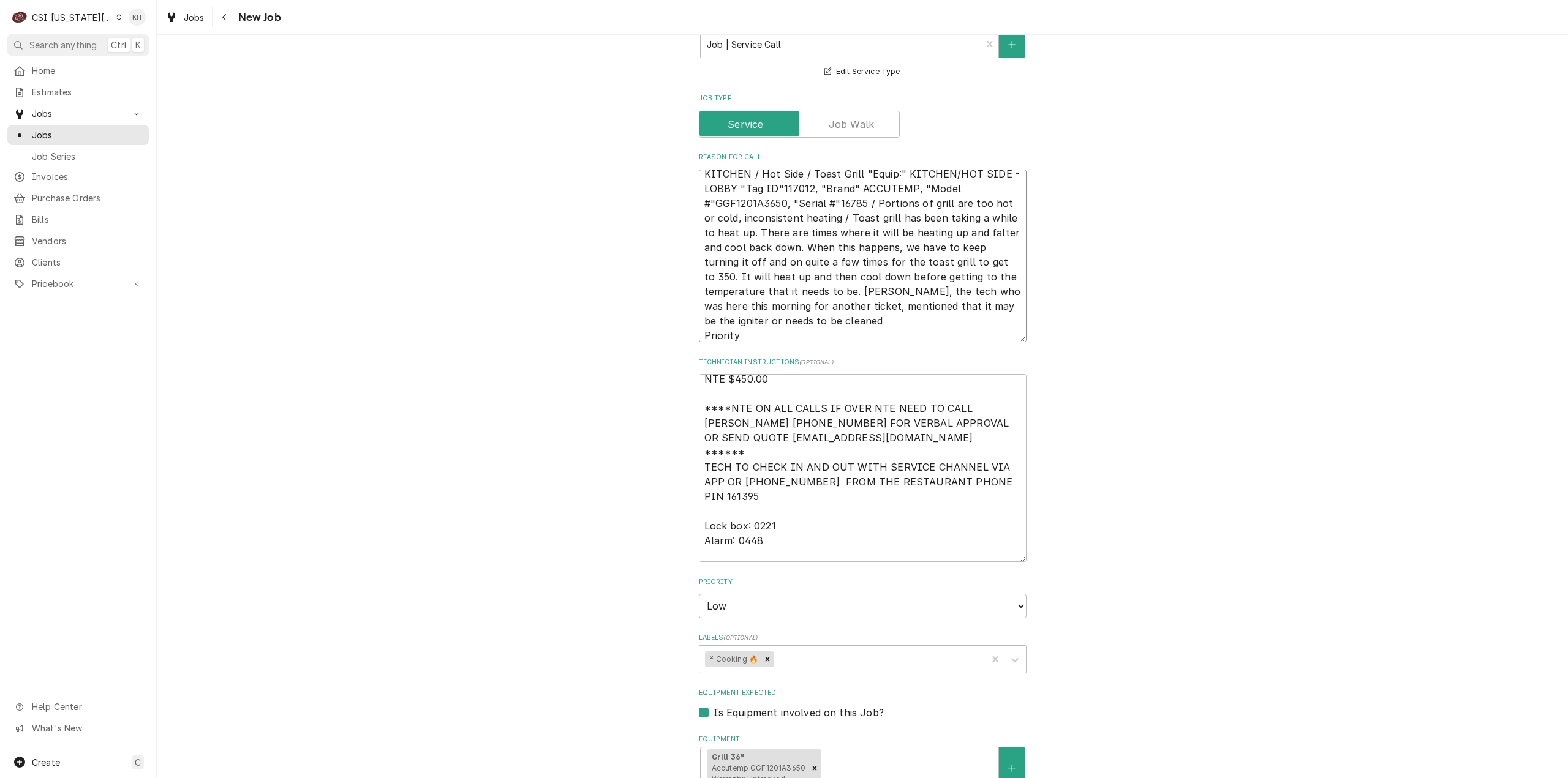
type textarea "x"
type textarea "KITCHEN / Hot Side / Toast Grill "Equip:" KITCHEN/HOT SIDE - LOBBY "Tag ID"1170…"
type textarea "x"
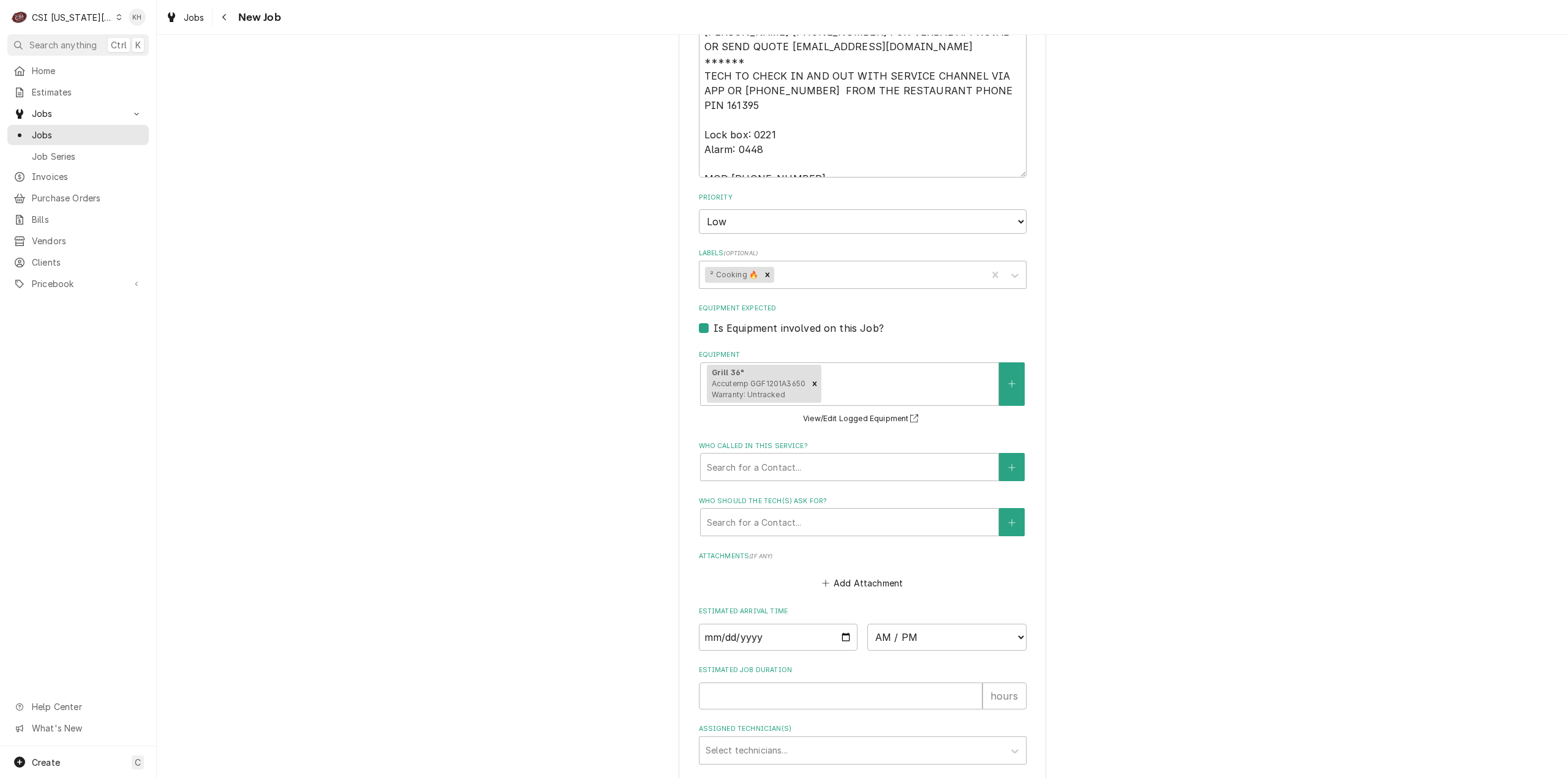
scroll to position [1530, 0]
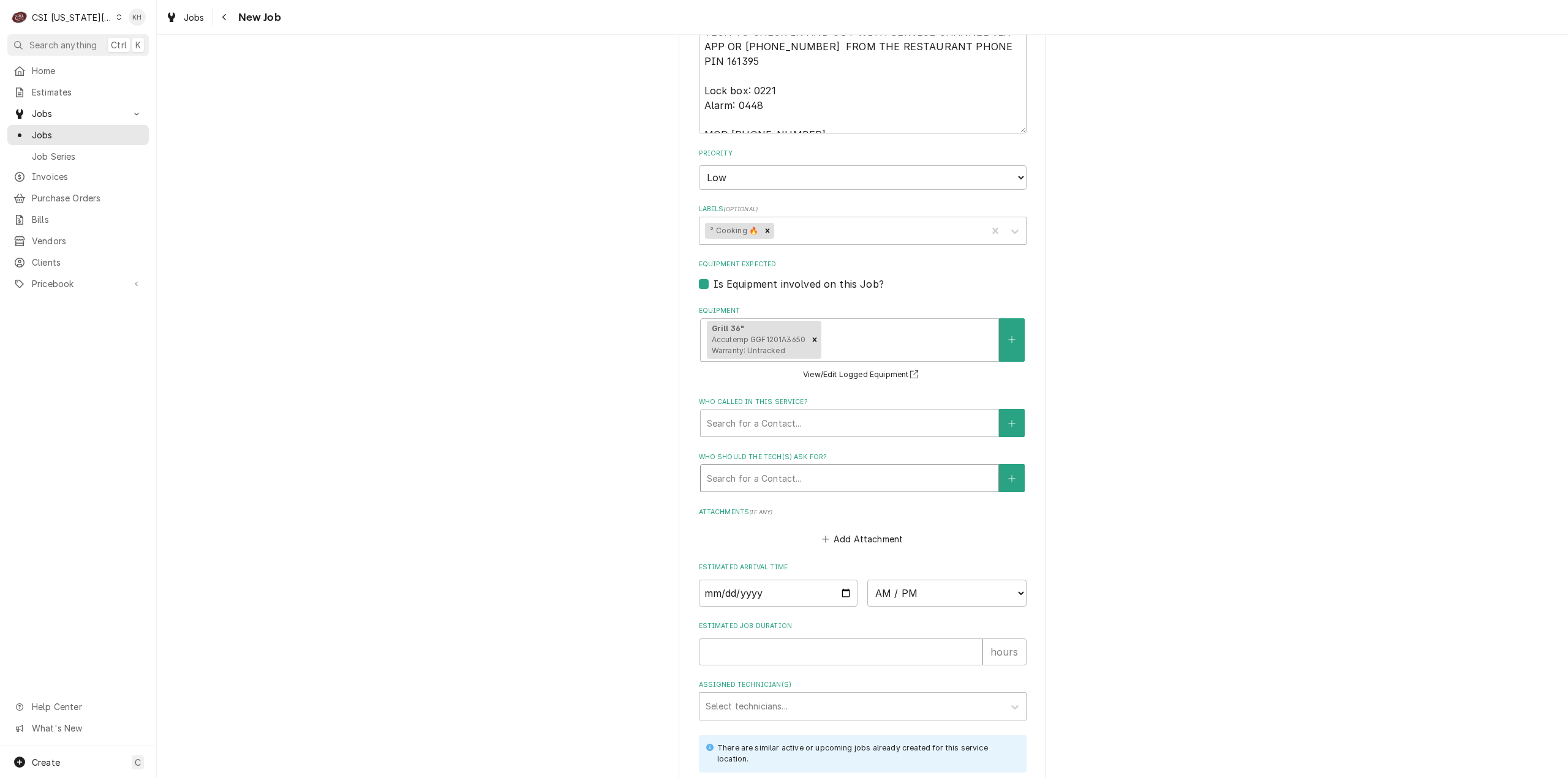
type textarea "KITCHEN / Hot Side / Toast Grill "Equip:" KITCHEN/HOT SIDE - LOBBY "Tag ID"1170…"
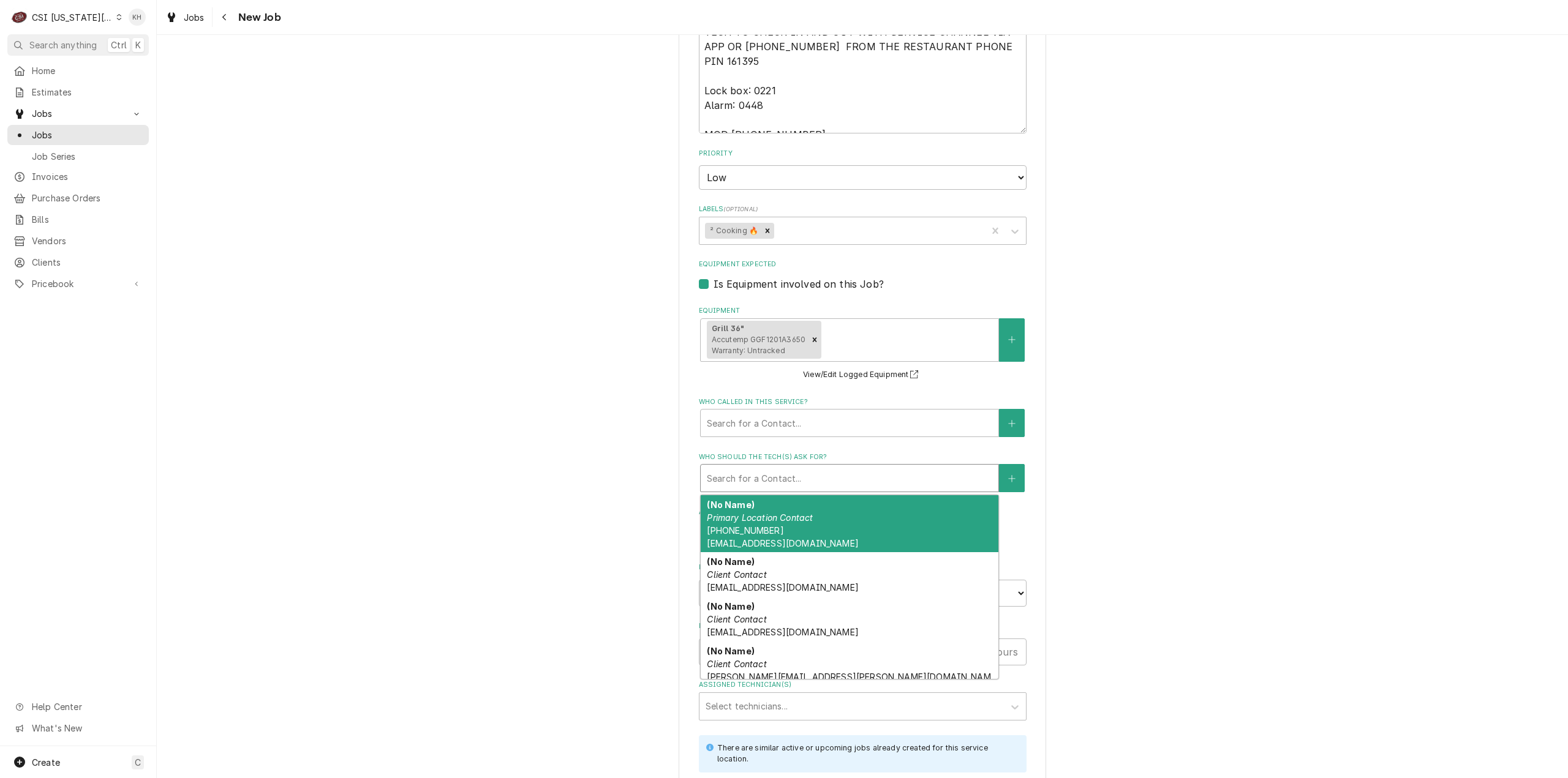
click at [850, 467] on div "Who should the tech(s) ask for?" at bounding box center [849, 478] width 286 height 22
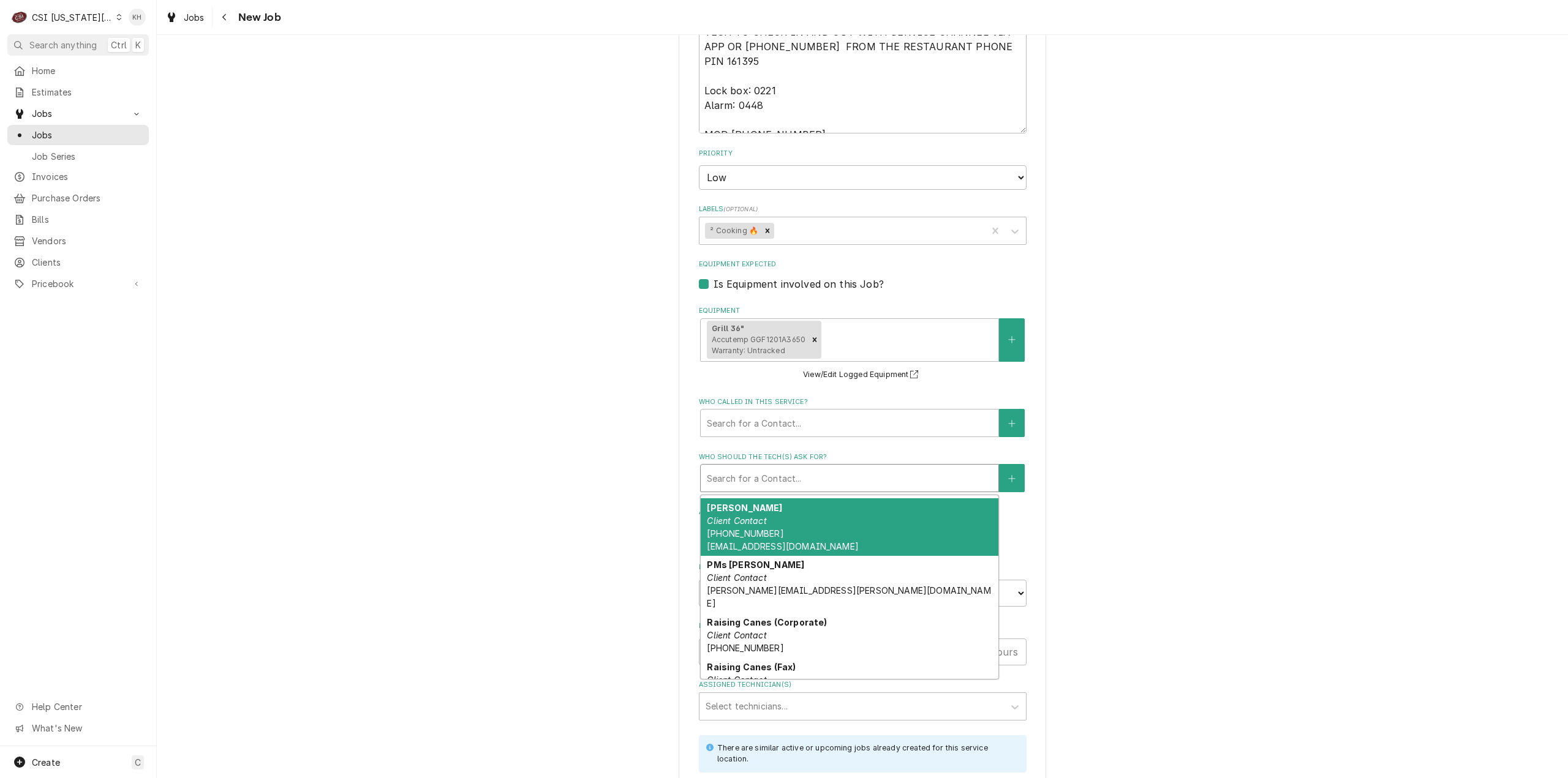
scroll to position [287, 0]
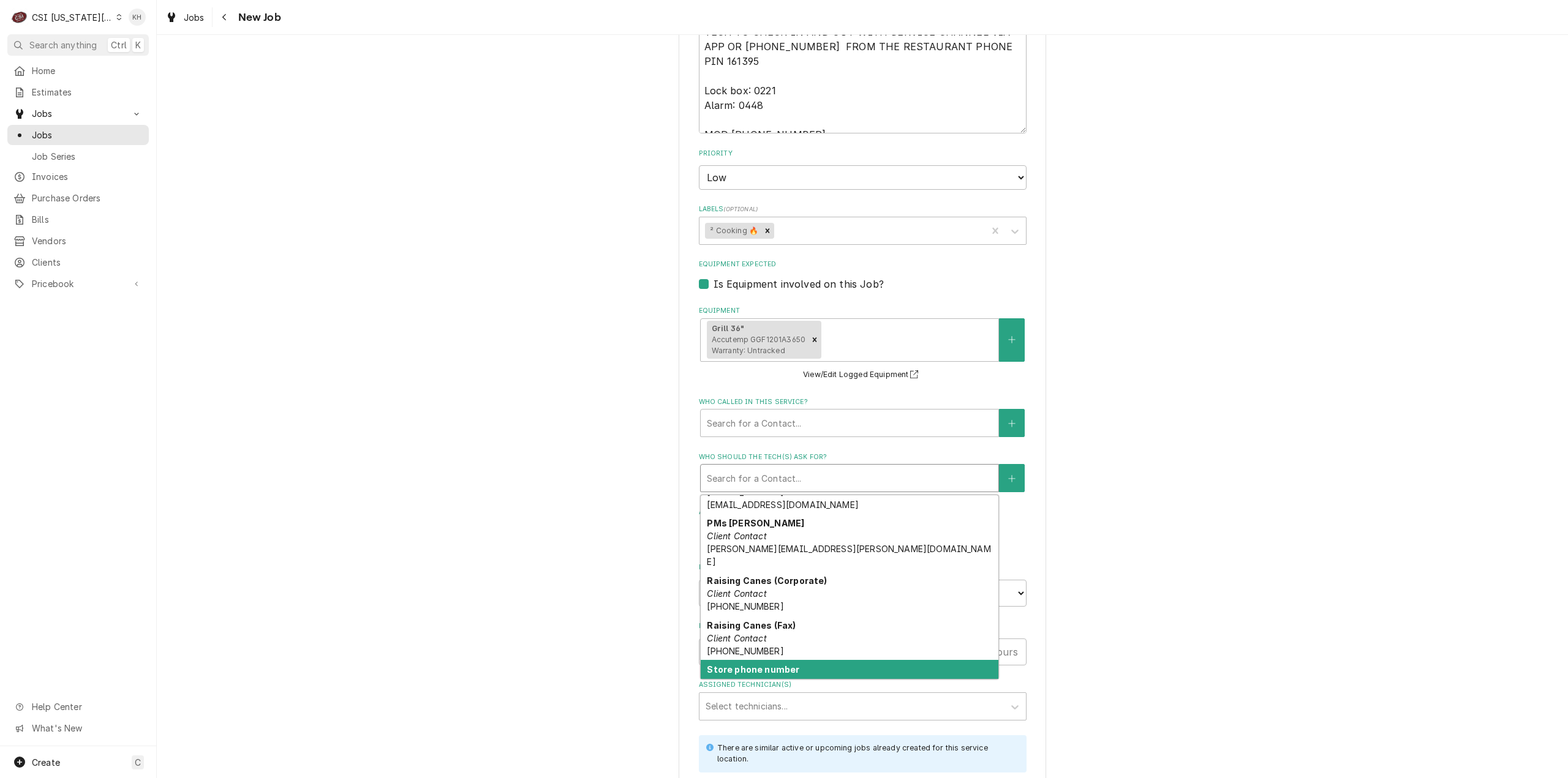
click at [843, 660] on div "Store phone number Location Contact (913) 239-0449" at bounding box center [849, 682] width 297 height 44
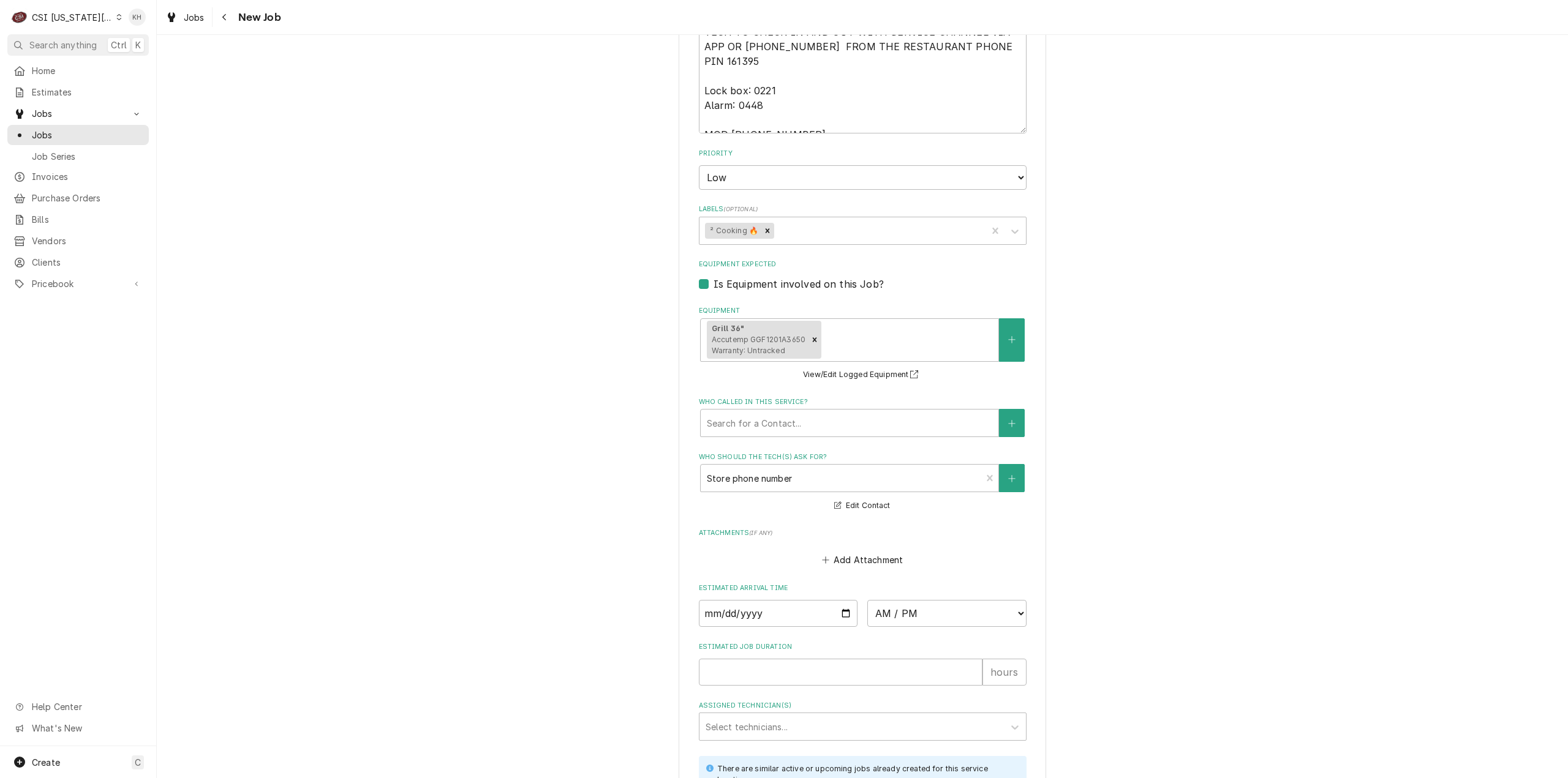
drag, startPoint x: 568, startPoint y: 378, endPoint x: 642, endPoint y: 423, distance: 86.6
click at [747, 659] on input "Estimated Job Duration" at bounding box center [841, 672] width 283 height 27
type textarea "x"
type input "2"
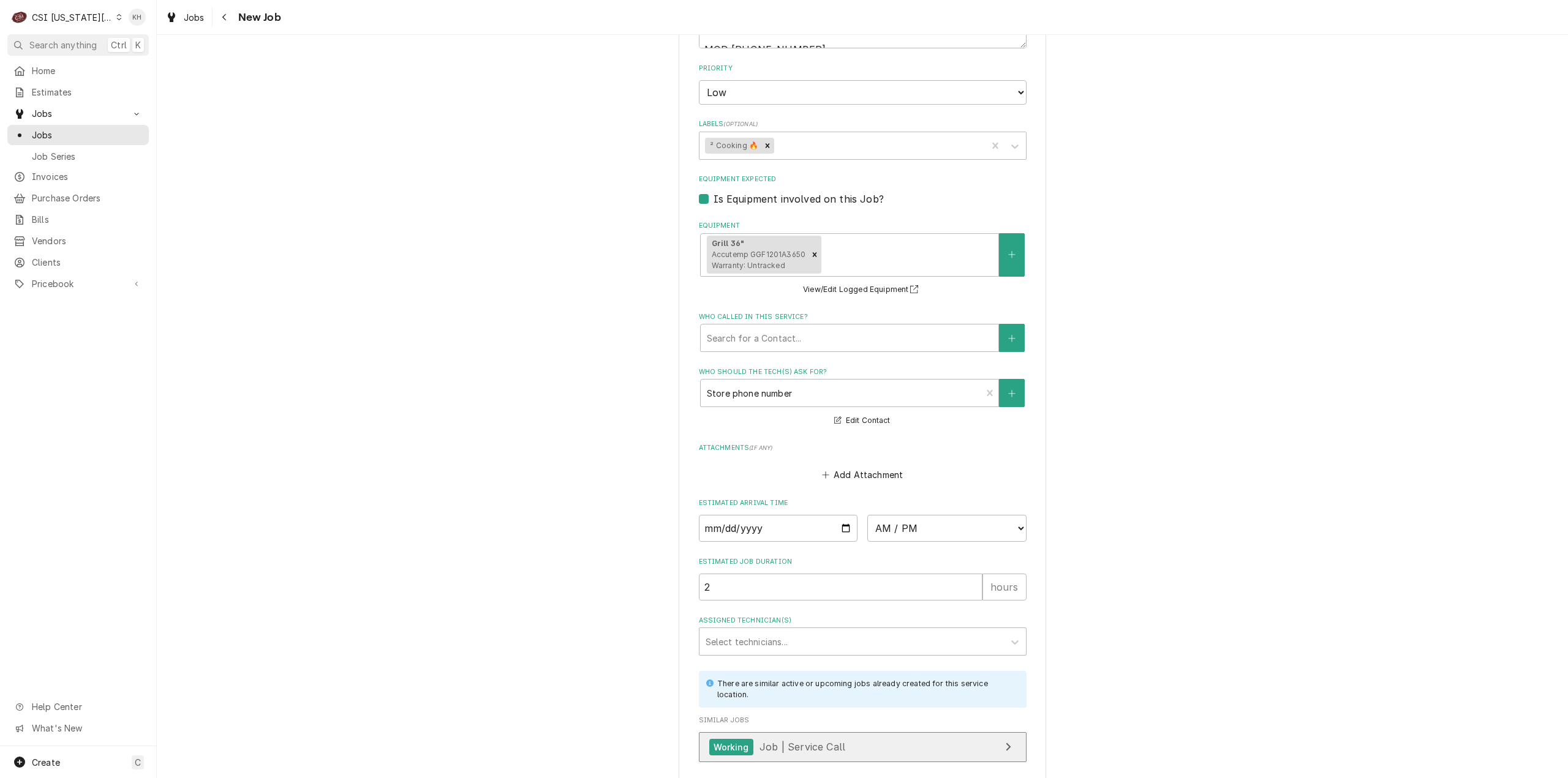
scroll to position [1670, 0]
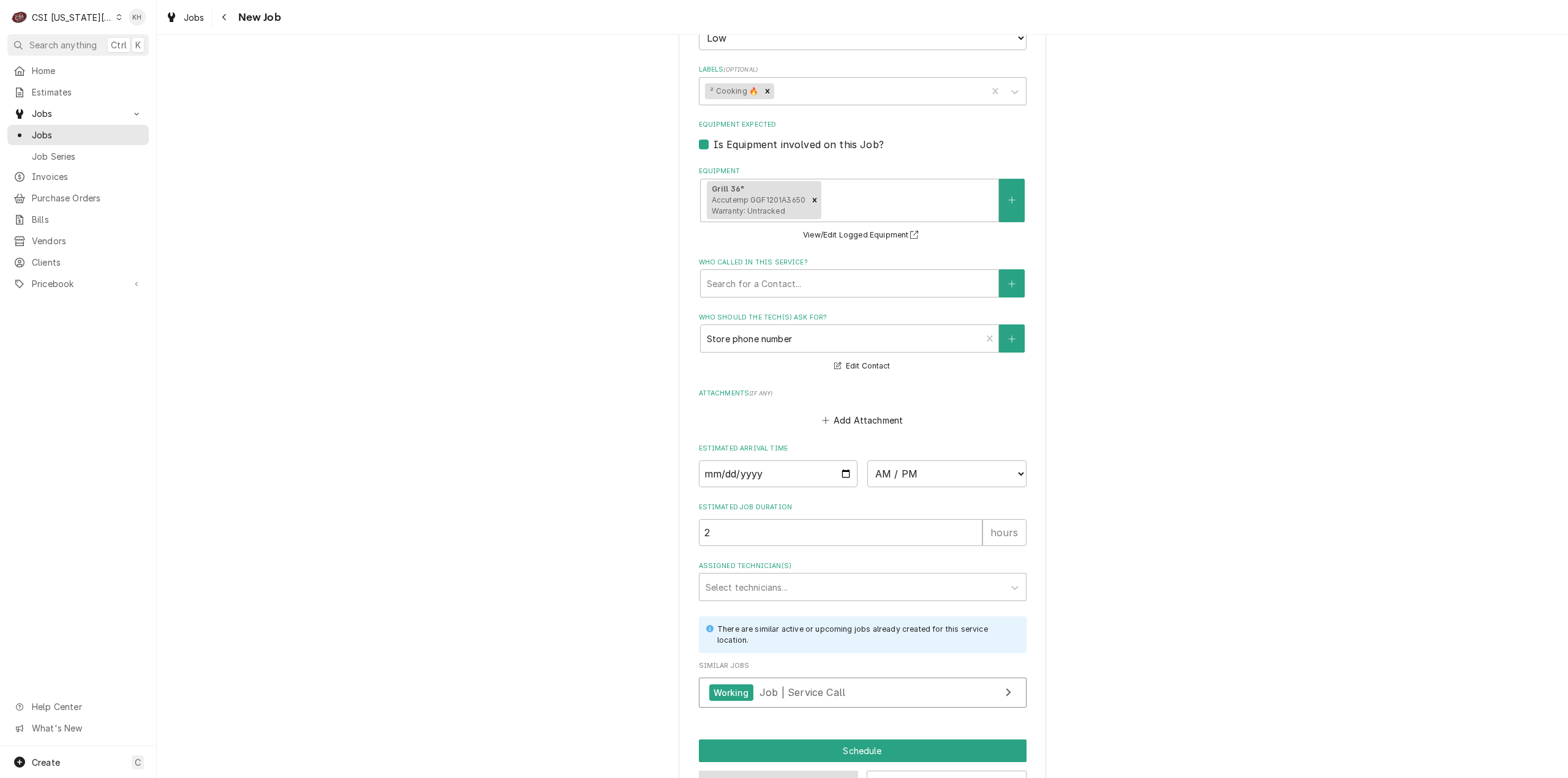
click at [782, 771] on button "Preview Job" at bounding box center [779, 782] width 160 height 23
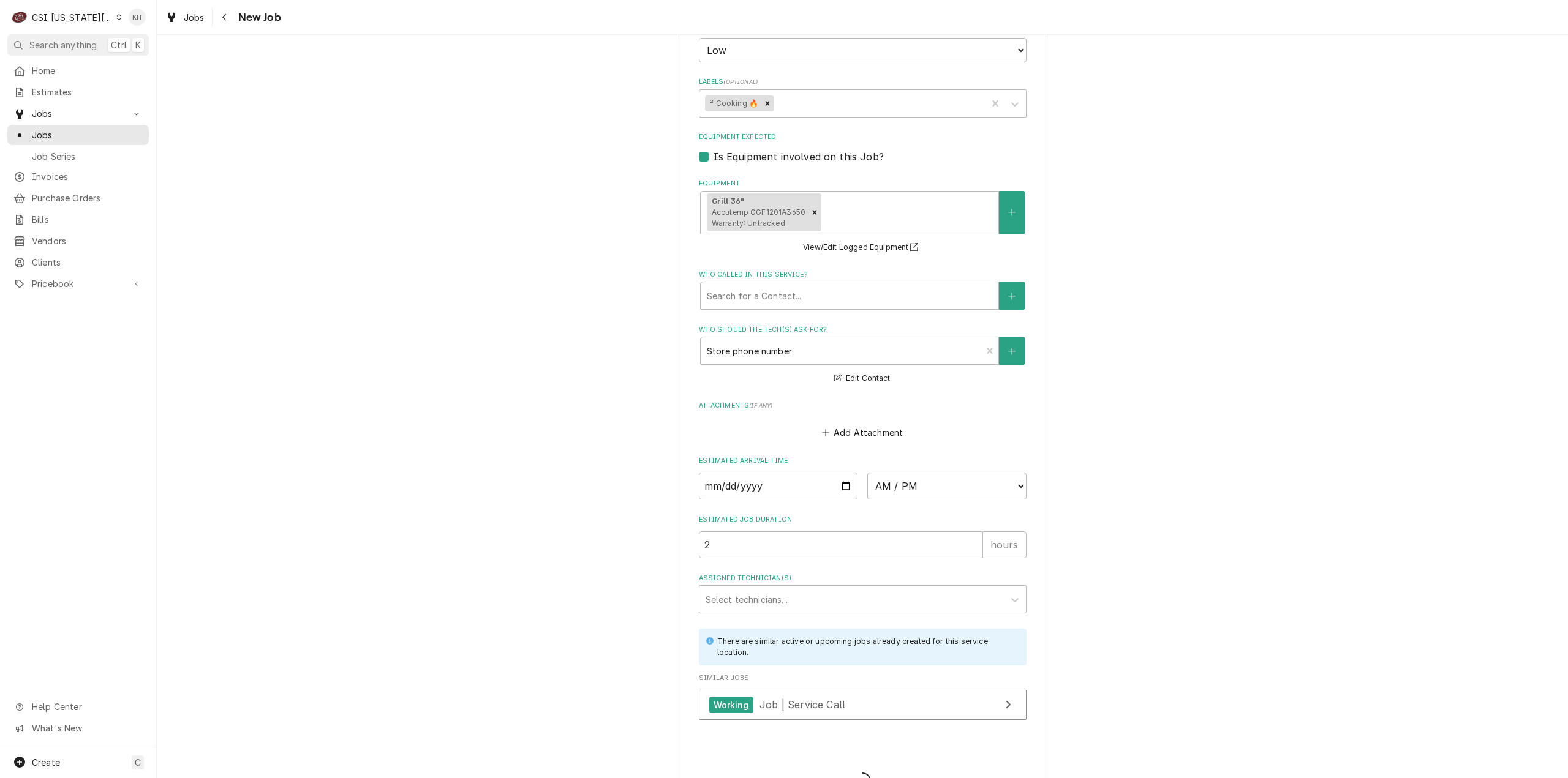
type textarea "x"
